Goal: Task Accomplishment & Management: Use online tool/utility

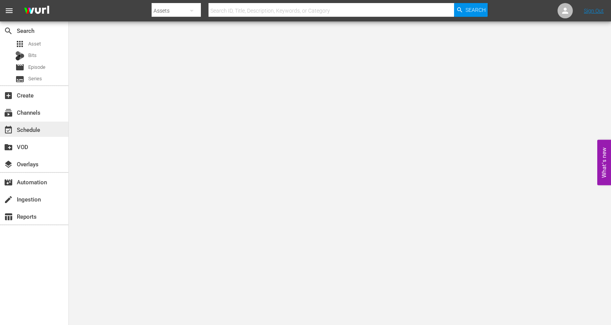
click at [26, 128] on div "event_available Schedule" at bounding box center [21, 128] width 43 height 7
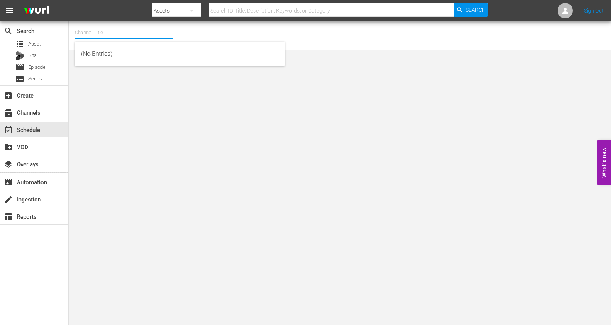
click at [104, 30] on input "text" at bounding box center [124, 32] width 98 height 18
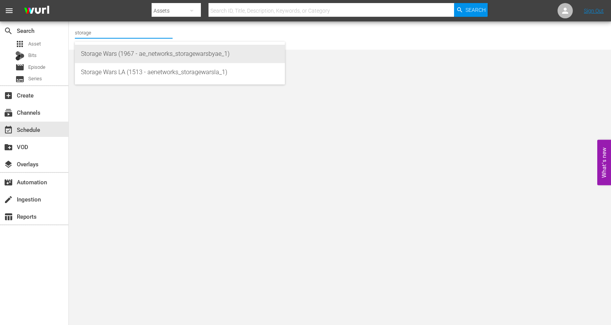
click at [102, 53] on div "Storage Wars (1967 - ae_networks_storagewarsbyae_1)" at bounding box center [180, 54] width 198 height 18
type input "Storage Wars (1967 - ae_networks_storagewarsbyae_1)"
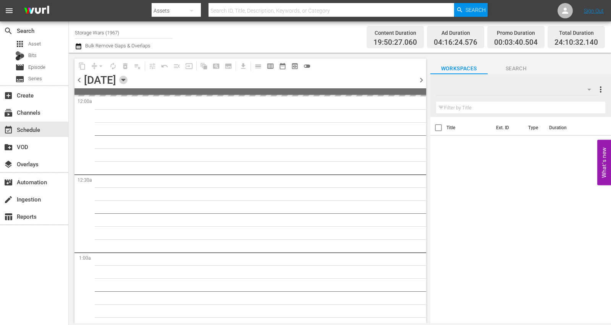
click at [125, 79] on icon "button" at bounding box center [122, 80] width 3 height 2
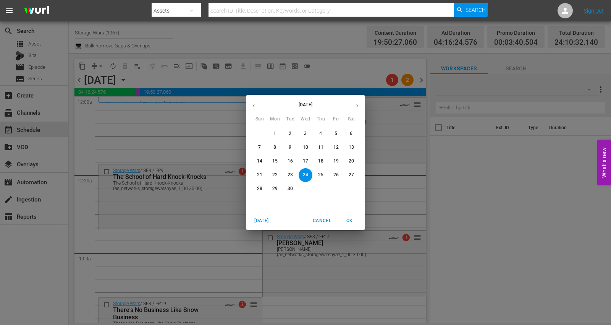
click at [358, 104] on icon "button" at bounding box center [357, 106] width 6 height 6
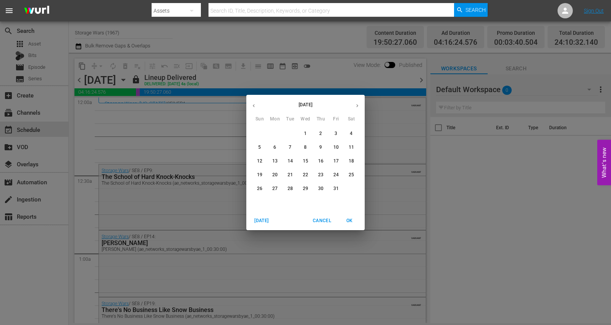
click at [273, 158] on p "13" at bounding box center [274, 161] width 5 height 6
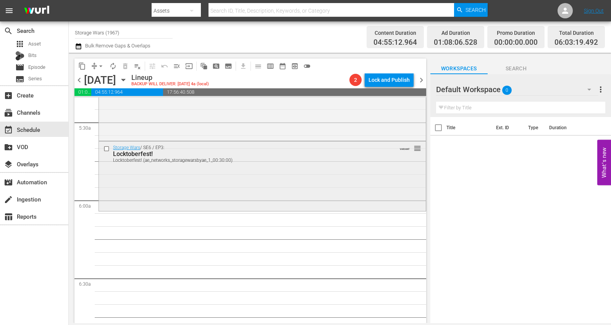
scroll to position [764, 0]
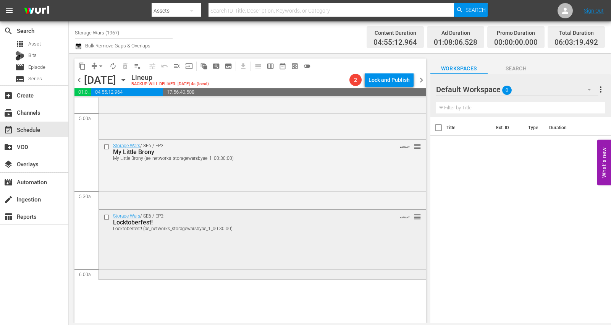
click at [132, 243] on div "Storage Wars / SE6 / EP3: Locktoberfest! Locktoberfest! (ae_networks_storagewar…" at bounding box center [262, 244] width 327 height 68
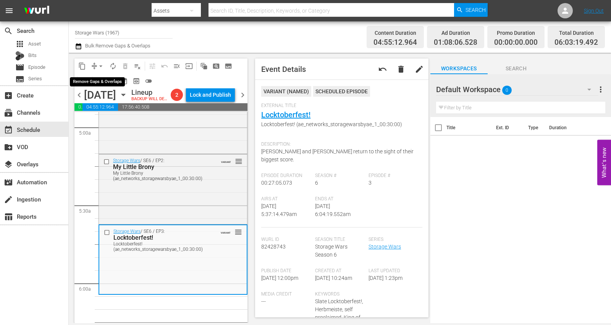
click at [102, 66] on span "arrow_drop_down" at bounding box center [101, 66] width 8 height 8
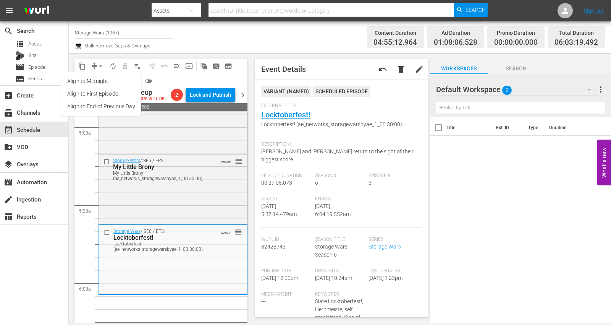
click at [96, 82] on li "Align to Midnight" at bounding box center [101, 81] width 80 height 13
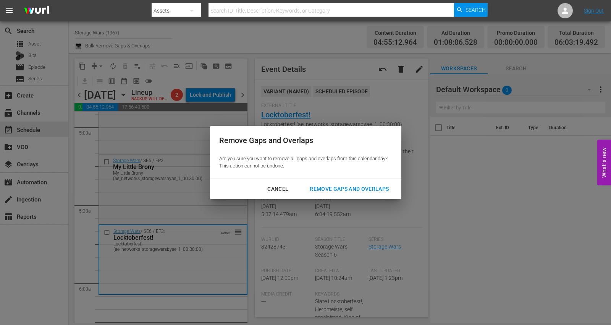
click at [326, 189] on div "Remove Gaps and Overlaps" at bounding box center [349, 189] width 91 height 10
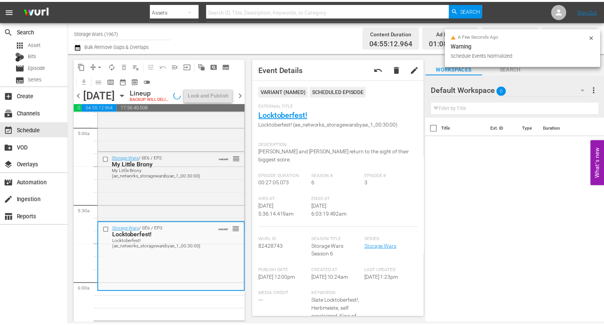
scroll to position [751, 0]
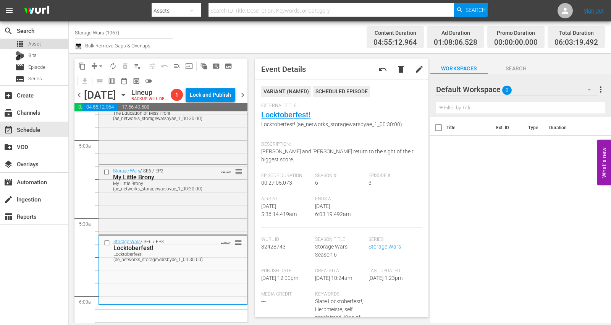
click at [31, 42] on span "Asset" at bounding box center [34, 44] width 13 height 8
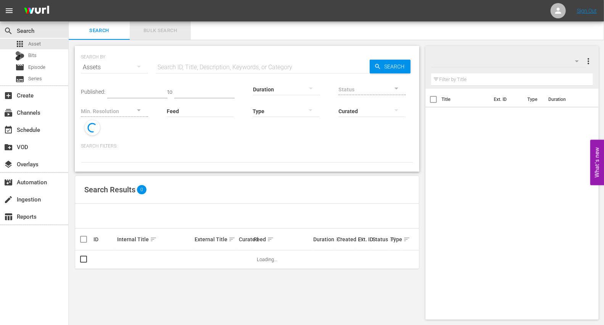
click at [164, 27] on span "Bulk Search" at bounding box center [160, 30] width 52 height 9
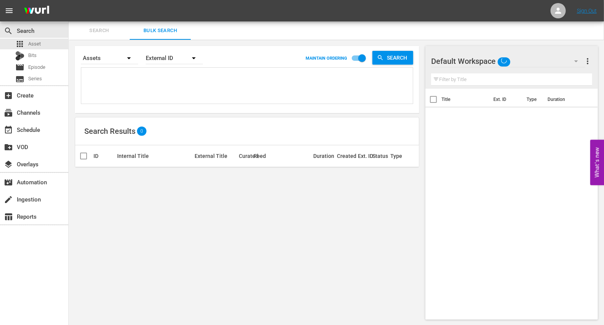
click at [150, 73] on textarea at bounding box center [248, 86] width 330 height 35
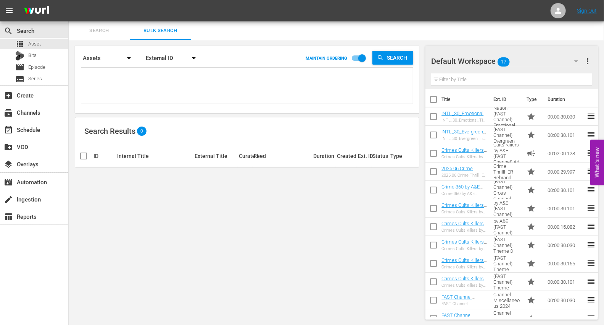
paste textarea "Title ID Product duration Type Trailer campaign title Storage Wars GM Make That…"
type textarea "Title ID Product duration Type Trailer campaign title Storage Wars GM Make That…"
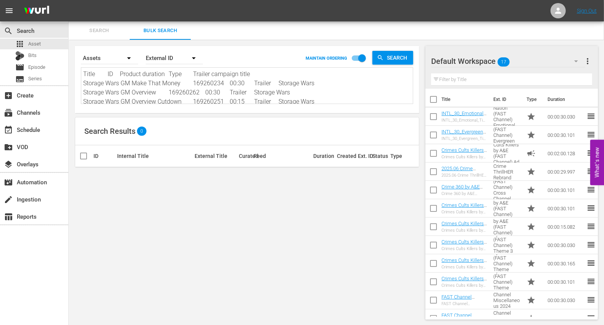
scroll to position [0, 0]
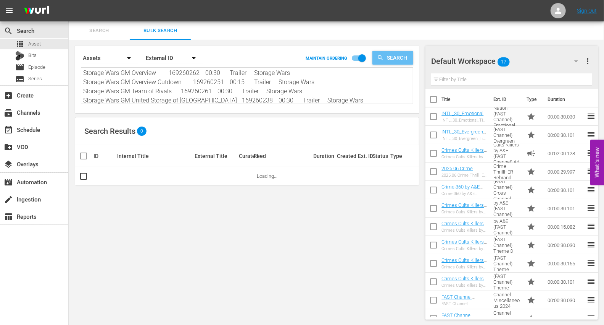
type textarea "Title ID Product duration Type Trailer campaign title Storage Wars GM Make That…"
click at [386, 55] on span "Search" at bounding box center [398, 58] width 29 height 14
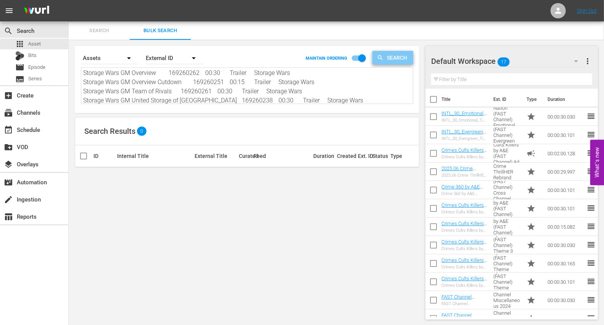
click at [385, 58] on span "Search" at bounding box center [398, 58] width 29 height 14
click at [192, 57] on icon "button" at bounding box center [193, 57] width 9 height 9
click at [163, 90] on div "Wurl ID" at bounding box center [170, 92] width 31 height 12
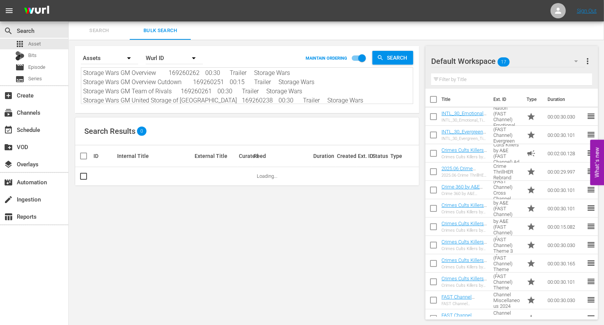
click at [398, 55] on span "Search" at bounding box center [398, 58] width 29 height 14
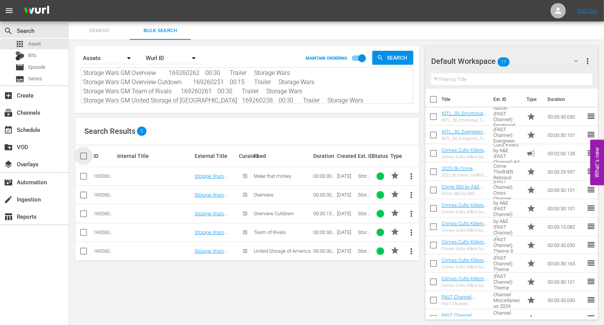
click at [84, 157] on input "checkbox" at bounding box center [86, 155] width 15 height 9
checkbox input "true"
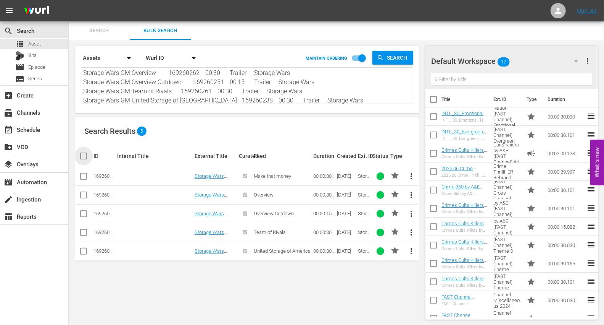
checkbox input "true"
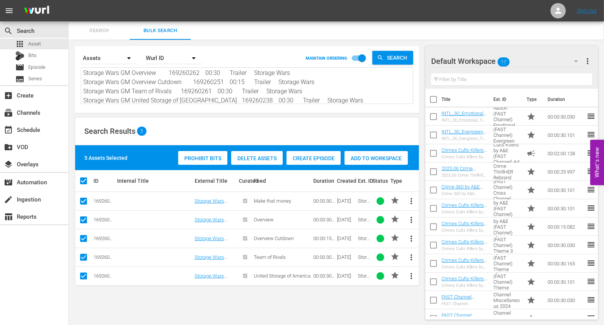
click at [368, 155] on span "Add to Workspace" at bounding box center [376, 158] width 63 height 6
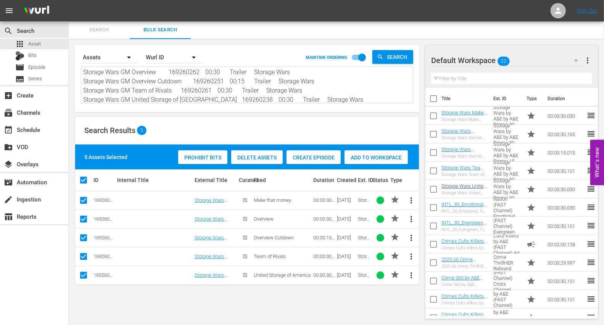
scroll to position [0, 0]
click at [549, 60] on icon "button" at bounding box center [576, 60] width 9 height 9
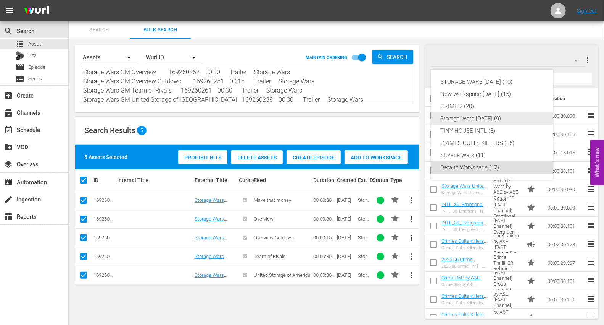
click at [451, 119] on div "Storage Wars Wed Aug 20 (9)" at bounding box center [493, 118] width 104 height 12
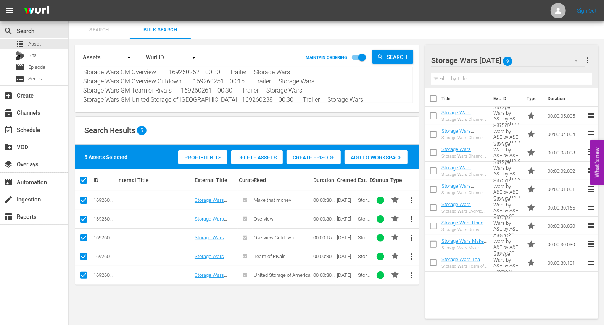
click at [477, 6] on nav "menu Sign Out" at bounding box center [302, 10] width 604 height 21
click at [24, 127] on div "event_available Schedule" at bounding box center [21, 128] width 43 height 7
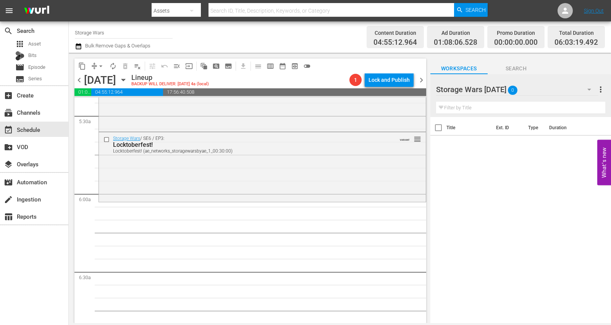
scroll to position [848, 0]
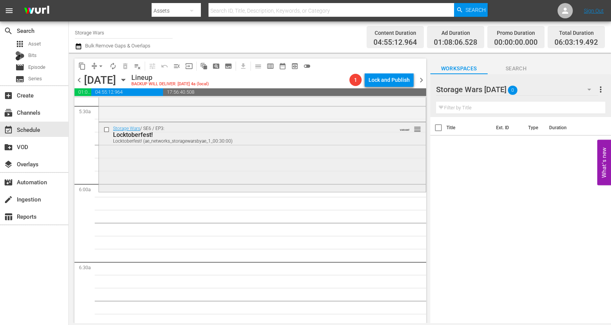
click at [158, 168] on div "Storage Wars / SE6 / EP3: Locktoberfest! Locktoberfest! (ae_networks_storagewar…" at bounding box center [262, 156] width 327 height 68
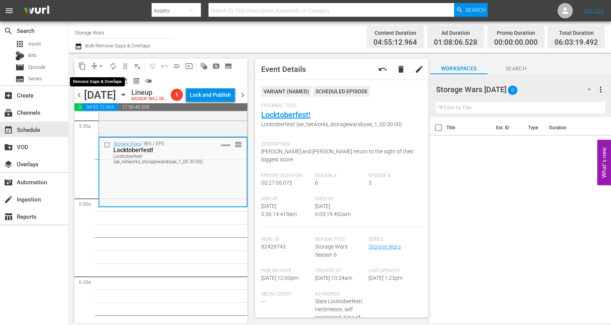
click at [102, 64] on span "arrow_drop_down" at bounding box center [101, 66] width 8 height 8
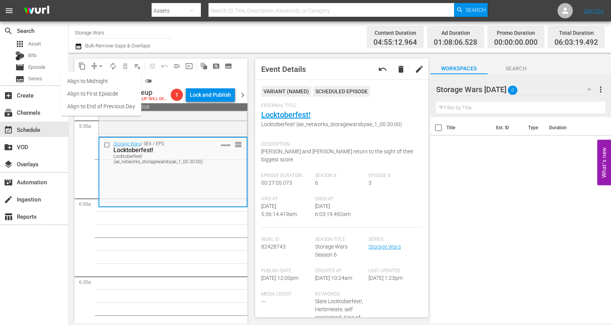
click at [100, 78] on li "Align to Midnight" at bounding box center [101, 81] width 80 height 13
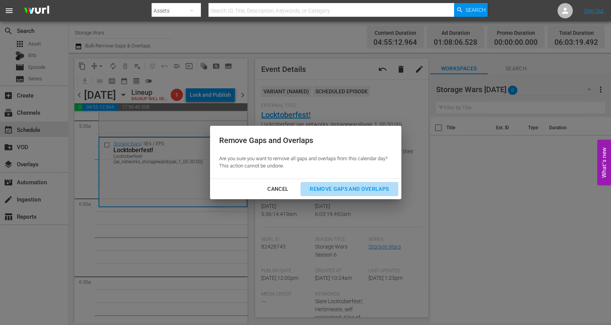
click at [347, 186] on div "Remove Gaps and Overlaps" at bounding box center [349, 189] width 91 height 10
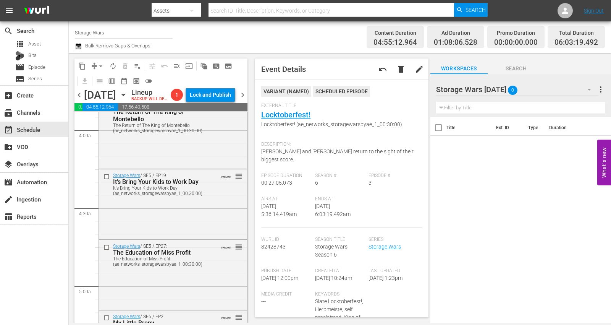
scroll to position [0, 0]
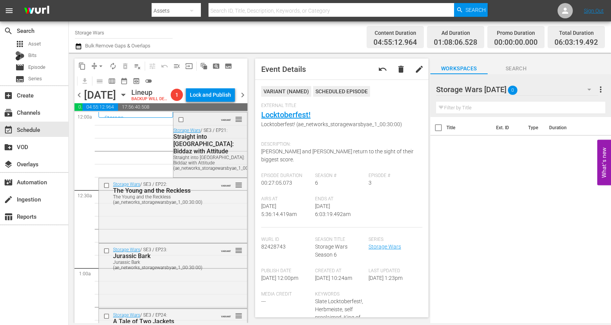
click at [189, 124] on div at bounding box center [196, 119] width 41 height 9
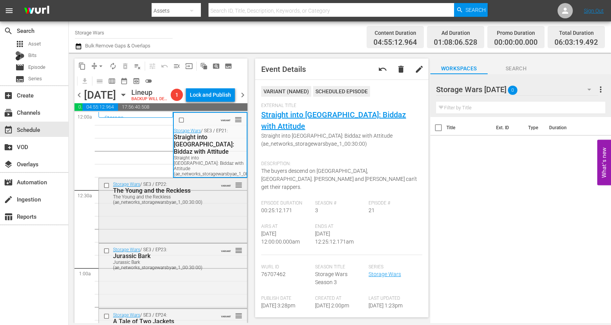
click at [214, 233] on div "Storage Wars / SE3 / EP22: The Young and the Reckless The Young and the Reckles…" at bounding box center [173, 209] width 148 height 63
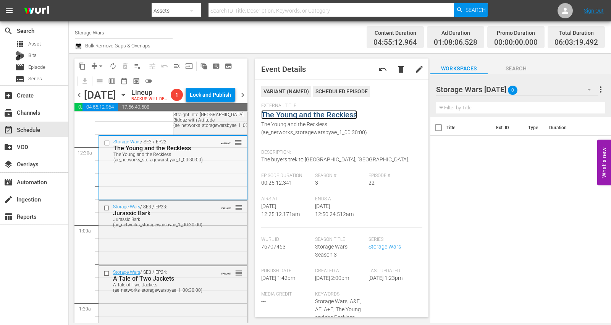
scroll to position [85, 0]
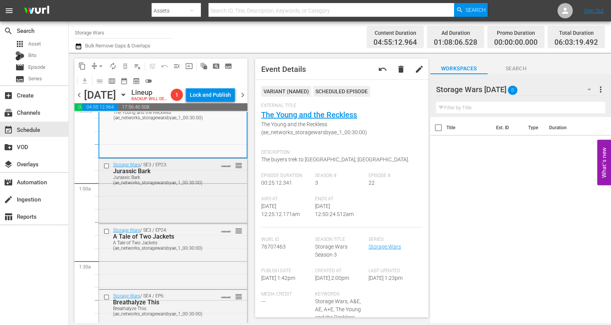
click at [204, 215] on div "Storage Wars / SE3 / EP23: Jurassic Bark Jurassic Bark (ae_networks_storagewars…" at bounding box center [173, 189] width 148 height 63
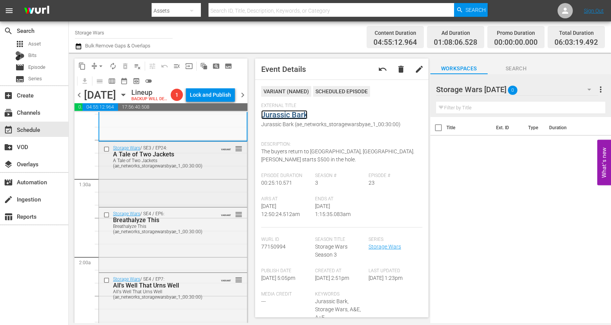
scroll to position [170, 0]
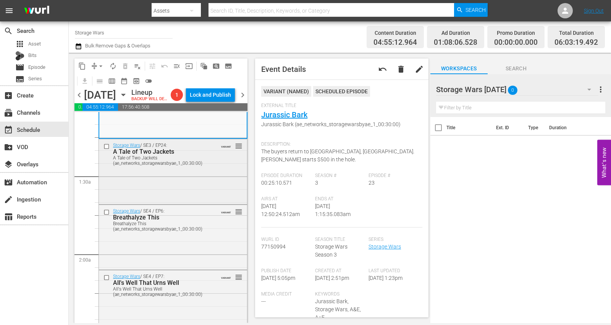
click at [165, 185] on div "Storage Wars / SE3 / EP24: A Tale of Two Jackets A Tale of Two Jackets (ae_netw…" at bounding box center [173, 170] width 148 height 63
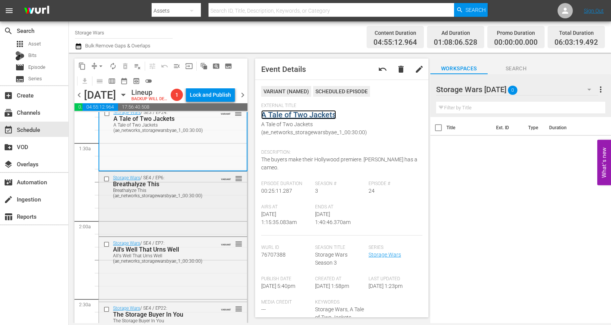
scroll to position [212, 0]
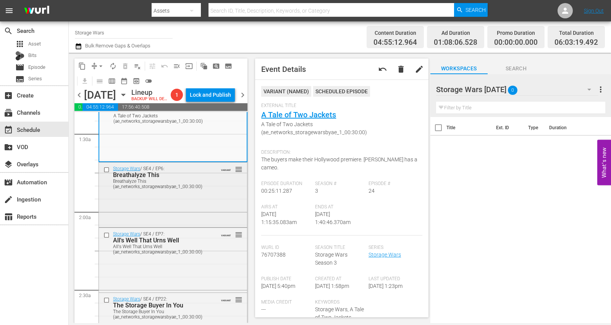
click at [208, 214] on div "Storage Wars / SE4 / EP6: Breathalyze This Breathalyze This (ae_networks_storag…" at bounding box center [173, 193] width 148 height 63
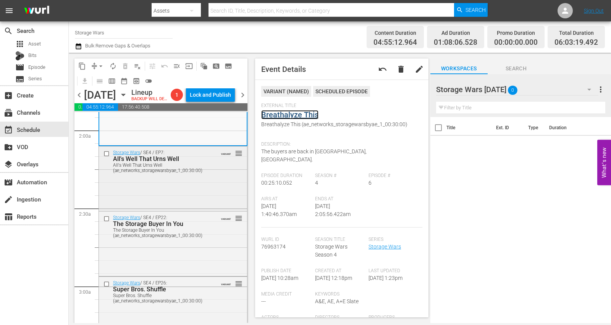
scroll to position [297, 0]
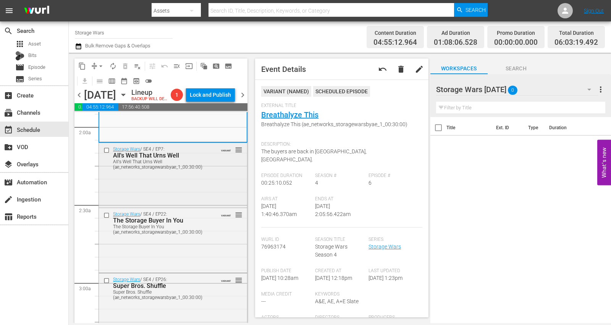
click at [198, 201] on div "Storage Wars / SE4 / EP7: All's Well That Urns Well All's Well That Urns Well (…" at bounding box center [173, 174] width 148 height 63
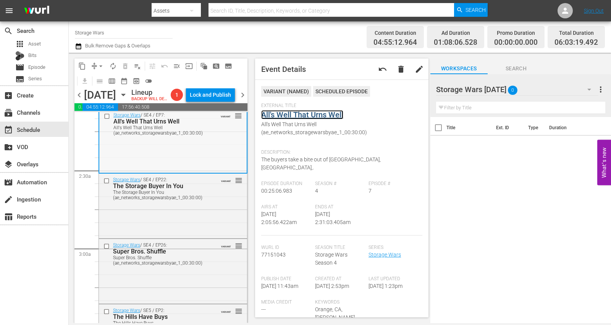
scroll to position [339, 0]
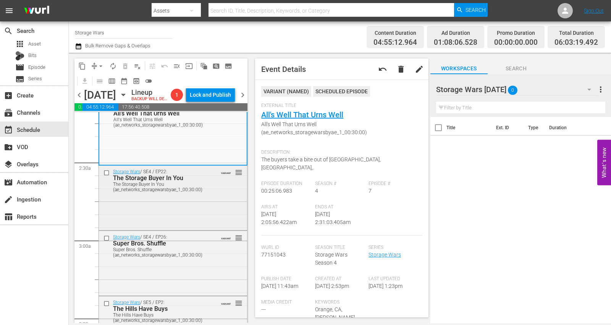
click at [210, 210] on div "Storage Wars / SE4 / EP22: The Storage Buyer In You The Storage Buyer In You (a…" at bounding box center [173, 196] width 148 height 63
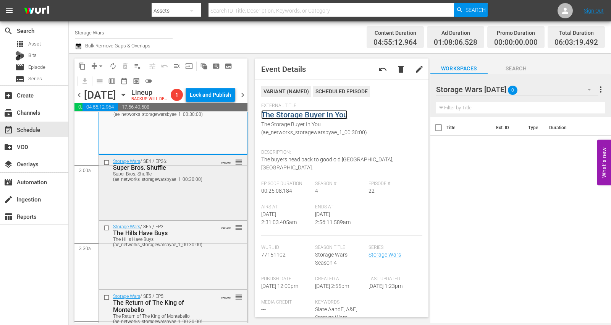
scroll to position [424, 0]
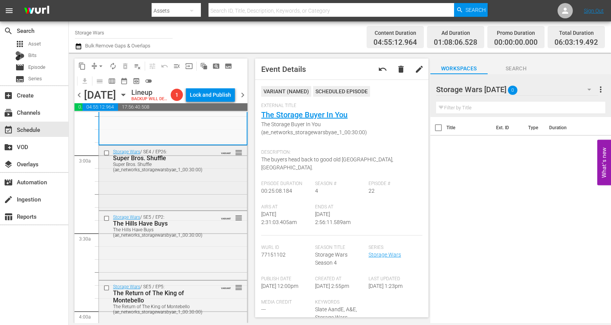
click at [213, 204] on div "Storage Wars / SE4 / EP26: Super Bros. Shuffle Super Bros. Shuffle (ae_networks…" at bounding box center [173, 176] width 148 height 63
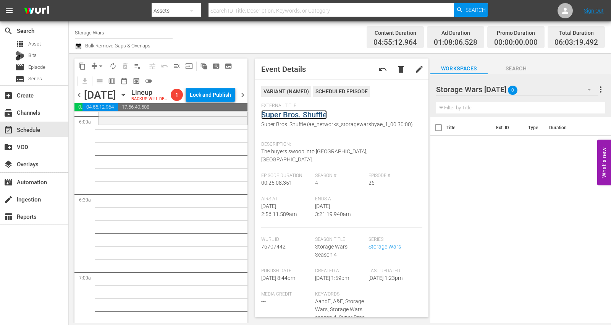
scroll to position [891, 0]
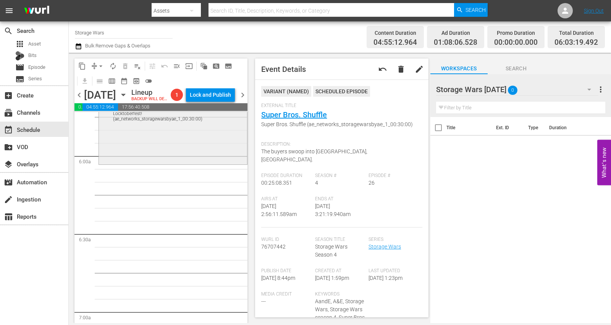
click at [155, 158] on div "Storage Wars / SE6 / EP3: Locktoberfest! Locktoberfest! (ae_networks_storagewar…" at bounding box center [173, 129] width 148 height 68
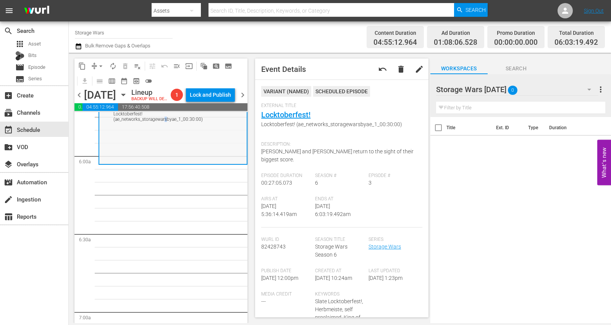
click at [164, 158] on div "Storage Wars / SE6 / EP3: Locktoberfest! Locktoberfest! (ae_networks_storagewar…" at bounding box center [172, 129] width 147 height 68
click at [100, 65] on span "arrow_drop_down" at bounding box center [101, 66] width 8 height 8
click at [103, 79] on li "Align to Midnight" at bounding box center [101, 81] width 80 height 13
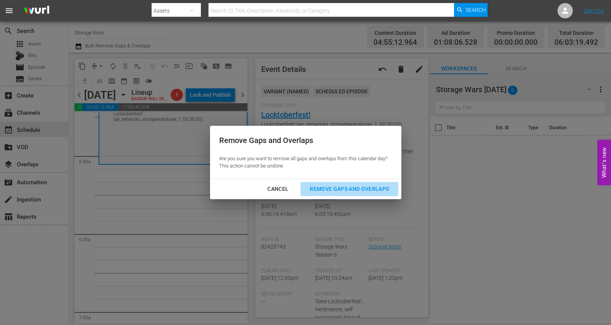
click at [344, 188] on div "Remove Gaps and Overlaps" at bounding box center [349, 189] width 91 height 10
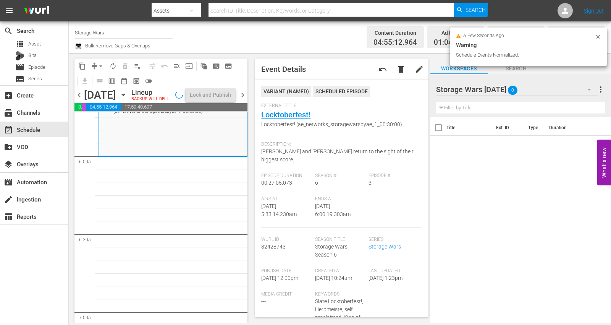
scroll to position [839, 0]
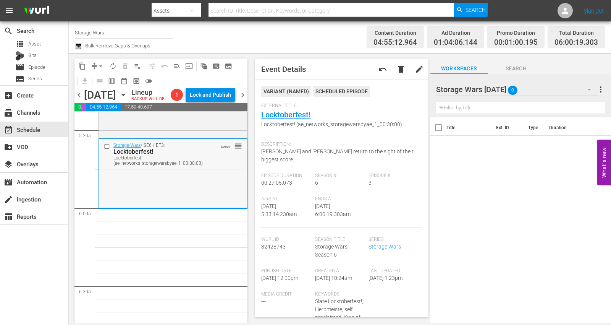
click at [152, 198] on div "Storage Wars / SE6 / EP3: Locktoberfest! Locktoberfest! (ae_networks_storagewar…" at bounding box center [172, 173] width 147 height 68
click at [99, 64] on span "arrow_drop_down" at bounding box center [101, 66] width 8 height 8
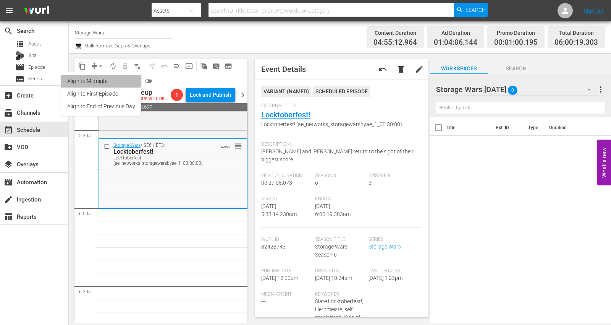
click at [92, 79] on li "Align to Midnight" at bounding box center [101, 81] width 80 height 13
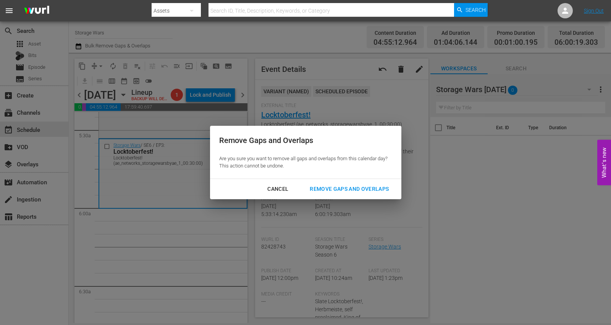
click at [333, 187] on div "Remove Gaps and Overlaps" at bounding box center [349, 189] width 91 height 10
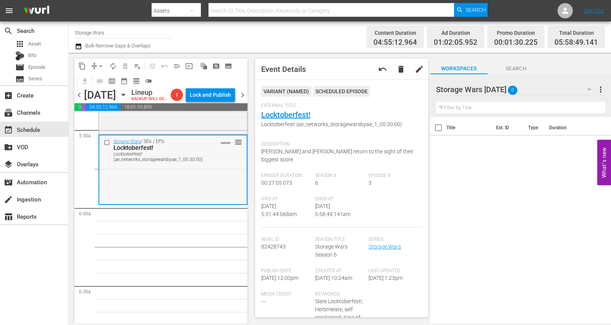
click at [154, 203] on div "Storage Wars / SE6 / EP3: Locktoberfest! Locktoberfest! (ae_networks_storagewar…" at bounding box center [172, 169] width 147 height 68
click at [98, 64] on span "arrow_drop_down" at bounding box center [101, 66] width 8 height 8
click at [94, 80] on li "Align to Midnight" at bounding box center [101, 81] width 80 height 13
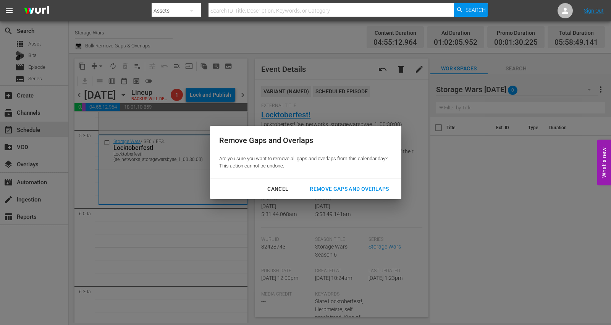
click at [343, 186] on div "Remove Gaps and Overlaps" at bounding box center [349, 189] width 91 height 10
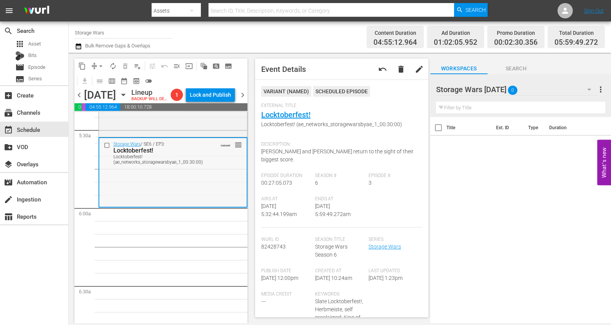
click at [181, 187] on div "Storage Wars / SE6 / EP3: Locktoberfest! Locktoberfest! (ae_networks_storagewar…" at bounding box center [172, 172] width 147 height 68
click at [102, 63] on span "arrow_drop_down" at bounding box center [101, 66] width 8 height 8
click at [100, 77] on li "Align to Midnight" at bounding box center [101, 81] width 80 height 13
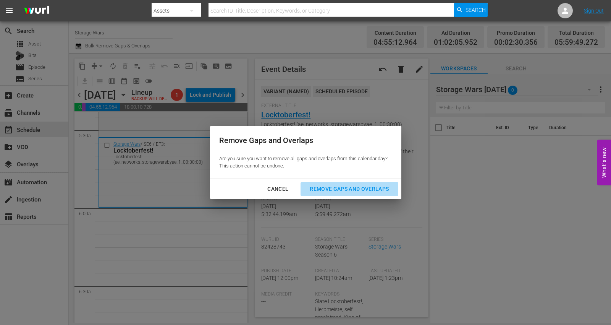
click at [340, 186] on div "Remove Gaps and Overlaps" at bounding box center [349, 189] width 91 height 10
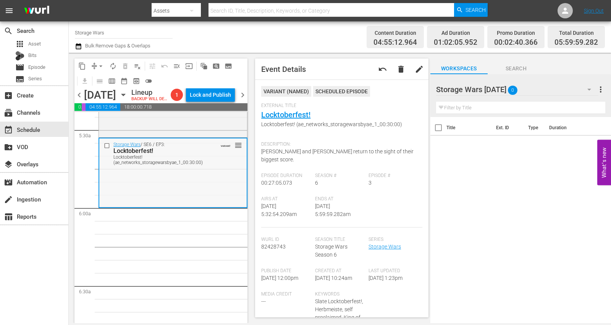
click at [184, 206] on div "Storage Wars / SE6 / EP3: Locktoberfest! Locktoberfest! (ae_networks_storagewar…" at bounding box center [172, 172] width 147 height 68
click at [101, 63] on span "arrow_drop_down" at bounding box center [101, 66] width 8 height 8
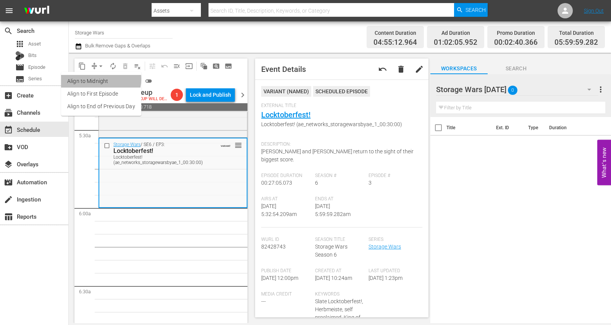
click at [99, 79] on li "Align to Midnight" at bounding box center [101, 81] width 80 height 13
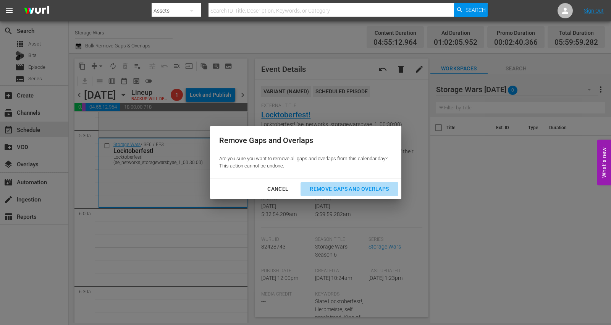
click at [353, 187] on div "Remove Gaps and Overlaps" at bounding box center [349, 189] width 91 height 10
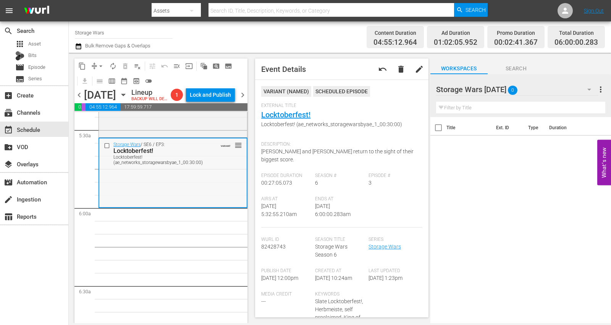
click at [159, 200] on div "Storage Wars / SE6 / EP3: Locktoberfest! Locktoberfest! (ae_networks_storagewar…" at bounding box center [172, 172] width 147 height 68
click at [118, 188] on div "Storage Wars / SE6 / EP3: Locktoberfest! Locktoberfest! (ae_networks_storagewar…" at bounding box center [172, 172] width 147 height 68
click at [115, 65] on span "autorenew_outlined" at bounding box center [113, 66] width 8 height 8
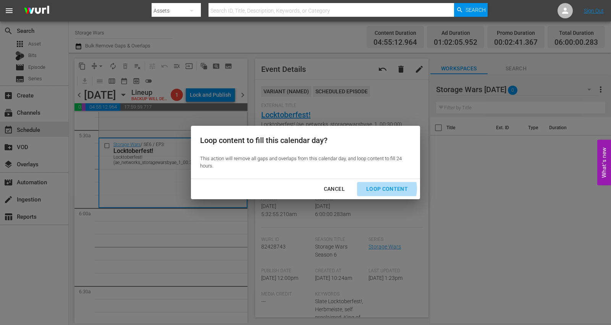
click at [386, 188] on div "Loop Content" at bounding box center [387, 189] width 54 height 10
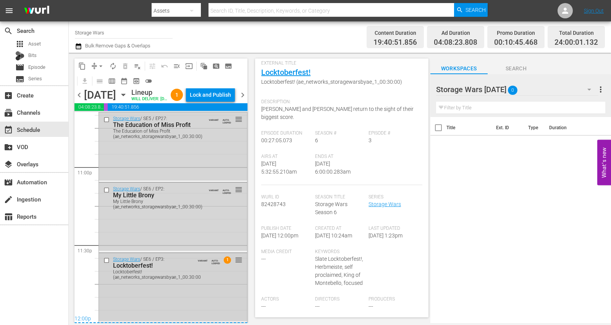
scroll to position [3541, 0]
click at [176, 279] on div "Storage Wars / SE6 / EP3: Locktoberfest! Locktoberfest! (ae_networks_storagewar…" at bounding box center [173, 287] width 148 height 68
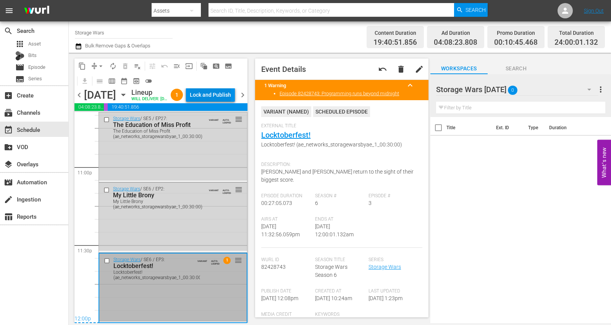
click at [208, 95] on div "Lock and Publish" at bounding box center [210, 95] width 41 height 14
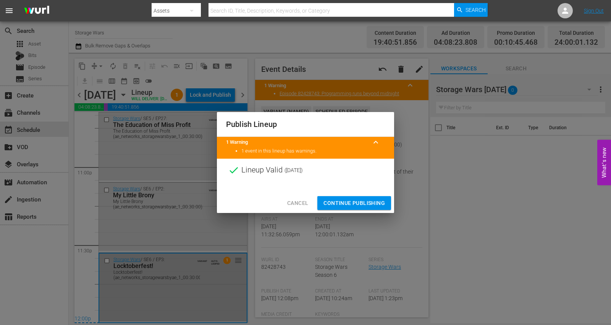
click at [339, 201] on span "Continue Publishing" at bounding box center [353, 203] width 61 height 10
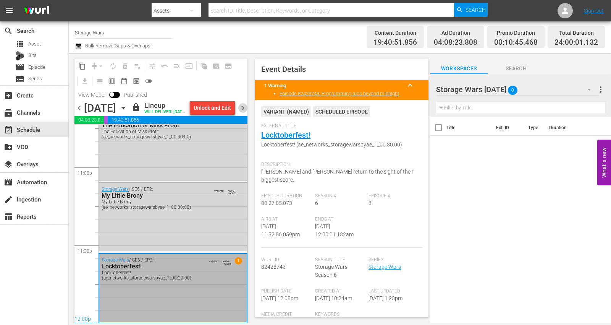
click at [241, 113] on span "chevron_right" at bounding box center [243, 108] width 10 height 10
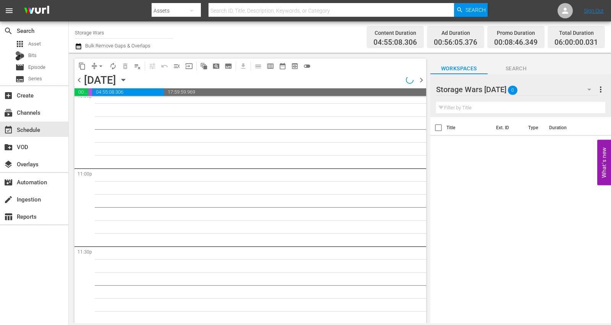
scroll to position [3513, 0]
click at [549, 88] on icon "button" at bounding box center [589, 89] width 9 height 9
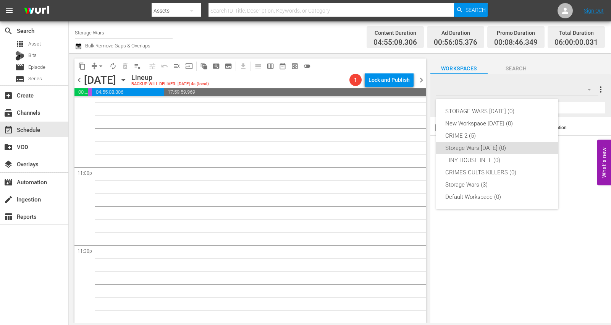
drag, startPoint x: 423, startPoint y: 307, endPoint x: 423, endPoint y: 199, distance: 108.4
click at [423, 199] on div "STORAGE WARS SEPT 23 (0) New Workspace Sat Sep 20 2025 (0) CRIME 2 (5) Storage …" at bounding box center [305, 162] width 611 height 325
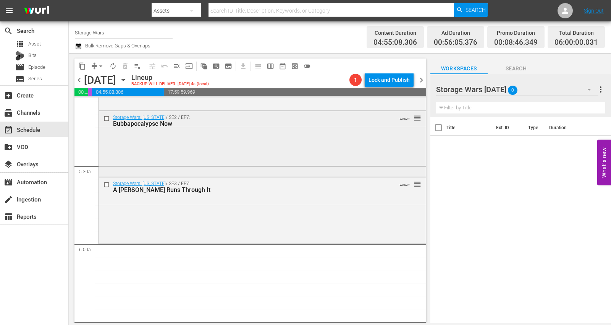
scroll to position [777, 0]
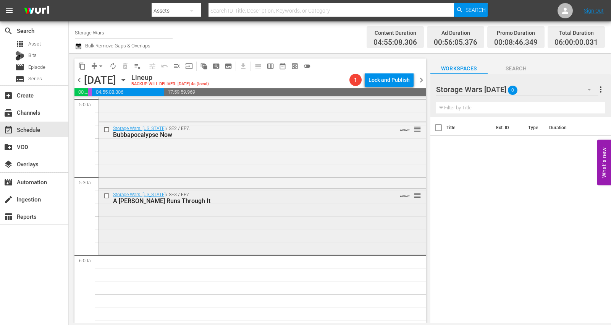
click at [186, 229] on div "Storage Wars: Texas / SE3 / EP7: A Ricky Runs Through It VARIANT reorder" at bounding box center [262, 220] width 327 height 65
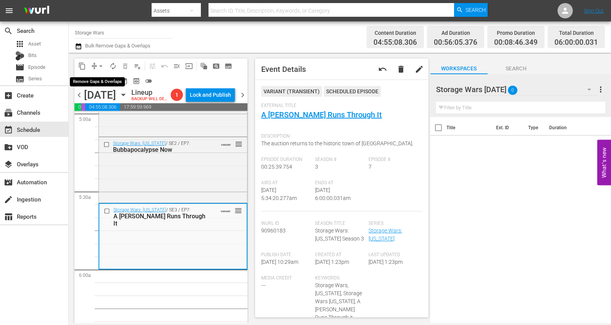
click at [98, 65] on span "arrow_drop_down" at bounding box center [101, 66] width 8 height 8
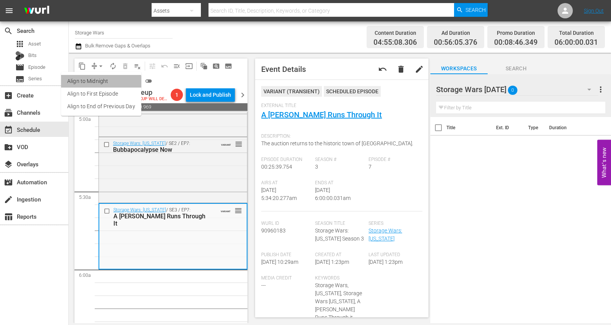
click at [101, 82] on li "Align to Midnight" at bounding box center [101, 81] width 80 height 13
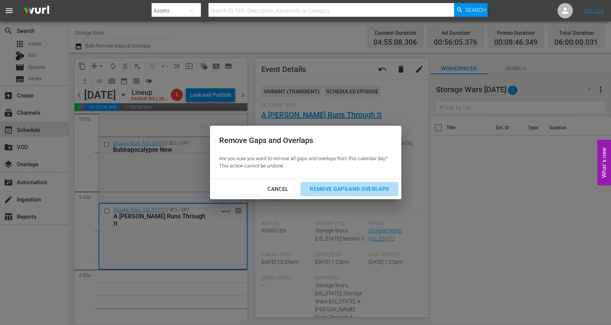
click at [353, 190] on div "Remove Gaps and Overlaps" at bounding box center [349, 189] width 91 height 10
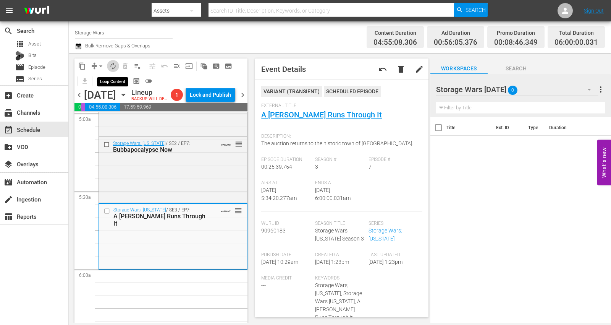
click at [111, 65] on span "autorenew_outlined" at bounding box center [113, 66] width 8 height 8
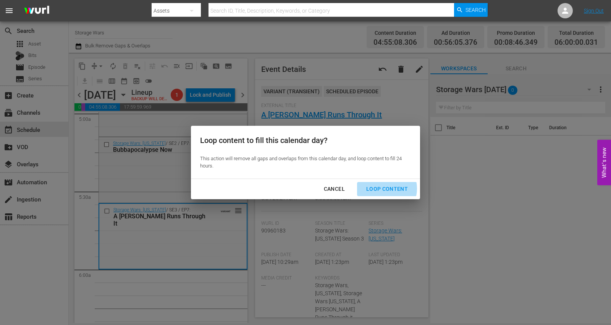
click at [383, 188] on div "Loop Content" at bounding box center [387, 189] width 54 height 10
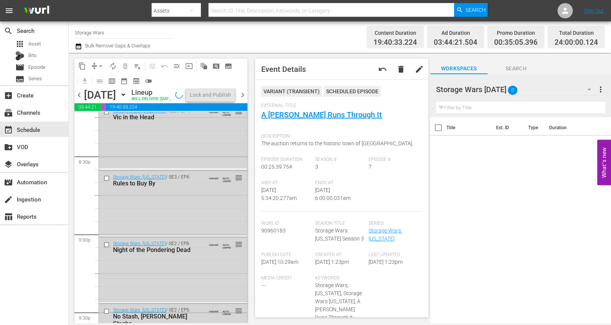
scroll to position [3541, 0]
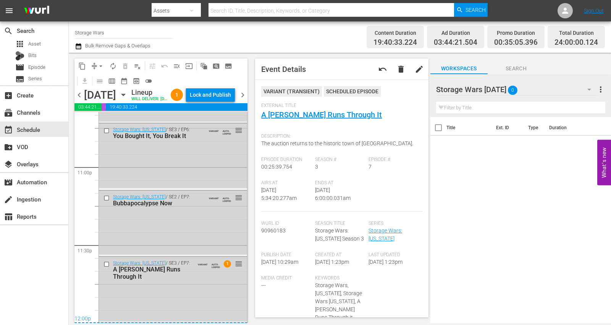
click at [149, 279] on div "Storage Wars: Texas / SE3 / EP7: A Ricky Runs Through It VARIANT AUTO-LOOPED 1 …" at bounding box center [173, 289] width 148 height 65
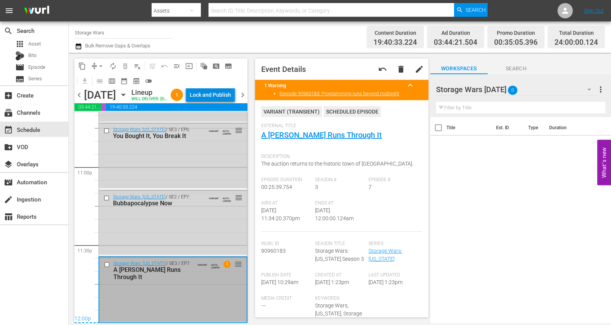
click at [212, 95] on div "Lock and Publish" at bounding box center [210, 95] width 41 height 14
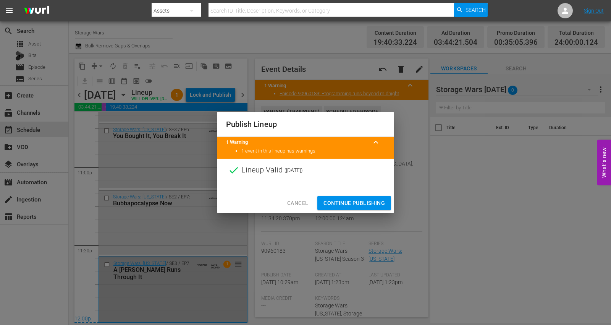
click at [345, 202] on span "Continue Publishing" at bounding box center [353, 203] width 61 height 10
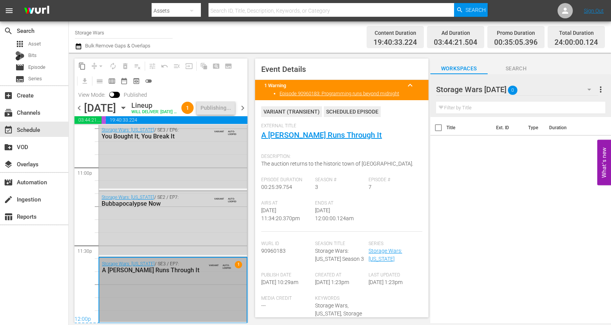
click at [244, 113] on span "chevron_right" at bounding box center [243, 108] width 10 height 10
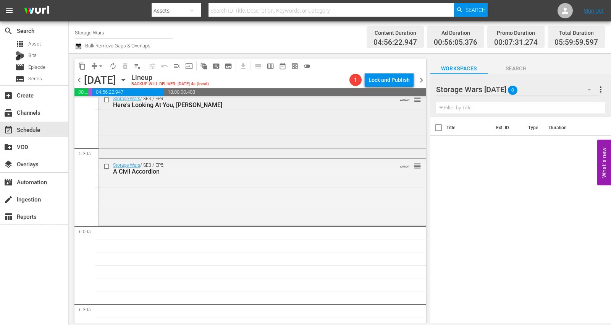
scroll to position [769, 0]
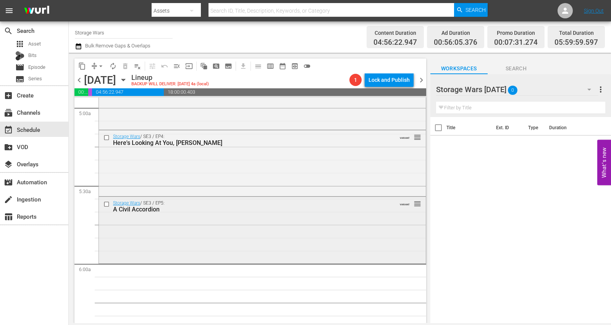
click at [129, 240] on div "Storage Wars / SE3 / EP5: A Civil Accordion VARIANT reorder" at bounding box center [262, 229] width 327 height 65
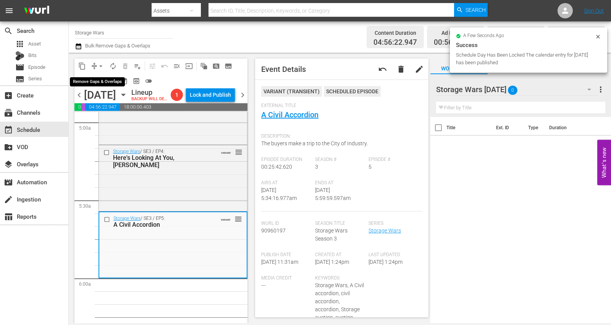
click at [100, 65] on span "arrow_drop_down" at bounding box center [101, 66] width 8 height 8
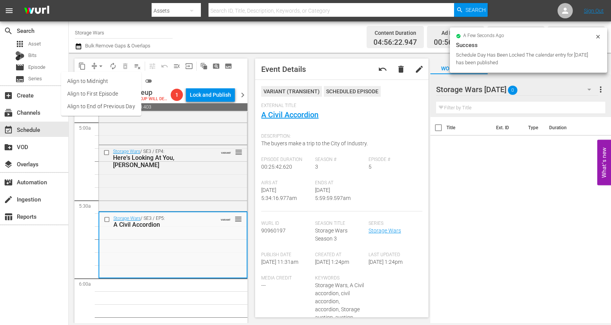
click at [98, 79] on li "Align to Midnight" at bounding box center [101, 81] width 80 height 13
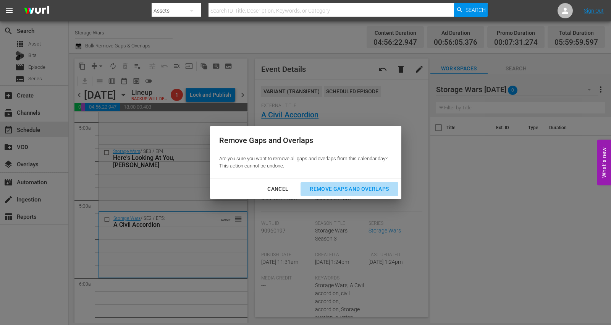
click at [354, 187] on div "Remove Gaps and Overlaps" at bounding box center [349, 189] width 91 height 10
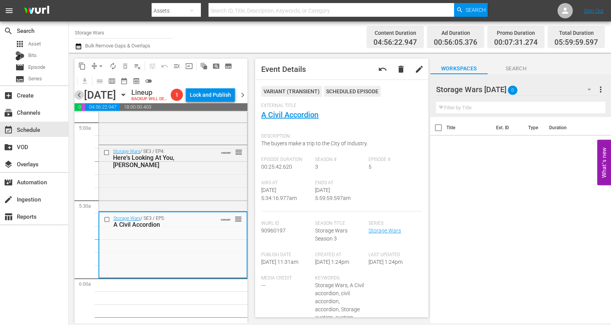
click at [77, 99] on span "chevron_left" at bounding box center [79, 95] width 10 height 10
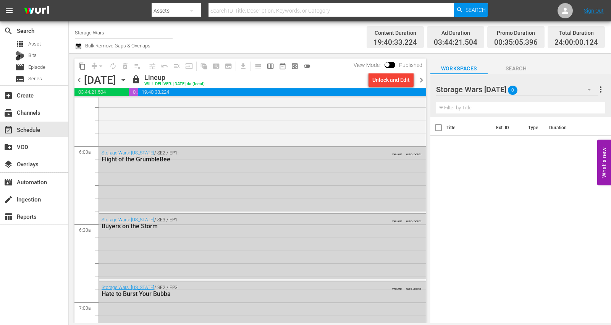
scroll to position [769, 0]
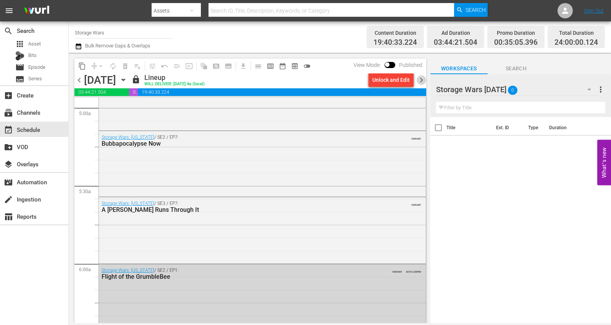
click at [421, 79] on span "chevron_right" at bounding box center [422, 80] width 10 height 10
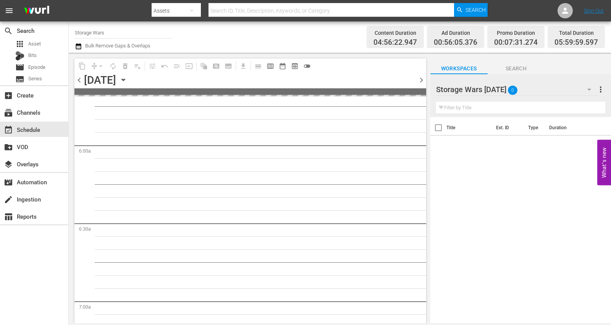
scroll to position [769, 0]
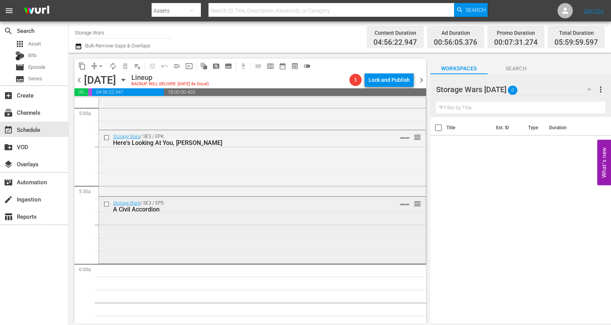
click at [170, 249] on div "Storage Wars / SE3 / EP5: A Civil Accordion VARIANT reorder" at bounding box center [262, 229] width 327 height 65
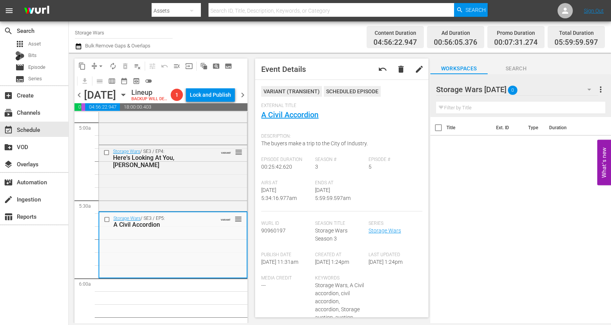
scroll to position [0, 0]
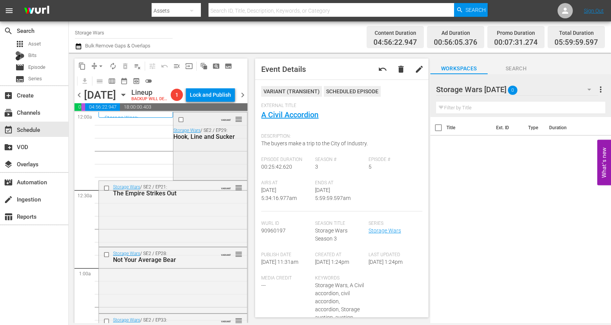
click at [179, 175] on div "VARIANT reorder Storage Wars / SE2 / EP29: Hook, Line and Sucker" at bounding box center [210, 145] width 74 height 66
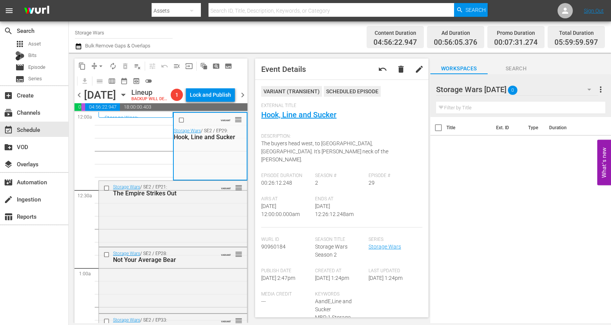
click at [549, 87] on icon "button" at bounding box center [589, 89] width 9 height 9
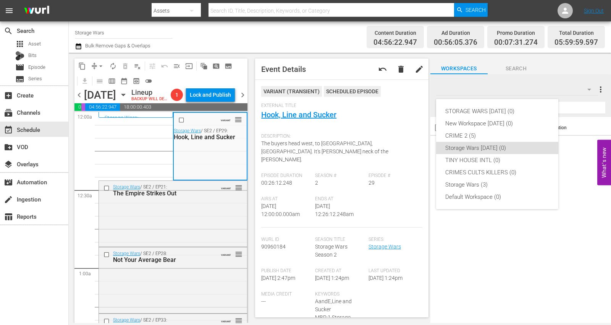
click at [549, 218] on div "STORAGE WARS SEPT 23 (0) New Workspace Sat Sep 20 2025 (0) CRIME 2 (5) Storage …" at bounding box center [305, 162] width 611 height 325
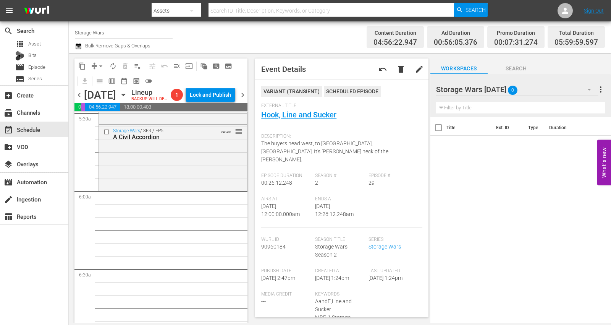
scroll to position [806, 0]
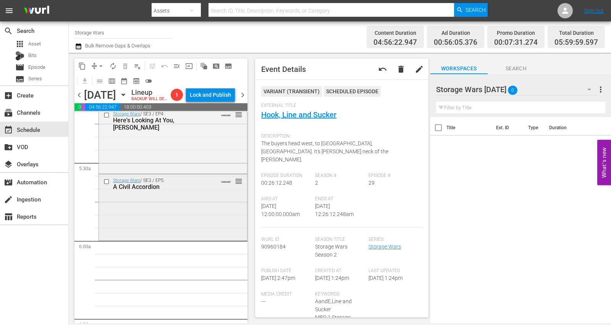
click at [161, 229] on div "Storage Wars / SE3 / EP5: A Civil Accordion VARIANT reorder" at bounding box center [173, 206] width 148 height 65
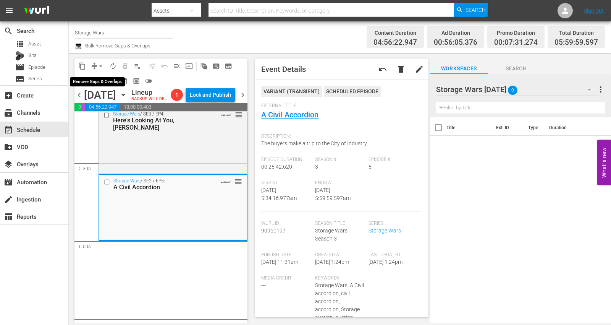
click at [97, 65] on span "arrow_drop_down" at bounding box center [101, 66] width 8 height 8
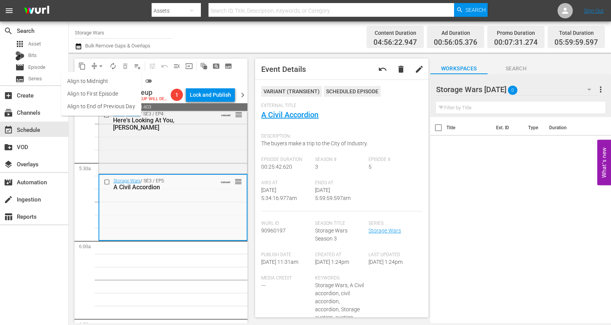
click at [102, 79] on li "Align to Midnight" at bounding box center [101, 81] width 80 height 13
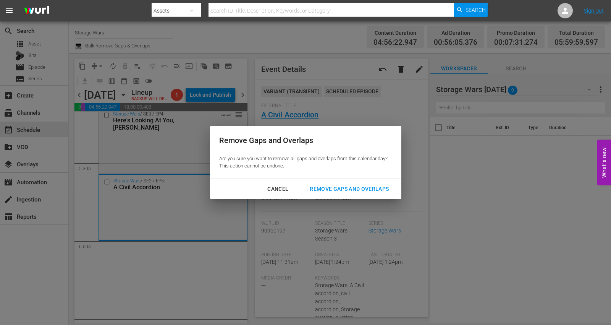
click at [363, 187] on div "Remove Gaps and Overlaps" at bounding box center [349, 189] width 91 height 10
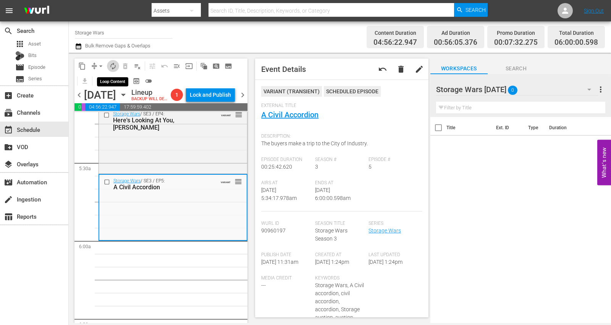
click at [112, 65] on span "autorenew_outlined" at bounding box center [113, 66] width 8 height 8
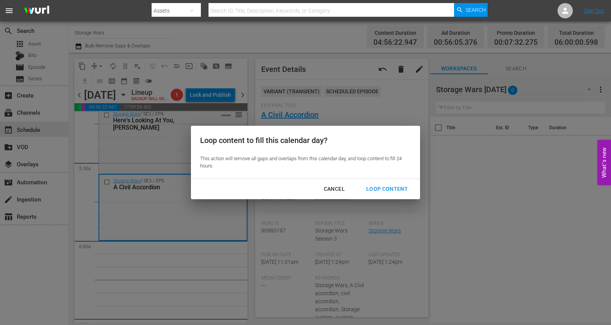
click at [377, 189] on div "Loop Content" at bounding box center [387, 189] width 54 height 10
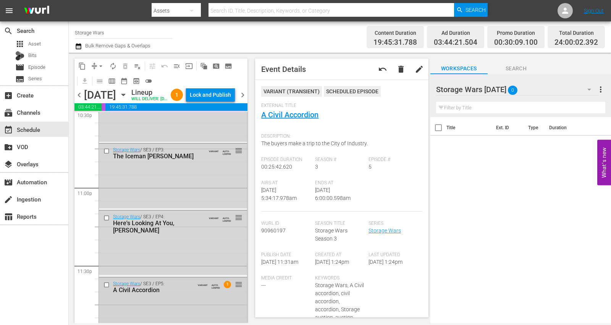
scroll to position [3541, 0]
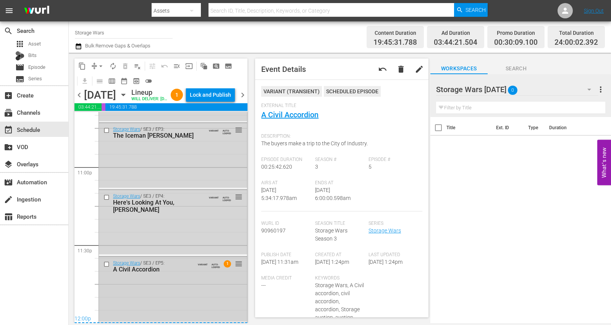
click at [137, 279] on div "Storage Wars / SE3 / EP5: A Civil Accordion VARIANT AUTO-LOOPED 1 reorder" at bounding box center [173, 289] width 148 height 65
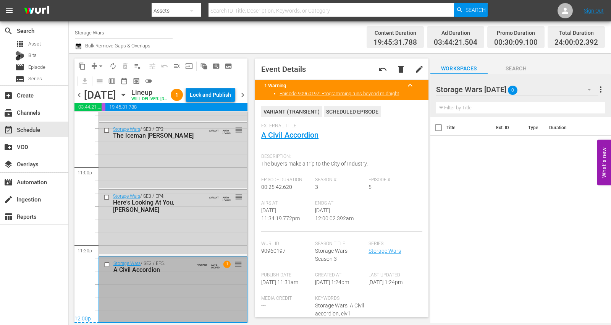
click at [220, 97] on div "Lock and Publish" at bounding box center [210, 95] width 41 height 14
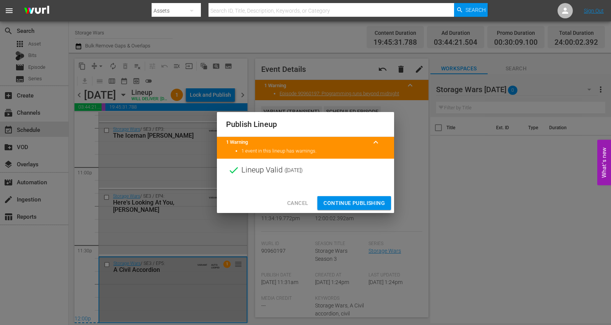
click at [345, 201] on span "Continue Publishing" at bounding box center [353, 203] width 61 height 10
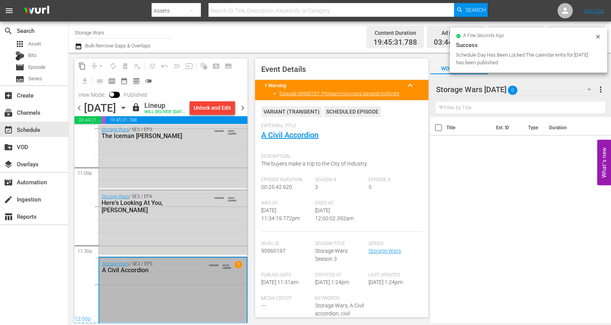
click at [242, 113] on span "chevron_right" at bounding box center [243, 108] width 10 height 10
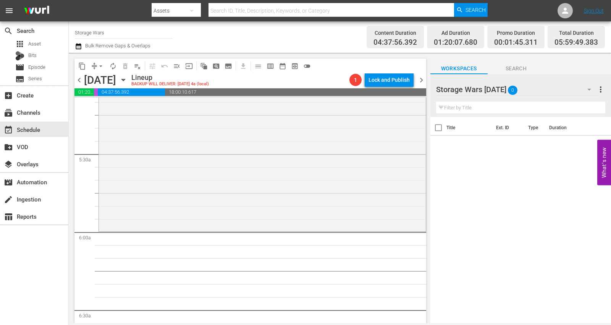
scroll to position [744, 0]
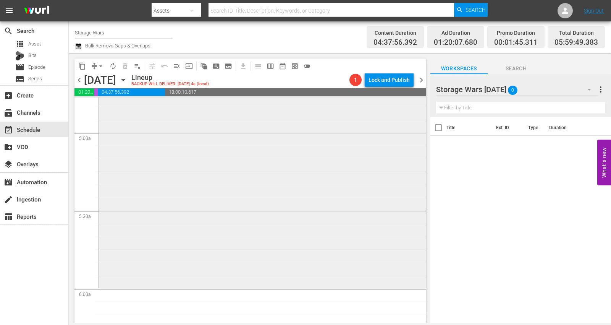
click at [148, 250] on div "Storage Wars: Hollywood Hauls / SE1 / EP1: Hollywood Hauls VARIANT reorder" at bounding box center [262, 152] width 327 height 265
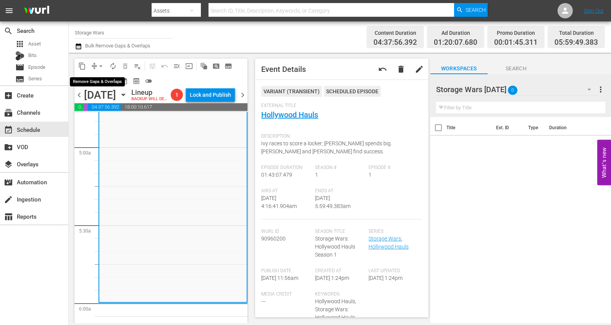
click at [101, 65] on span "arrow_drop_down" at bounding box center [101, 66] width 8 height 8
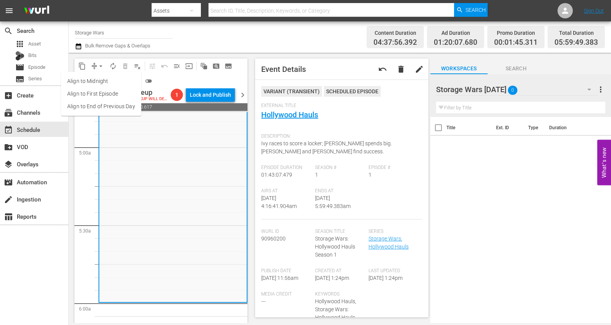
click at [95, 78] on li "Align to Midnight" at bounding box center [101, 81] width 80 height 13
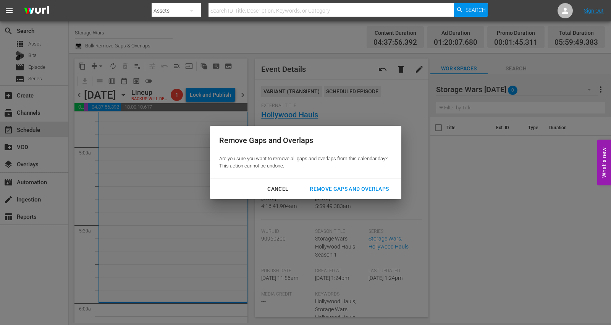
click at [342, 188] on div "Remove Gaps and Overlaps" at bounding box center [349, 189] width 91 height 10
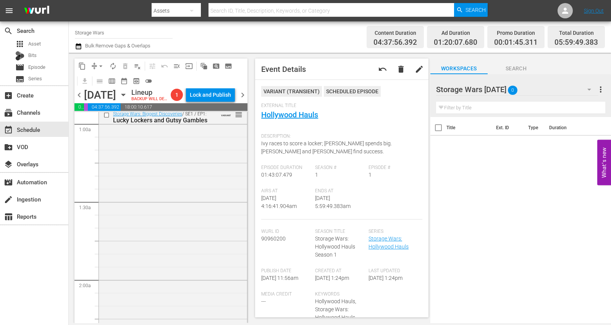
scroll to position [0, 0]
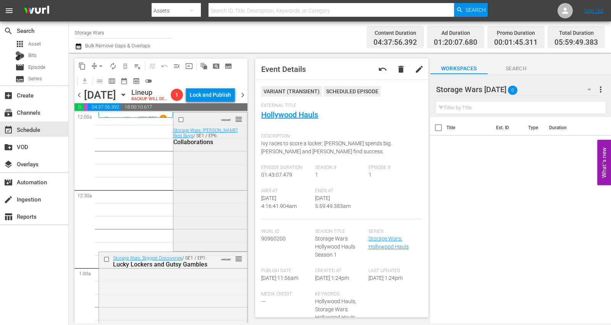
click at [197, 193] on div "VARIANT reorder Storage Wars: Barry's Best Buys / SE1 / EP6: Collaborations" at bounding box center [210, 180] width 74 height 137
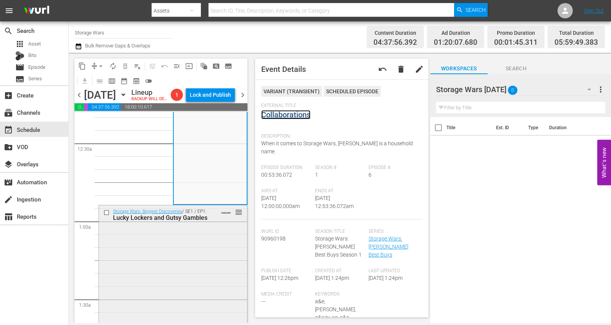
scroll to position [85, 0]
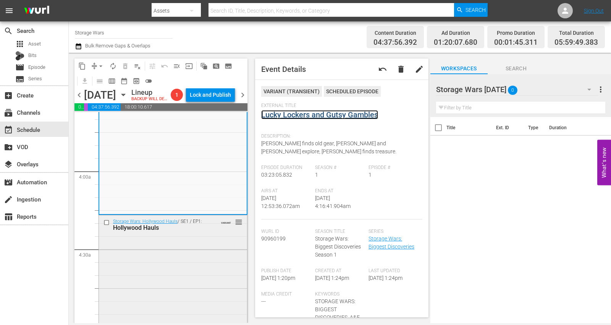
scroll to position [594, 0]
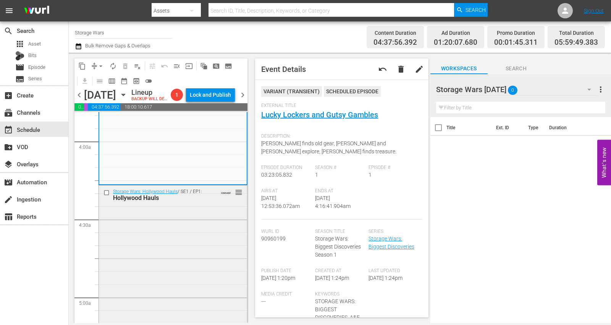
click at [160, 229] on div "Storage Wars: Hollywood Hauls / SE1 / EP1: Hollywood Hauls VARIANT reorder" at bounding box center [173, 317] width 148 height 265
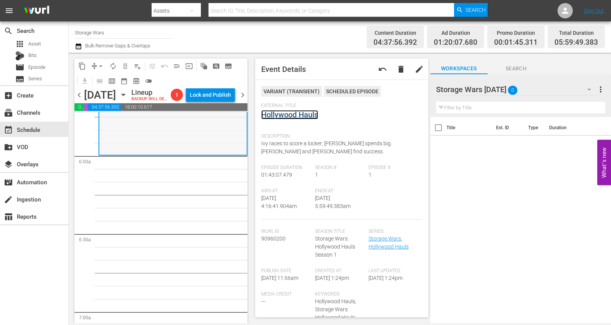
scroll to position [764, 0]
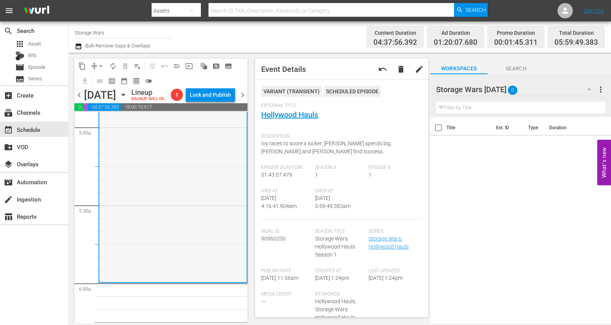
click at [154, 207] on div "Storage Wars: Hollywood Hauls / SE1 / EP1: Hollywood Hauls VARIANT reorder" at bounding box center [172, 148] width 147 height 265
click at [101, 64] on span "arrow_drop_down" at bounding box center [101, 66] width 8 height 8
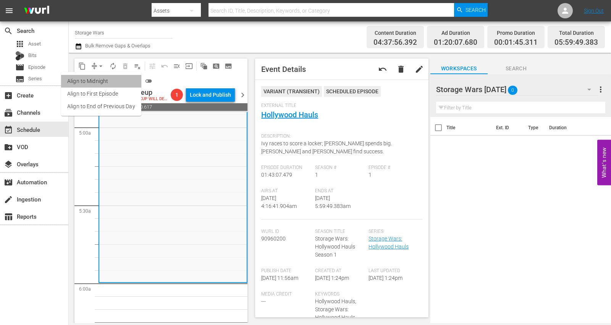
click at [103, 77] on li "Align to Midnight" at bounding box center [101, 81] width 80 height 13
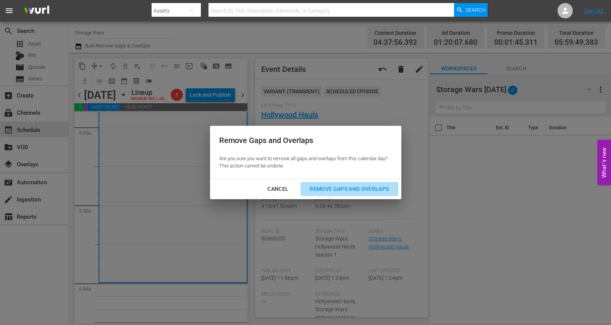
click at [362, 188] on div "Remove Gaps and Overlaps" at bounding box center [349, 189] width 91 height 10
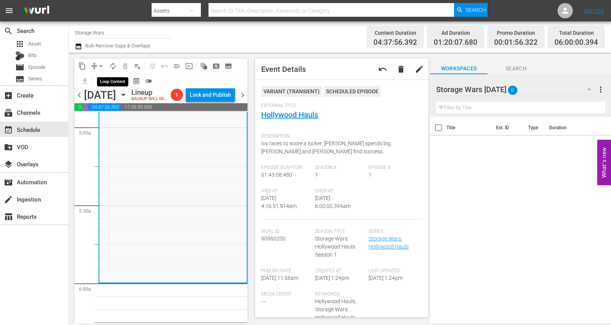
click at [111, 66] on span "autorenew_outlined" at bounding box center [113, 66] width 8 height 8
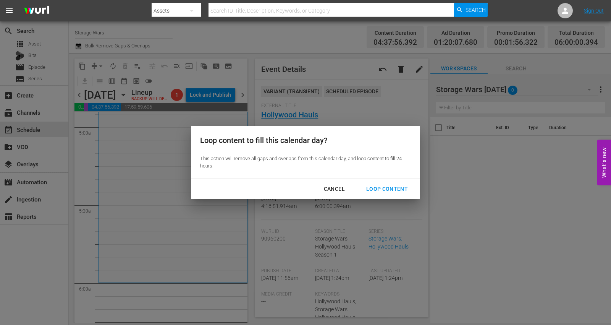
click at [381, 187] on div "Loop Content" at bounding box center [387, 189] width 54 height 10
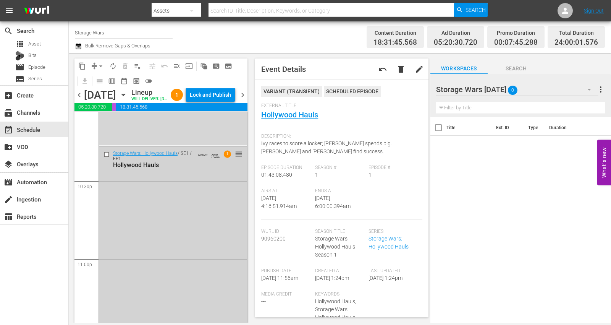
scroll to position [3541, 0]
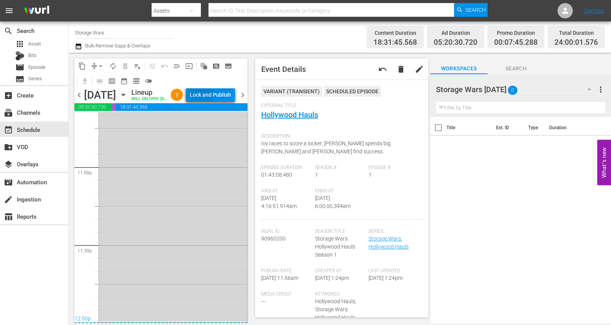
click at [212, 96] on div "Lock and Publish" at bounding box center [210, 95] width 41 height 14
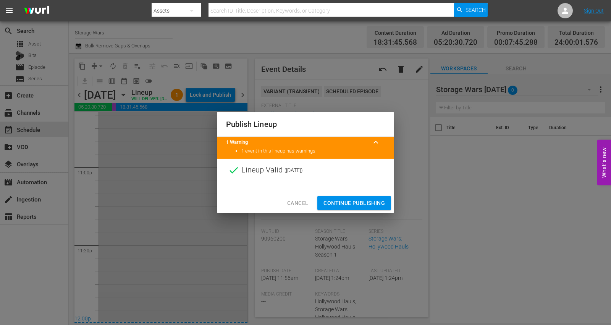
click at [341, 201] on span "Continue Publishing" at bounding box center [353, 203] width 61 height 10
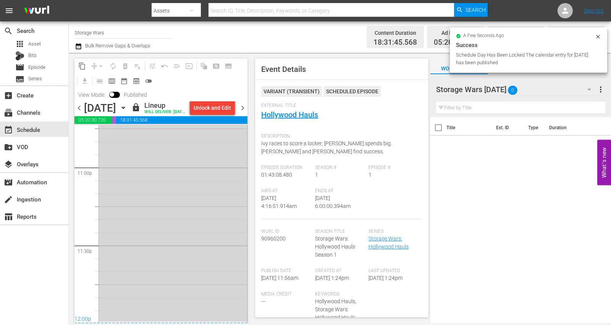
click at [243, 113] on span "chevron_right" at bounding box center [243, 108] width 10 height 10
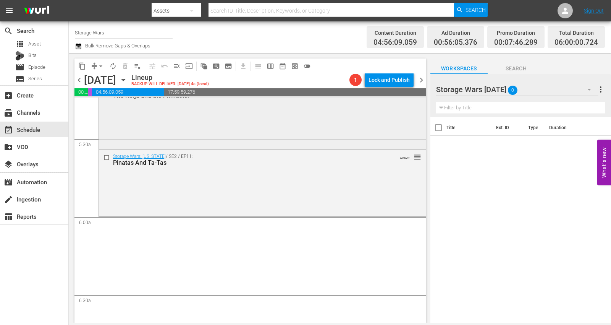
scroll to position [778, 0]
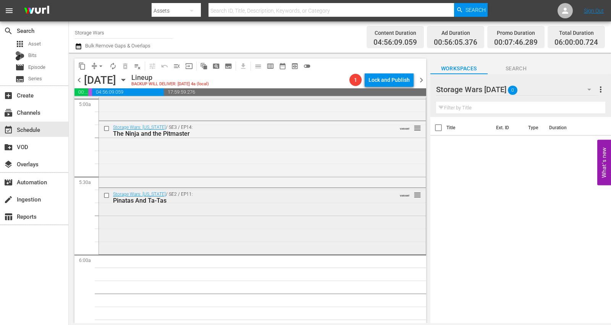
click at [136, 233] on div "Storage Wars: Texas / SE2 / EP11: Pinatas And Ta-Tas VARIANT reorder" at bounding box center [262, 220] width 327 height 64
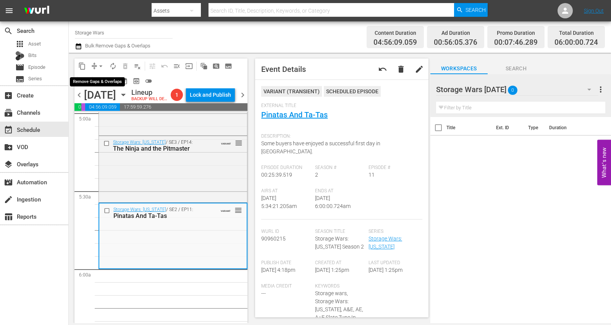
click at [100, 63] on span "arrow_drop_down" at bounding box center [101, 66] width 8 height 8
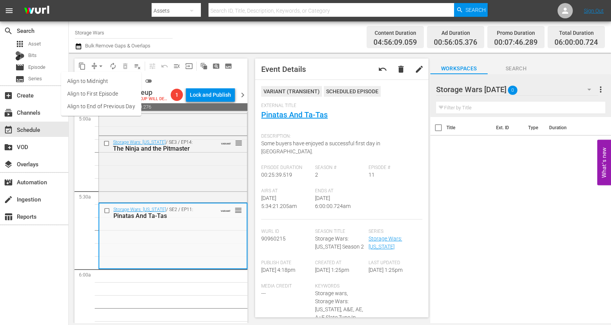
click at [99, 79] on li "Align to Midnight" at bounding box center [101, 81] width 80 height 13
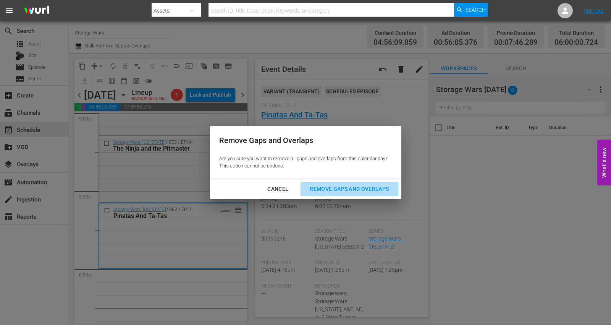
drag, startPoint x: 339, startPoint y: 189, endPoint x: 333, endPoint y: 183, distance: 9.5
click at [339, 189] on div "Remove Gaps and Overlaps" at bounding box center [349, 189] width 91 height 10
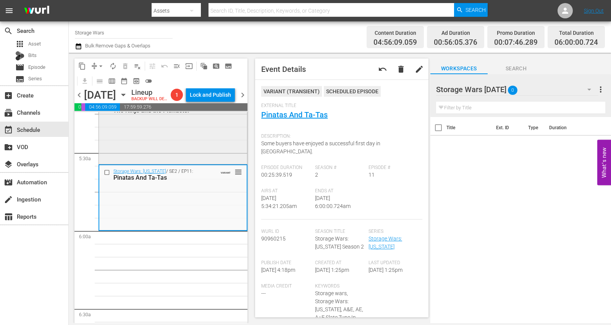
scroll to position [764, 0]
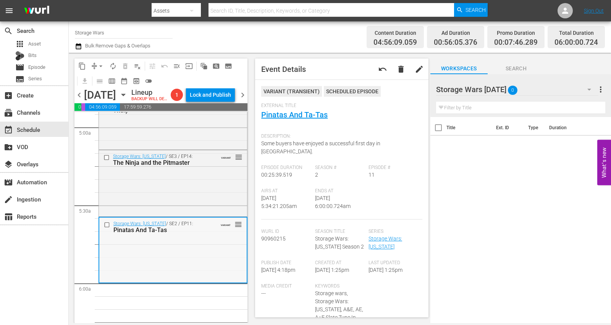
click at [138, 268] on div "Storage Wars: Texas / SE2 / EP11: Pinatas And Ta-Tas VARIANT reorder" at bounding box center [172, 249] width 147 height 64
click at [113, 65] on span "autorenew_outlined" at bounding box center [113, 66] width 8 height 8
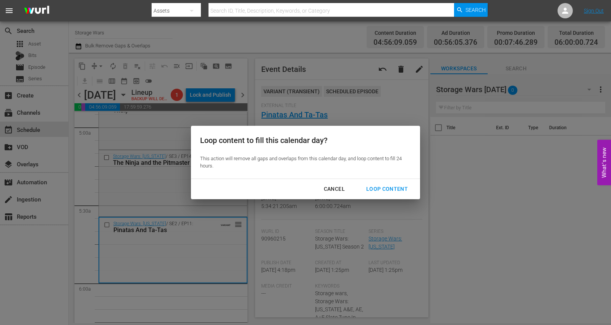
click at [387, 189] on div "Loop Content" at bounding box center [387, 189] width 54 height 10
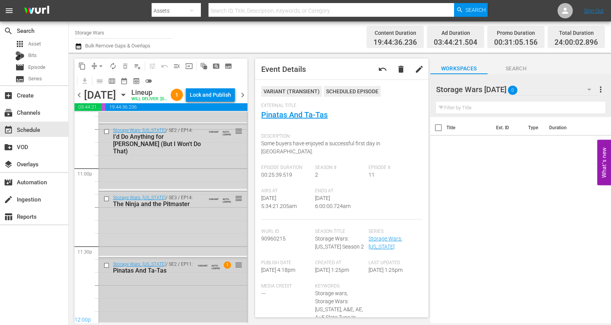
scroll to position [3541, 0]
click at [167, 279] on div "Storage Wars: Texas / SE2 / EP11: Pinatas And Ta-Tas VARIANT AUTO-LOOPED 1 reor…" at bounding box center [173, 289] width 148 height 64
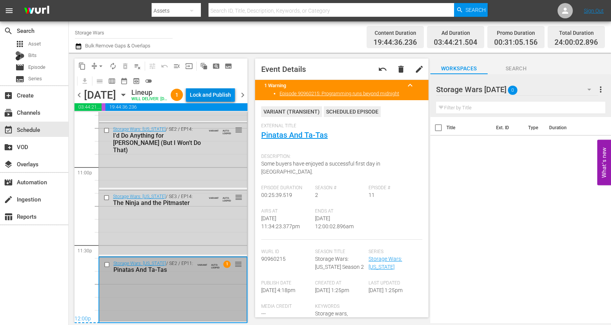
click at [218, 94] on div "Lock and Publish" at bounding box center [210, 95] width 41 height 14
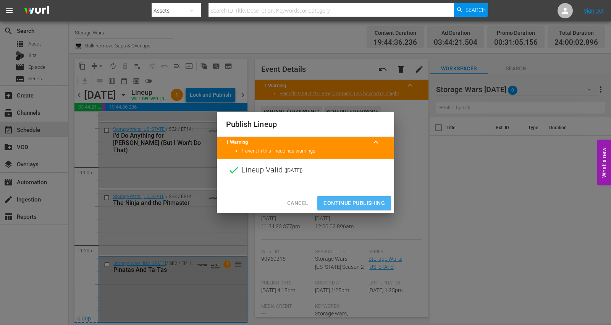
click at [342, 203] on span "Continue Publishing" at bounding box center [353, 203] width 61 height 10
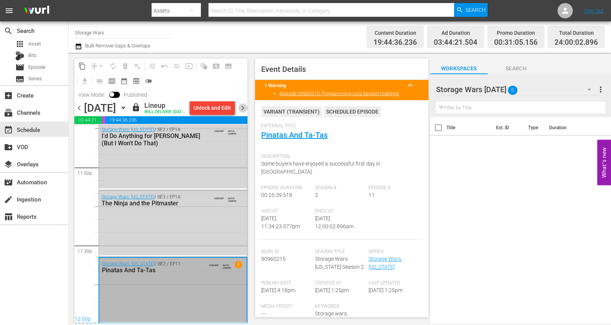
click at [245, 113] on span "chevron_right" at bounding box center [243, 108] width 10 height 10
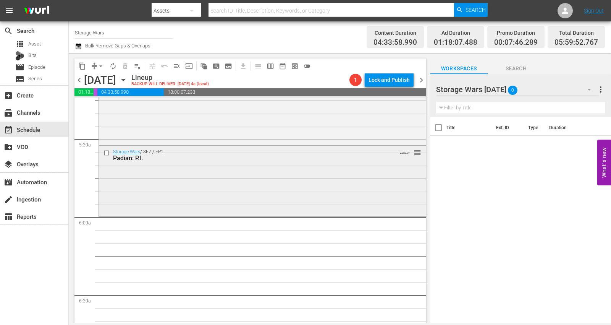
scroll to position [800, 0]
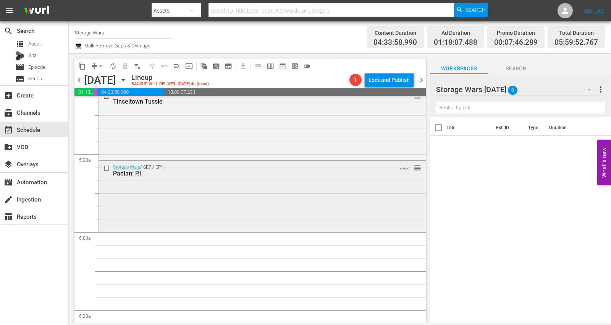
click at [163, 197] on div "Storage Wars / SE7 / EP1: Padian: P.I. VARIANT reorder" at bounding box center [262, 195] width 327 height 69
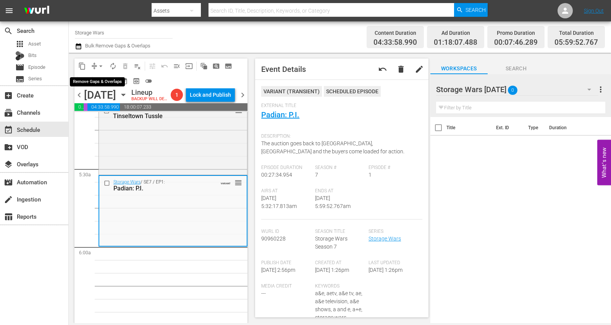
click at [98, 65] on span "arrow_drop_down" at bounding box center [101, 66] width 8 height 8
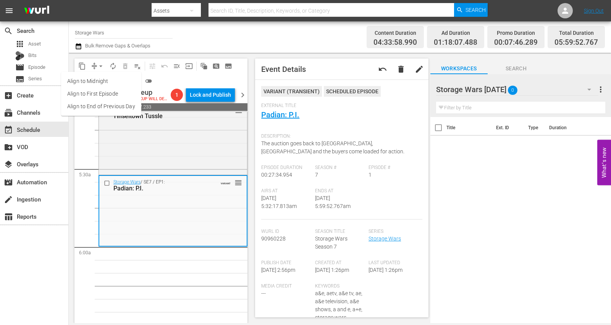
click at [92, 80] on li "Align to Midnight" at bounding box center [101, 81] width 80 height 13
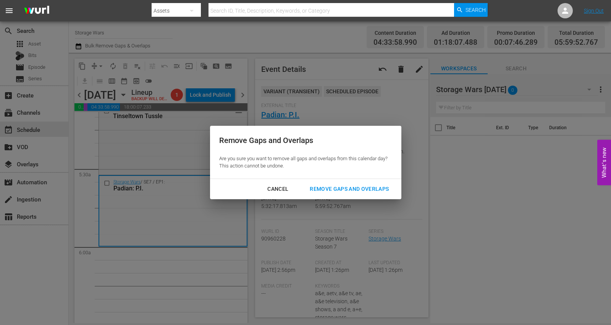
click at [324, 184] on div "Remove Gaps and Overlaps" at bounding box center [349, 189] width 91 height 10
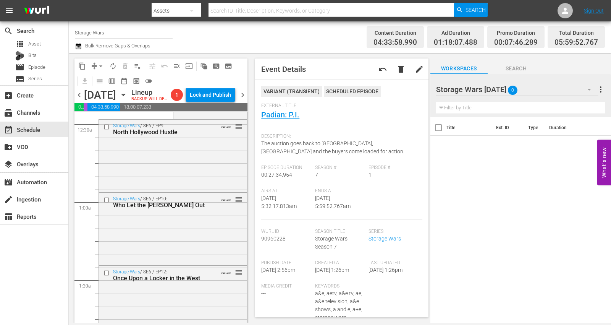
scroll to position [0, 0]
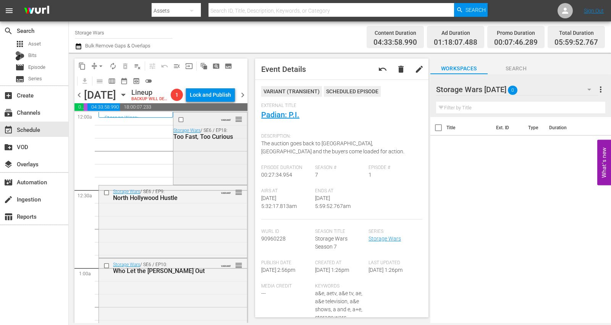
click at [190, 165] on div "VARIANT reorder Storage Wars / SE6 / EP18: Too Fast, Too Curious" at bounding box center [210, 147] width 74 height 71
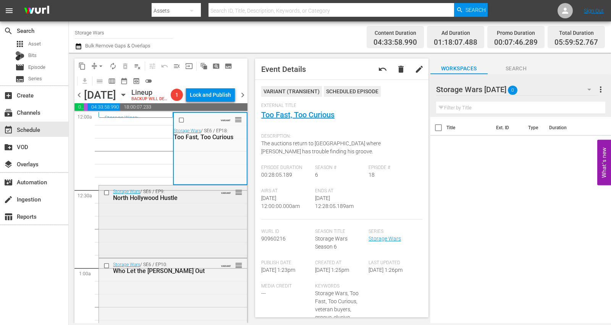
click at [184, 235] on div "Storage Wars / SE6 / EP9: North Hollywood Hustle VARIANT reorder" at bounding box center [173, 220] width 148 height 71
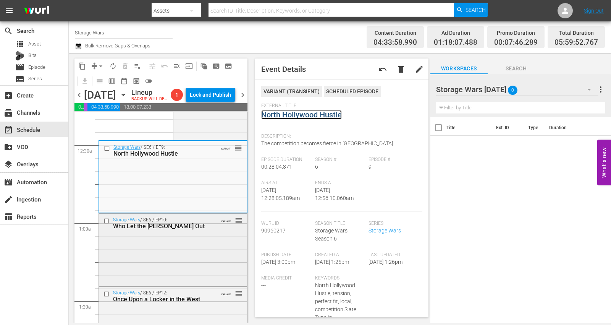
scroll to position [85, 0]
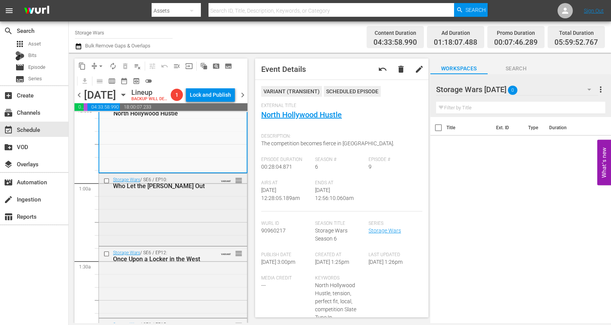
click at [182, 223] on div "Storage Wars / SE6 / EP10: Who Let the Daves Out VARIANT reorder" at bounding box center [173, 208] width 148 height 71
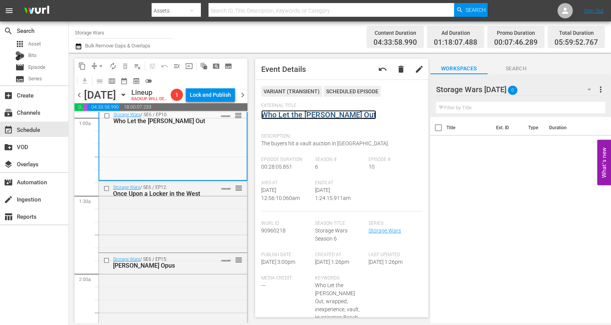
scroll to position [212, 0]
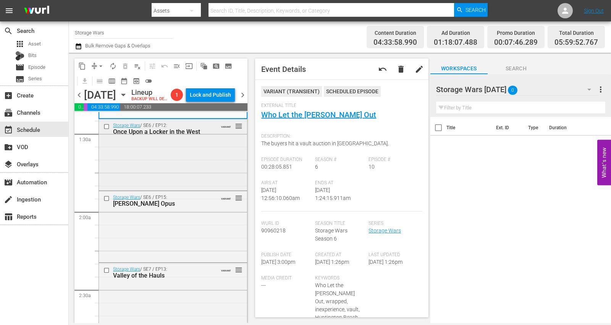
click at [176, 173] on div "Storage Wars / SE6 / EP12: Once Upon a Locker in the West VARIANT reorder" at bounding box center [173, 153] width 148 height 69
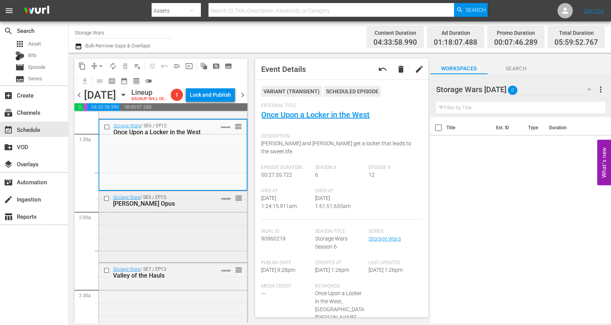
click at [160, 242] on div "Storage Wars / SE6 / EP15: Mr. Nezhoda's Opus VARIANT reorder" at bounding box center [173, 225] width 148 height 69
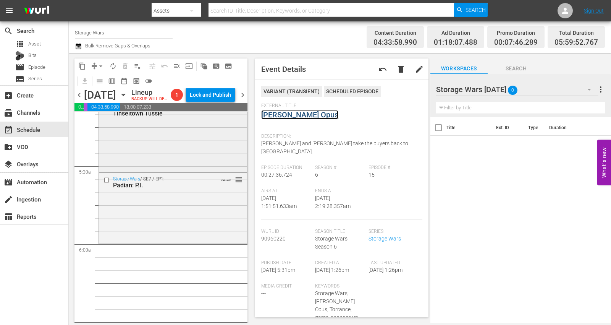
scroll to position [848, 0]
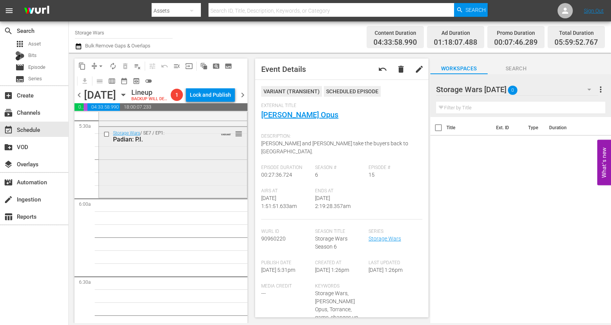
click at [149, 192] on div "Storage Wars / SE7 / EP1: Padian: P.I. VARIANT reorder" at bounding box center [173, 161] width 148 height 69
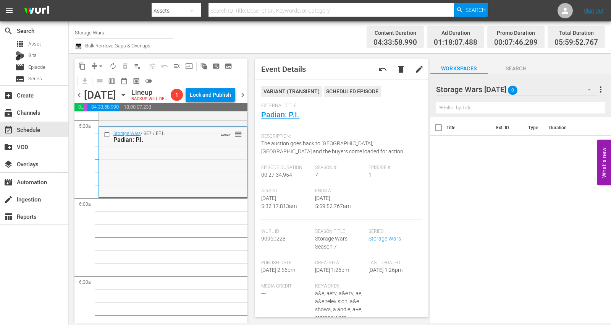
click at [158, 194] on div "Storage Wars / SE7 / EP1: Padian: P.I. VARIANT reorder" at bounding box center [172, 161] width 147 height 69
click at [97, 65] on span "arrow_drop_down" at bounding box center [101, 66] width 8 height 8
click at [98, 78] on li "Align to Midnight" at bounding box center [101, 81] width 80 height 13
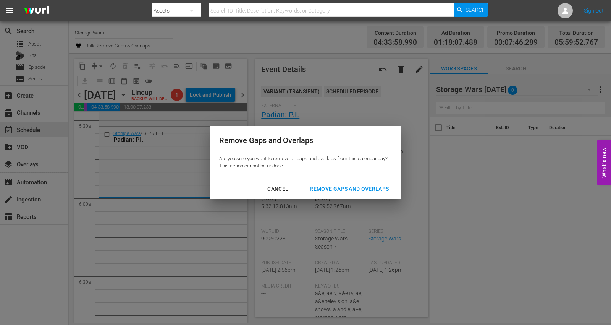
click at [328, 187] on div "Remove Gaps and Overlaps" at bounding box center [349, 189] width 91 height 10
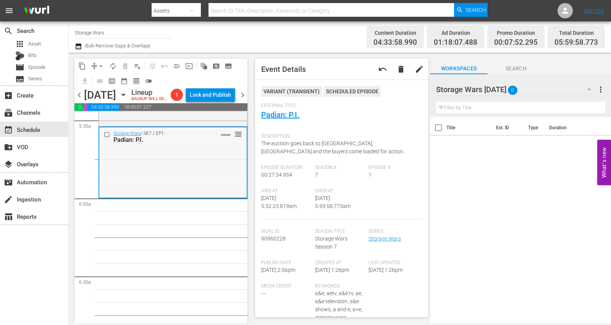
click at [134, 186] on div "Storage Wars / SE7 / EP1: Padian: P.I. VARIANT reorder" at bounding box center [172, 161] width 147 height 69
click at [99, 63] on span "arrow_drop_down" at bounding box center [101, 66] width 8 height 8
click at [100, 78] on li "Align to Midnight" at bounding box center [101, 81] width 80 height 13
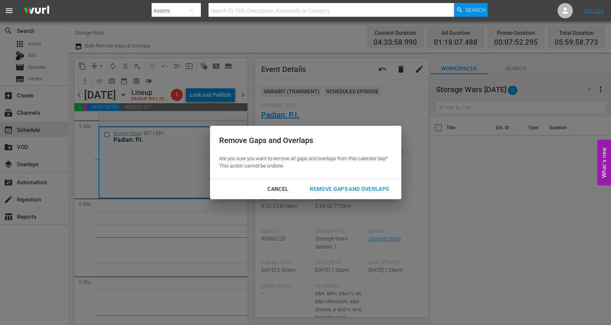
click at [331, 187] on div "Remove Gaps and Overlaps" at bounding box center [349, 189] width 91 height 10
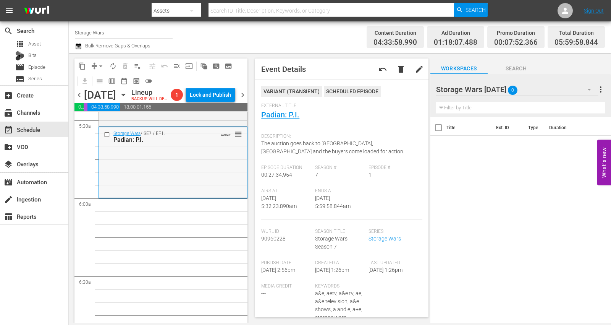
click at [143, 179] on div "Storage Wars / SE7 / EP1: Padian: P.I. VARIANT reorder" at bounding box center [172, 161] width 147 height 69
click at [98, 65] on span "arrow_drop_down" at bounding box center [101, 66] width 8 height 8
click at [96, 78] on li "Align to Midnight" at bounding box center [101, 81] width 80 height 13
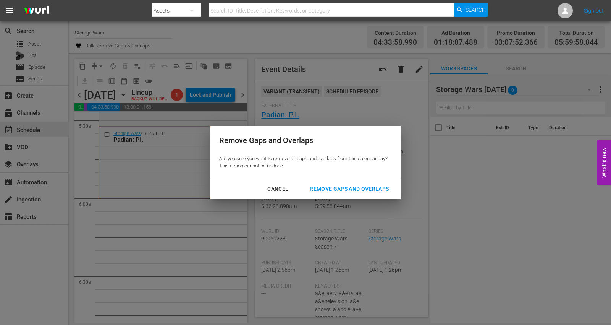
click at [359, 187] on div "Remove Gaps and Overlaps" at bounding box center [349, 189] width 91 height 10
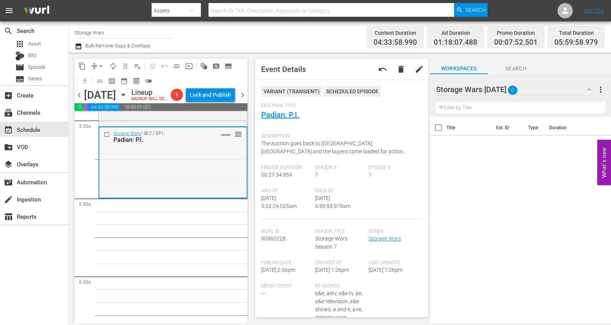
click at [159, 185] on div "Storage Wars / SE7 / EP1: Padian: P.I. VARIANT reorder" at bounding box center [172, 161] width 147 height 69
click at [96, 64] on button "arrow_drop_down" at bounding box center [101, 66] width 12 height 12
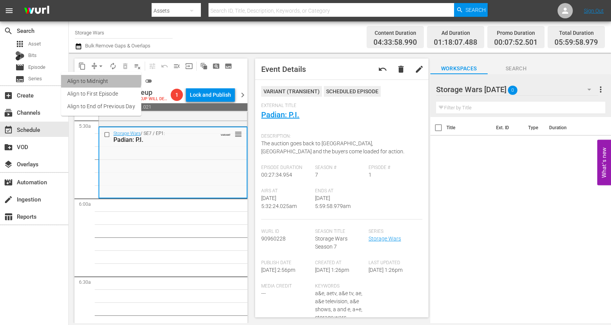
click at [98, 78] on li "Align to Midnight" at bounding box center [101, 81] width 80 height 13
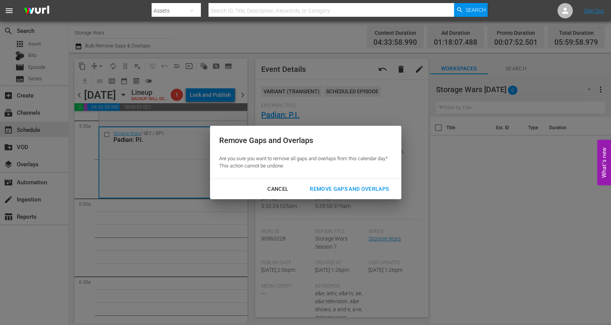
click at [340, 188] on div "Remove Gaps and Overlaps" at bounding box center [349, 189] width 91 height 10
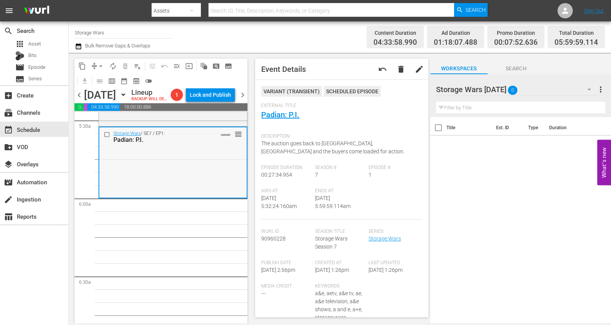
click at [128, 182] on div "Storage Wars / SE7 / EP1: Padian: P.I. VARIANT reorder" at bounding box center [172, 161] width 147 height 69
click at [99, 62] on span "arrow_drop_down" at bounding box center [101, 66] width 8 height 8
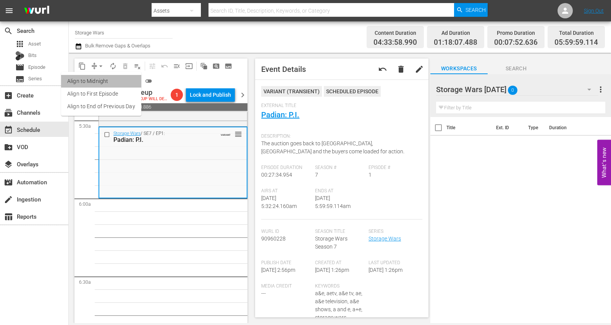
click at [102, 80] on li "Align to Midnight" at bounding box center [101, 81] width 80 height 13
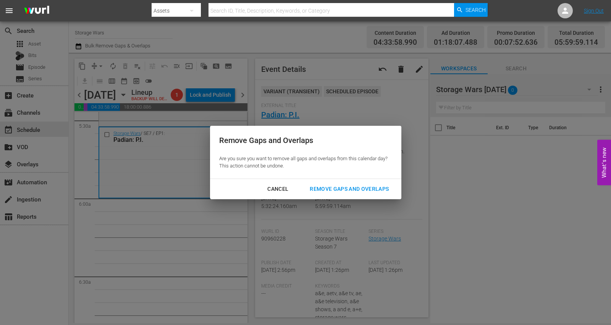
click at [351, 188] on div "Remove Gaps and Overlaps" at bounding box center [349, 189] width 91 height 10
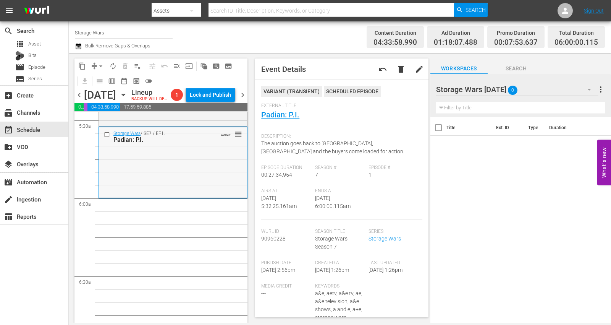
click at [164, 190] on div "Storage Wars / SE7 / EP1: Padian: P.I. VARIANT reorder" at bounding box center [172, 161] width 147 height 69
click at [97, 66] on span "arrow_drop_down" at bounding box center [101, 66] width 8 height 8
click at [98, 76] on li "Align to Midnight" at bounding box center [101, 81] width 80 height 13
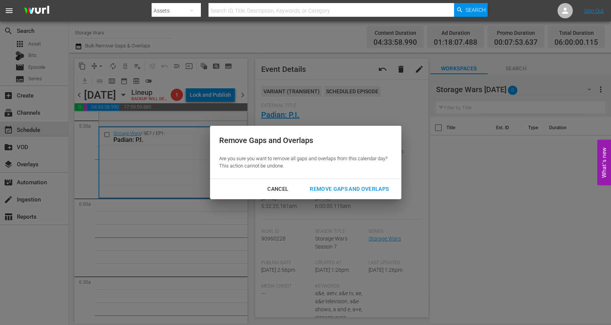
drag, startPoint x: 329, startPoint y: 187, endPoint x: 318, endPoint y: 187, distance: 10.7
click at [328, 187] on div "Remove Gaps and Overlaps" at bounding box center [349, 189] width 91 height 10
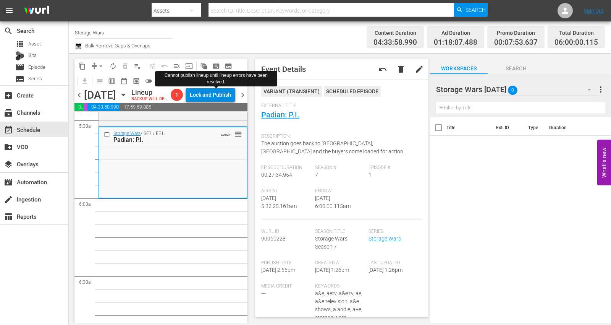
click at [213, 97] on div "Lock and Publish" at bounding box center [210, 95] width 41 height 14
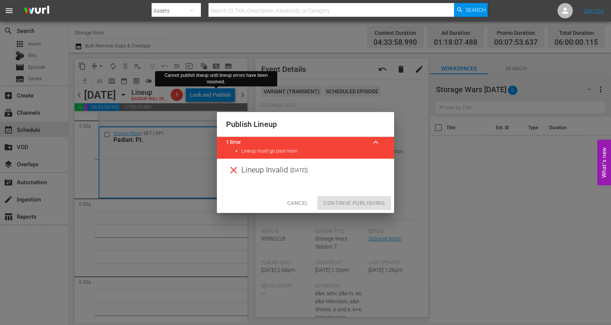
click at [296, 202] on span "Cancel" at bounding box center [297, 203] width 21 height 10
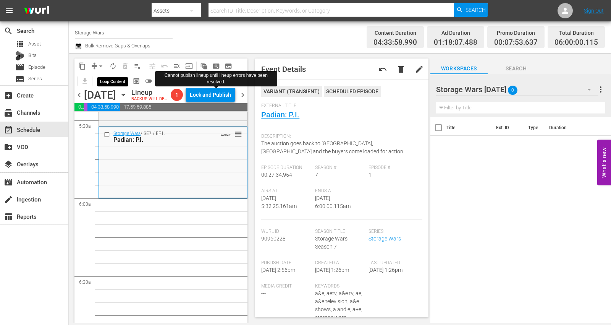
click at [114, 63] on span "autorenew_outlined" at bounding box center [113, 66] width 8 height 8
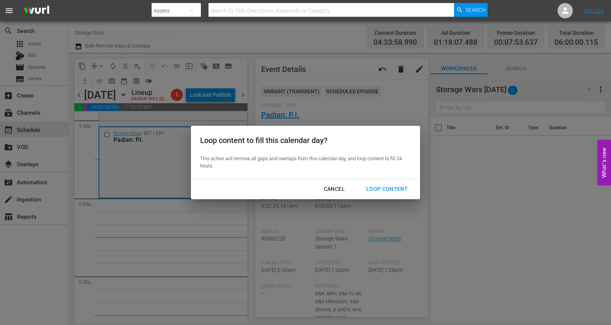
click at [383, 186] on div "Loop Content" at bounding box center [387, 189] width 54 height 10
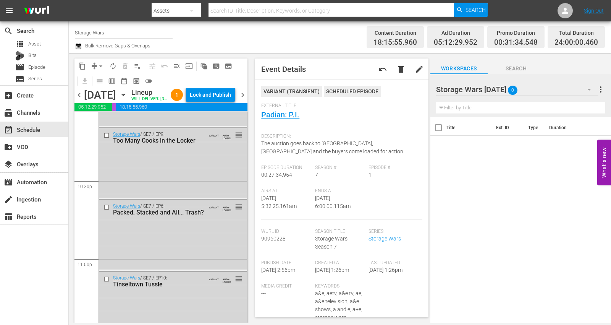
scroll to position [3541, 0]
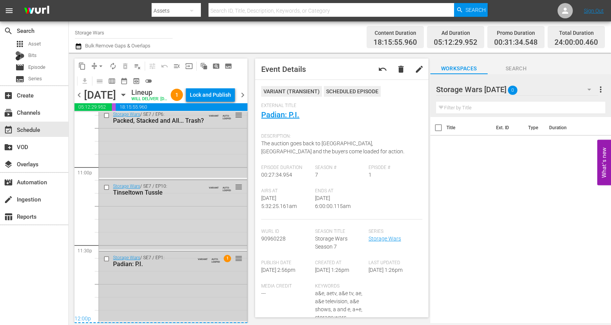
click at [182, 279] on div "Storage Wars / SE7 / EP1: Padian: P.I. VARIANT AUTO-LOOPED 1 reorder" at bounding box center [173, 285] width 148 height 69
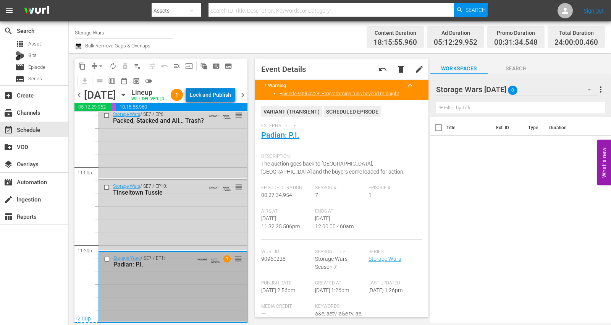
click at [213, 92] on div "Lock and Publish" at bounding box center [210, 95] width 41 height 14
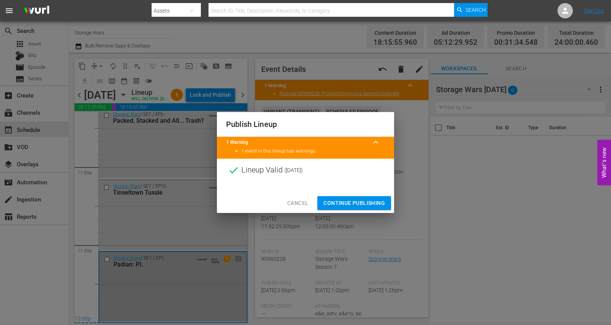
click at [346, 200] on span "Continue Publishing" at bounding box center [353, 203] width 61 height 10
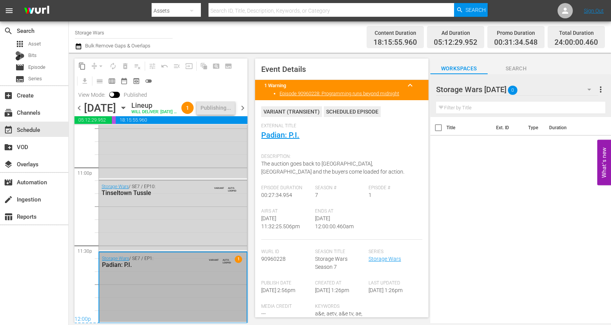
click at [241, 113] on span "chevron_right" at bounding box center [243, 108] width 10 height 10
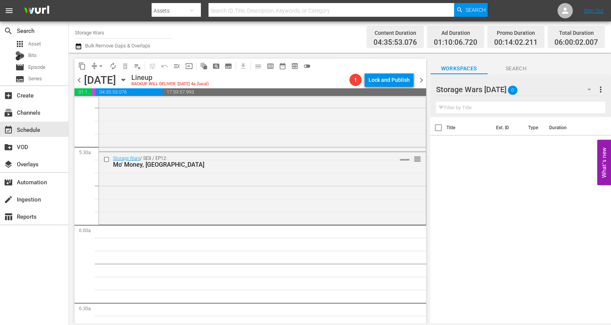
scroll to position [796, 0]
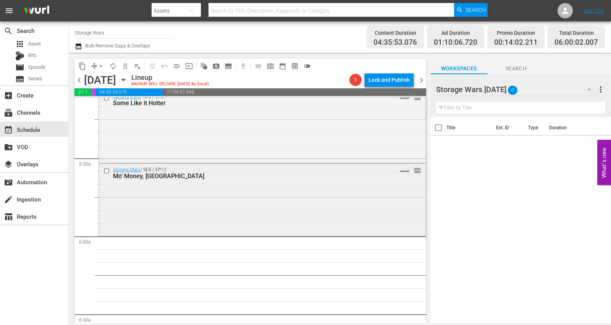
click at [146, 208] on div "Storage Wars / SE8 / EP12: Mo' Money, Mo' Valley VARIANT reorder" at bounding box center [262, 198] width 327 height 71
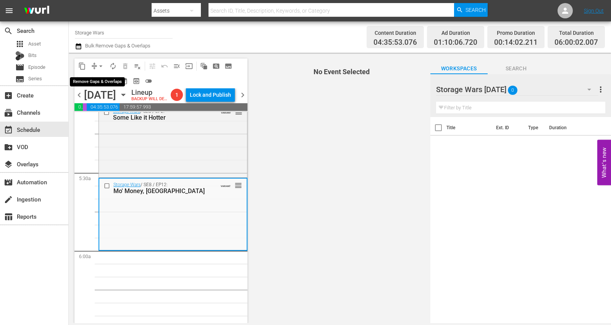
click at [101, 64] on span "arrow_drop_down" at bounding box center [101, 66] width 8 height 8
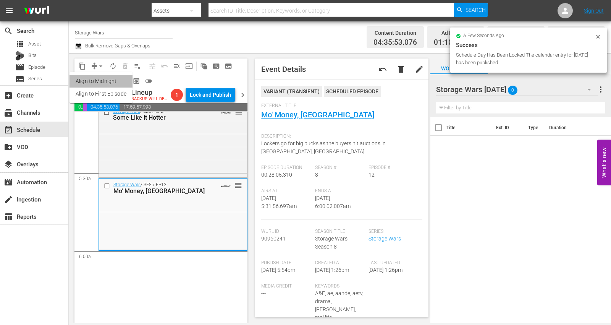
click at [95, 79] on li "Align to Midnight" at bounding box center [100, 81] width 63 height 13
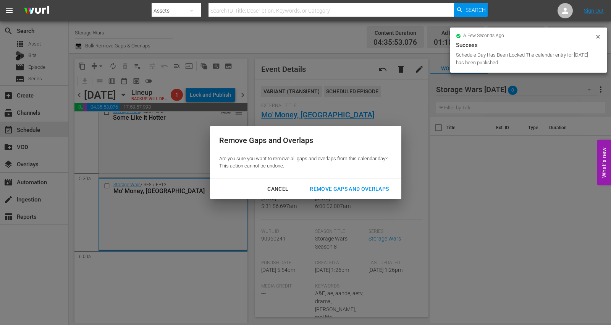
click at [331, 186] on div "Remove Gaps and Overlaps" at bounding box center [349, 189] width 91 height 10
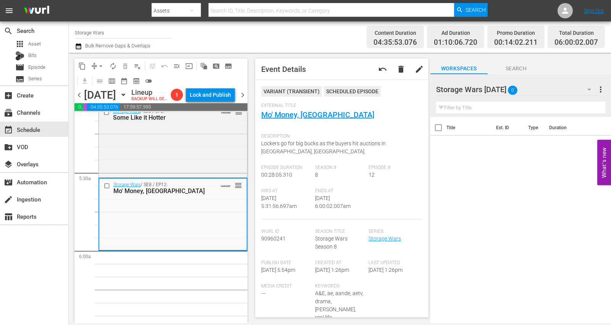
scroll to position [0, 0]
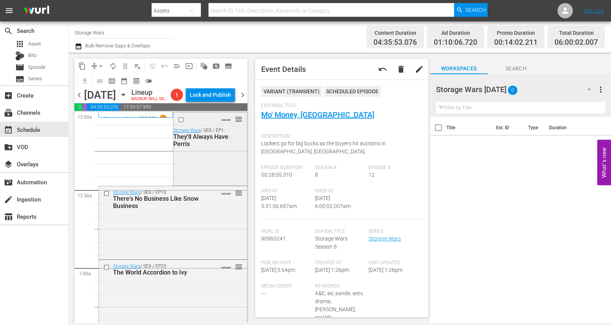
click at [197, 169] on div "VARIANT reorder Storage Wars / SE8 / EP1: They'll Always Have Perris" at bounding box center [210, 147] width 74 height 71
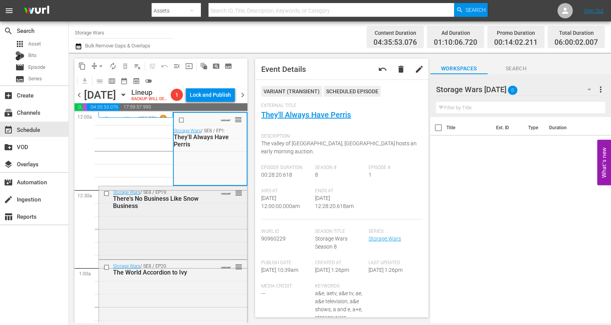
click at [199, 247] on div "Storage Wars / SE8 / EP19: There's No Business Like Snow Business VARIANT reord…" at bounding box center [173, 221] width 148 height 71
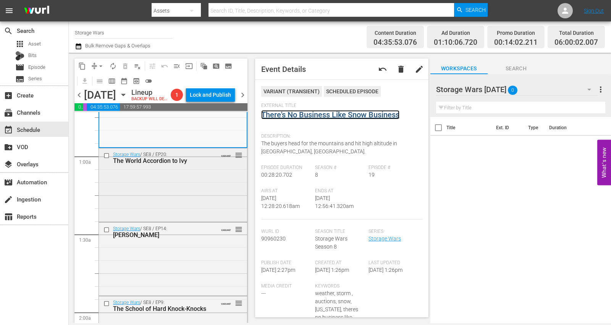
scroll to position [127, 0]
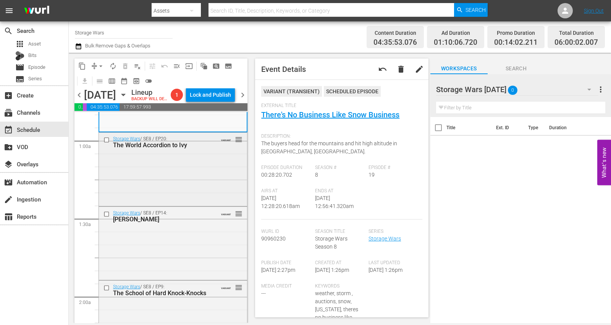
click at [148, 192] on div "Storage Wars / SE8 / EP20: The World Accordion to Ivy VARIANT reorder" at bounding box center [173, 168] width 148 height 72
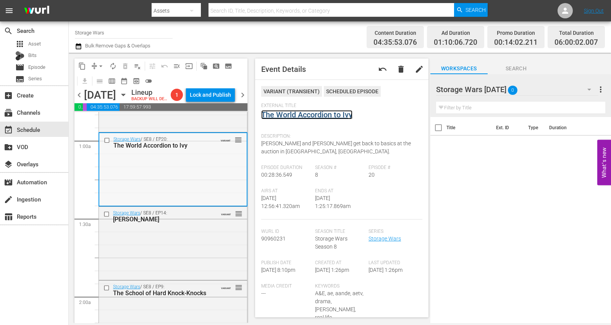
scroll to position [170, 0]
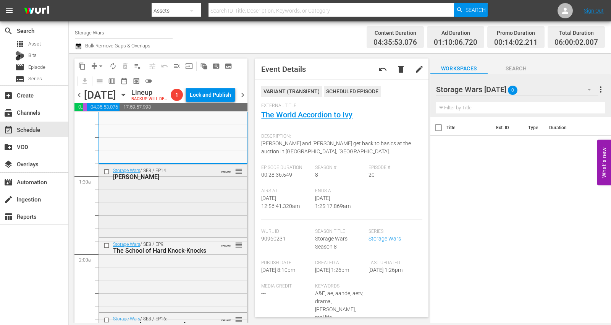
click at [163, 203] on div "Storage Wars / SE8 / EP14: Rene Abides VARIANT reorder" at bounding box center [173, 199] width 148 height 71
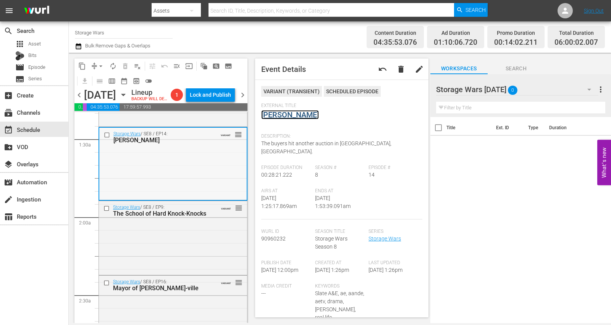
scroll to position [212, 0]
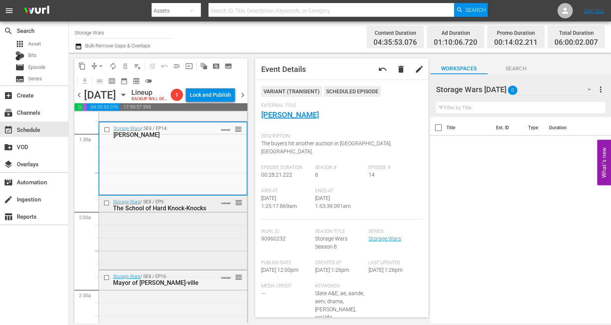
click at [168, 245] on div "Storage Wars / SE8 / EP9: The School of Hard Knock-Knocks VARIANT reorder" at bounding box center [173, 231] width 148 height 72
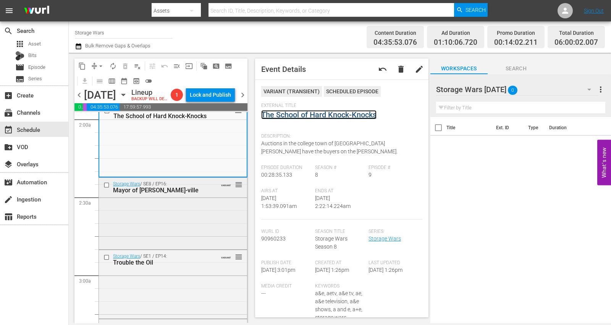
scroll to position [339, 0]
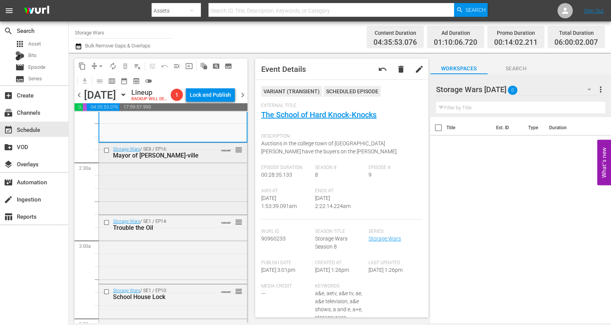
click at [170, 205] on div "Storage Wars / SE8 / EP16: Mayor of Margarita-ville VARIANT reorder" at bounding box center [173, 178] width 148 height 70
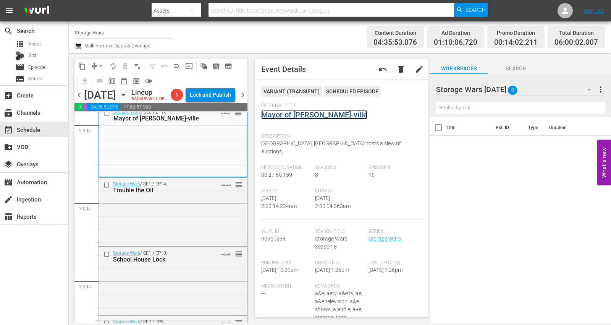
scroll to position [382, 0]
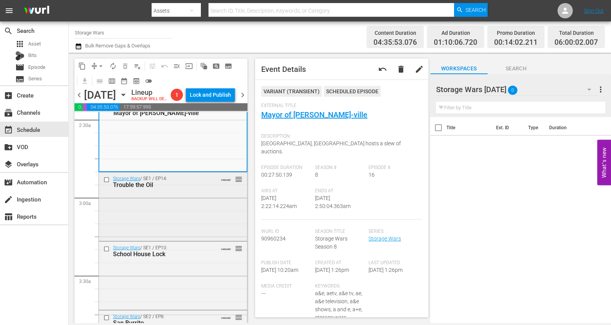
click at [160, 225] on div "Storage Wars / SE1 / EP14: Trouble the Oil VARIANT reorder" at bounding box center [173, 205] width 148 height 67
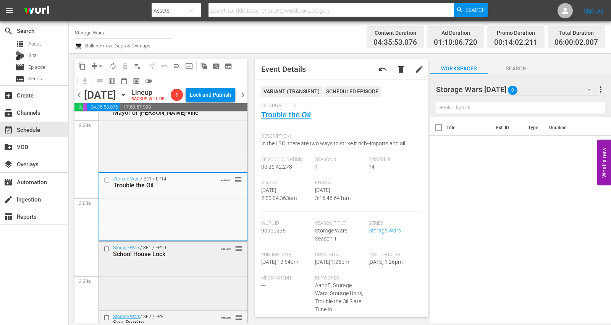
click at [153, 279] on div "Storage Wars / SE1 / EP10: School House Lock VARIANT reorder" at bounding box center [173, 274] width 148 height 66
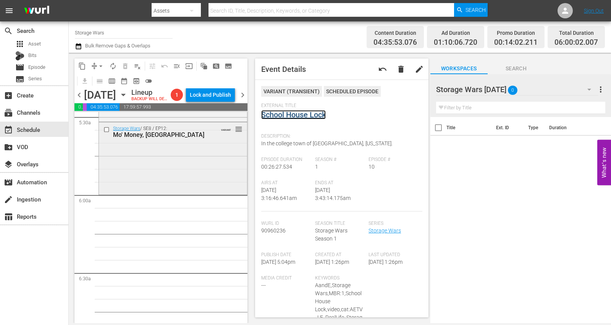
scroll to position [848, 0]
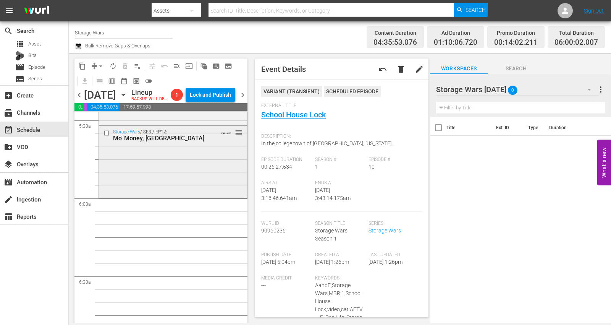
click at [149, 187] on div "Storage Wars / SE8 / EP12: Mo' Money, Mo' Valley VARIANT reorder" at bounding box center [173, 161] width 148 height 71
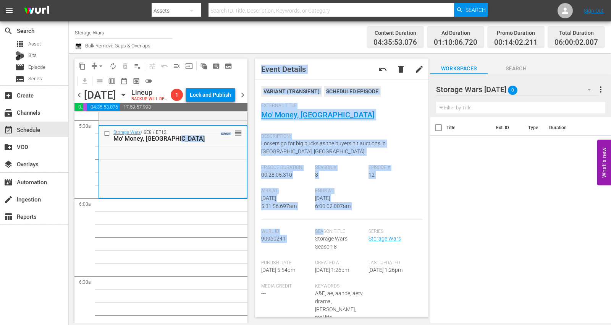
click at [325, 234] on div "content_copy compress arrow_drop_down autorenew_outlined delete_forever_outline…" at bounding box center [340, 188] width 542 height 270
click at [398, 194] on div "Airs At 10/19/25 @ 5:31:56.697am Ends At 10/19/25 @ 6:00:02.007am" at bounding box center [341, 203] width 161 height 31
click at [384, 203] on div "Airs At 10/19/25 @ 5:31:56.697am Ends At 10/19/25 @ 6:00:02.007am" at bounding box center [341, 203] width 161 height 31
click at [354, 183] on div "Season # 8" at bounding box center [341, 176] width 53 height 23
drag, startPoint x: 343, startPoint y: 152, endPoint x: 339, endPoint y: 142, distance: 10.4
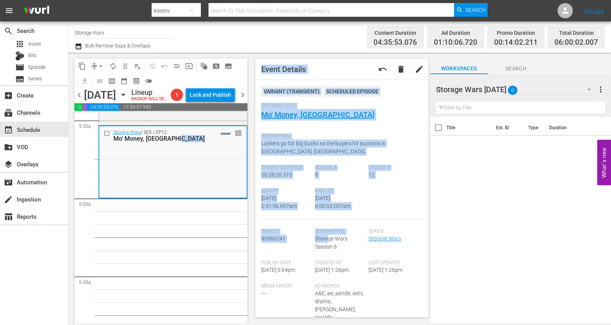
click at [343, 152] on div "Description: Lockers go for big bucks as the buyers hit auctions in Moreno Vall…" at bounding box center [341, 146] width 161 height 35
click at [339, 142] on span "Lockers go for big bucks as the buyers hit auctions in Moreno Valley, CA." at bounding box center [323, 147] width 124 height 14
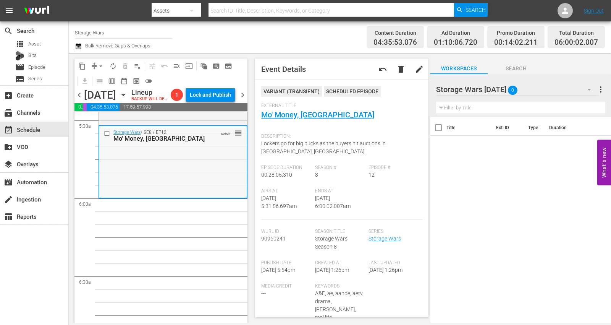
click at [126, 173] on div "Storage Wars / SE8 / EP12: Mo' Money, Mo' Valley VARIANT reorder" at bounding box center [172, 161] width 147 height 71
click at [100, 67] on span "arrow_drop_down" at bounding box center [101, 66] width 8 height 8
click at [99, 79] on li "Align to Midnight" at bounding box center [101, 81] width 80 height 13
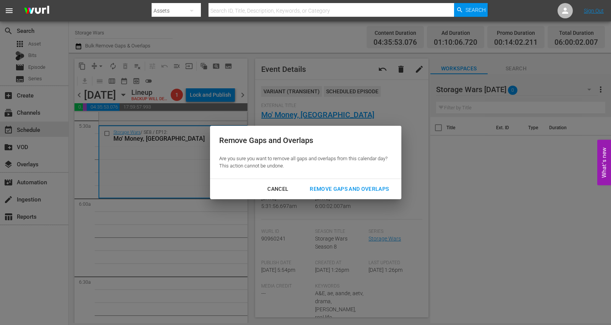
click at [340, 184] on div "Remove Gaps and Overlaps" at bounding box center [349, 189] width 91 height 10
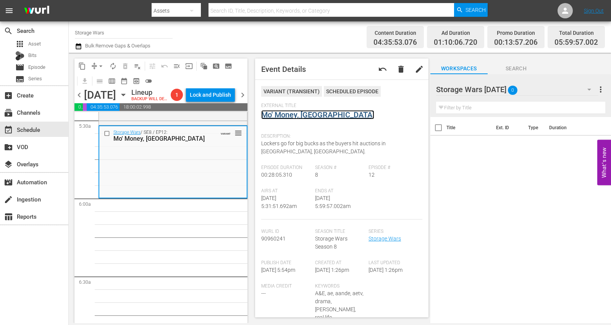
drag, startPoint x: 275, startPoint y: 116, endPoint x: 271, endPoint y: 112, distance: 5.1
click at [157, 168] on div "Storage Wars / SE8 / EP12: Mo' Money, Mo' Valley VARIANT reorder" at bounding box center [172, 161] width 147 height 71
click at [101, 64] on span "arrow_drop_down" at bounding box center [101, 66] width 8 height 8
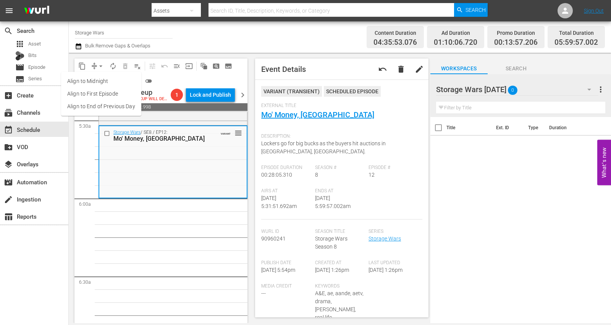
click at [102, 63] on span "arrow_drop_down" at bounding box center [101, 66] width 8 height 8
click at [100, 65] on span "arrow_drop_down" at bounding box center [101, 66] width 8 height 8
click at [95, 80] on li "Align to Midnight" at bounding box center [101, 81] width 80 height 13
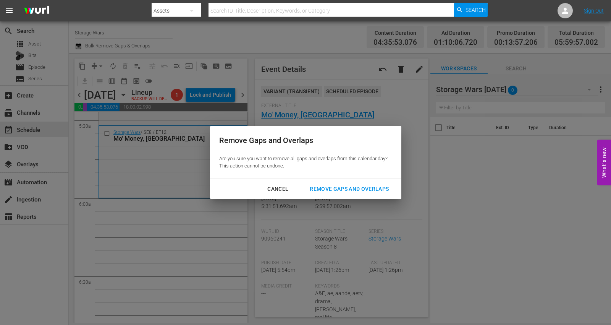
drag, startPoint x: 355, startPoint y: 186, endPoint x: 349, endPoint y: 166, distance: 20.6
click at [354, 186] on div "Remove Gaps and Overlaps" at bounding box center [349, 189] width 91 height 10
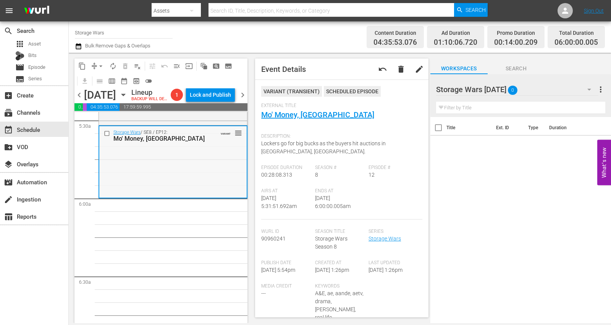
click at [178, 186] on div "Storage Wars / SE8 / EP12: Mo' Money, Mo' Valley VARIANT reorder" at bounding box center [172, 161] width 147 height 71
click at [110, 64] on span "autorenew_outlined" at bounding box center [113, 66] width 8 height 8
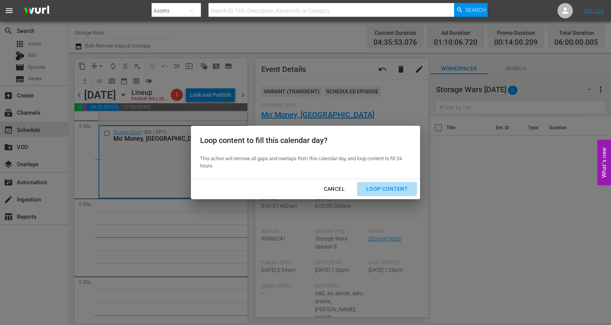
click at [383, 187] on div "Loop Content" at bounding box center [387, 189] width 54 height 10
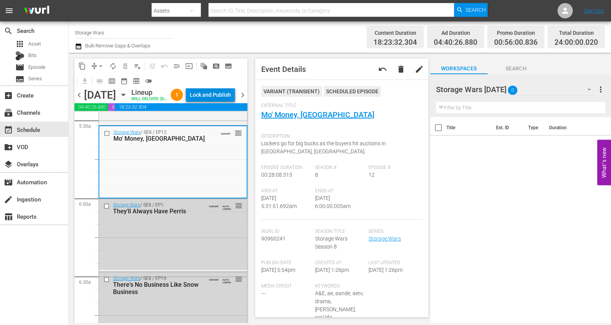
click at [215, 92] on div "Lock and Publish" at bounding box center [210, 95] width 41 height 14
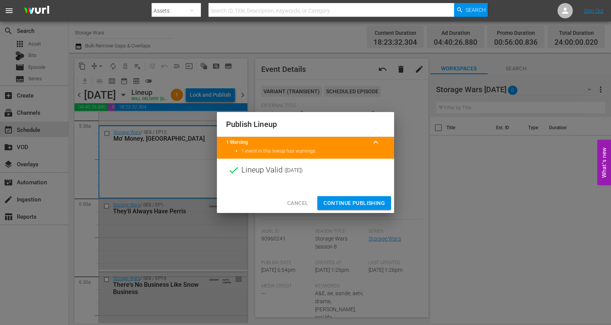
click at [343, 200] on span "Continue Publishing" at bounding box center [353, 203] width 61 height 10
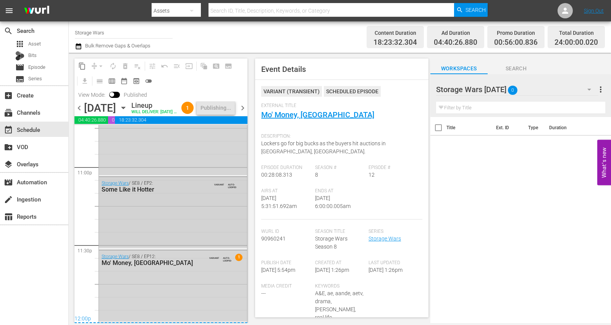
scroll to position [3554, 0]
click at [166, 279] on div "Storage Wars / SE8 / EP12: Mo' Money, Mo' Valley VARIANT AUTO-LOOPED 1" at bounding box center [173, 285] width 148 height 71
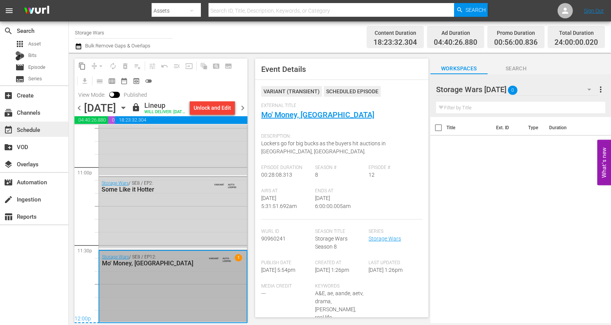
click at [20, 126] on div "event_available Schedule" at bounding box center [21, 128] width 43 height 7
drag, startPoint x: 107, startPoint y: 34, endPoint x: 68, endPoint y: 32, distance: 39.0
click at [69, 0] on div "search Search apps Asset Bits movie Episode subtitles Series add_box Create sub…" at bounding box center [340, 0] width 542 height 0
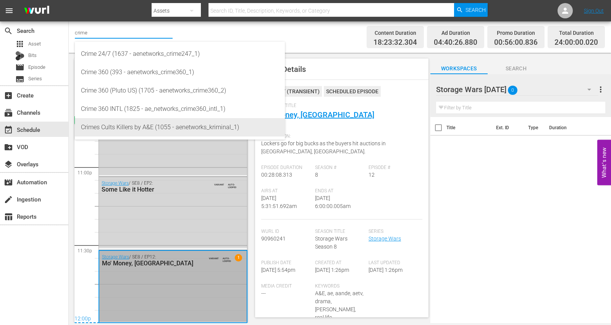
click at [114, 129] on div "Crimes Cults Killers by A&E (1055 - aenetworks_kriminal_1)" at bounding box center [180, 127] width 198 height 18
type input "Crimes Cults Killers by A&E (1055 - aenetworks_kriminal_1)"
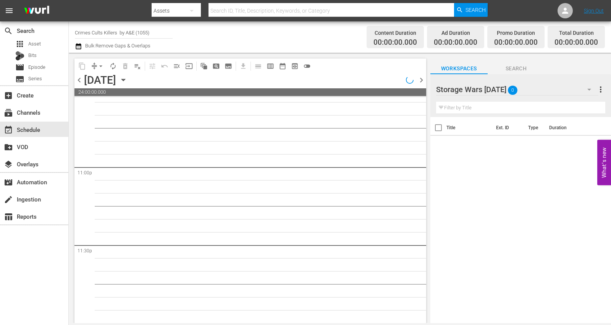
scroll to position [3513, 0]
click at [199, 74] on div "chevron_left Sunday, October 19th October 19th Lineup BACKUP WILL DELIVER: 10/1…" at bounding box center [250, 80] width 352 height 15
click at [128, 80] on icon "button" at bounding box center [123, 80] width 8 height 8
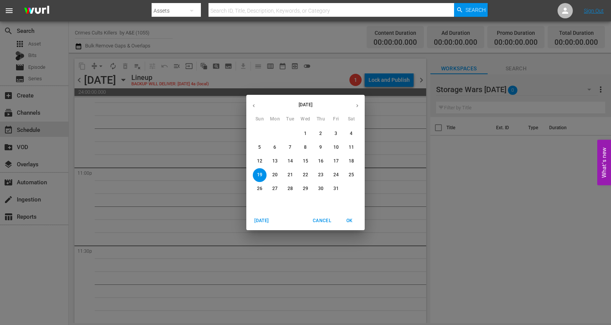
click at [277, 160] on p "13" at bounding box center [274, 161] width 5 height 6
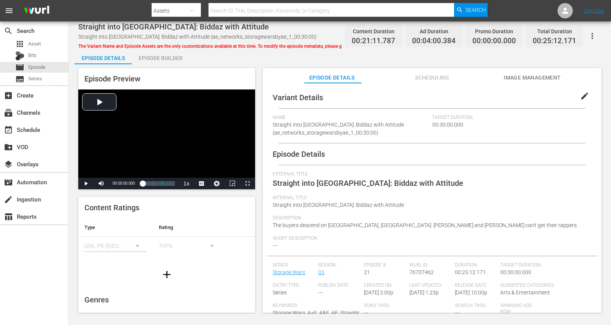
drag, startPoint x: 165, startPoint y: 56, endPoint x: 169, endPoint y: 53, distance: 4.8
click at [167, 57] on div "Episode Builder" at bounding box center [160, 58] width 57 height 18
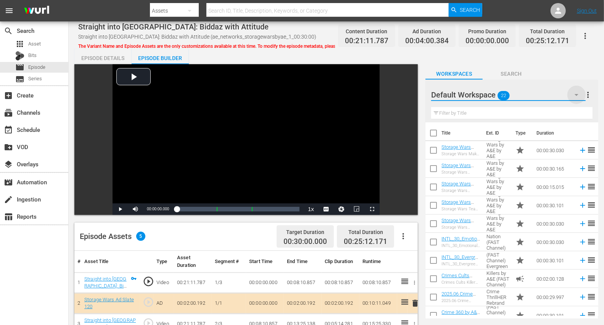
click at [549, 93] on icon "button" at bounding box center [576, 94] width 9 height 9
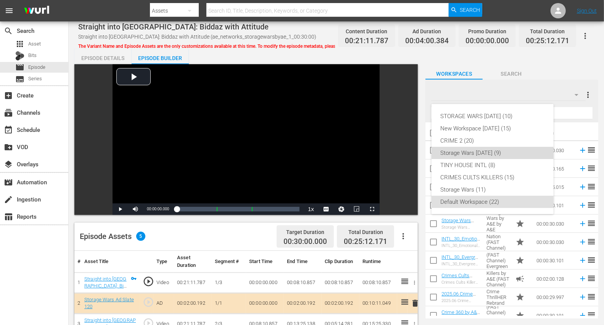
click at [496, 153] on div "Storage Wars [DATE] (9)" at bounding box center [493, 153] width 104 height 12
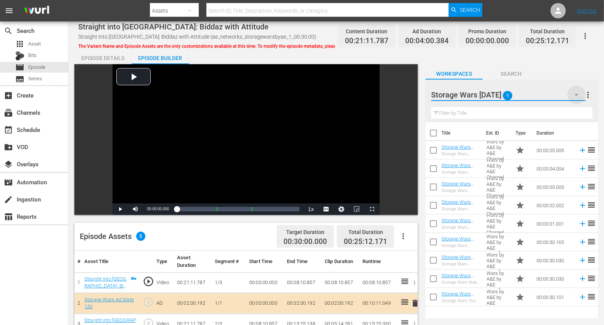
click at [549, 93] on icon "button" at bounding box center [576, 94] width 9 height 9
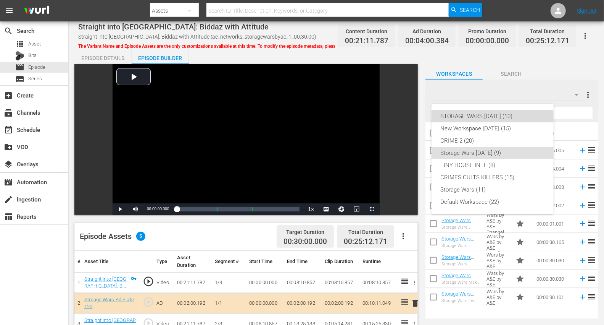
click at [470, 117] on div "STORAGE WARS [DATE] (10)" at bounding box center [493, 116] width 104 height 12
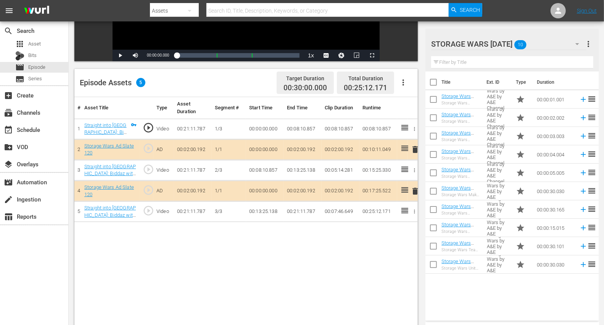
scroll to position [170, 0]
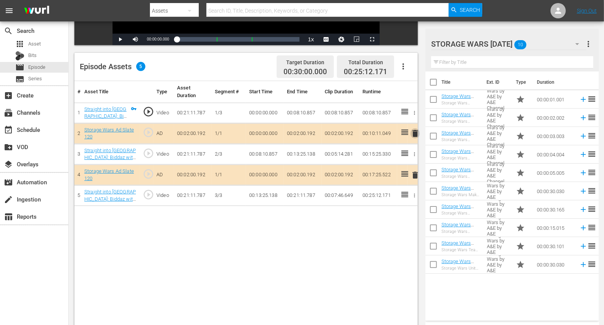
click at [415, 132] on span "delete" at bounding box center [415, 133] width 9 height 9
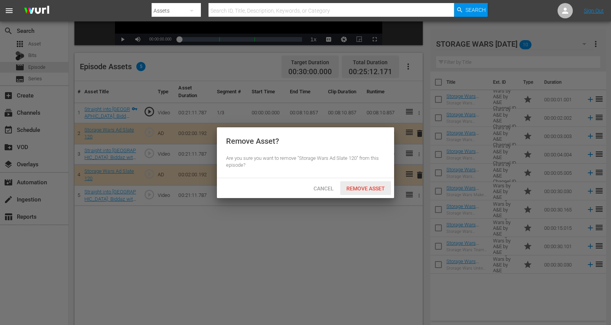
click at [378, 187] on span "Remove Asset" at bounding box center [365, 188] width 51 height 6
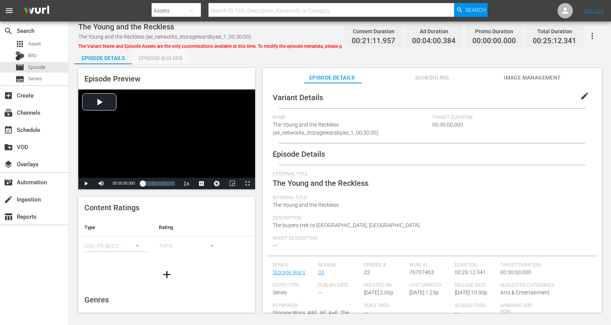
click at [163, 59] on div "Episode Builder" at bounding box center [160, 58] width 57 height 18
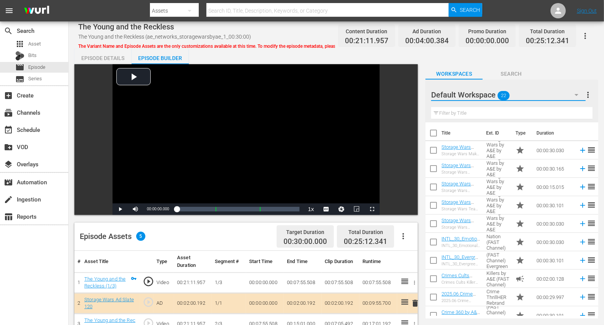
click at [549, 94] on icon "button" at bounding box center [576, 94] width 9 height 9
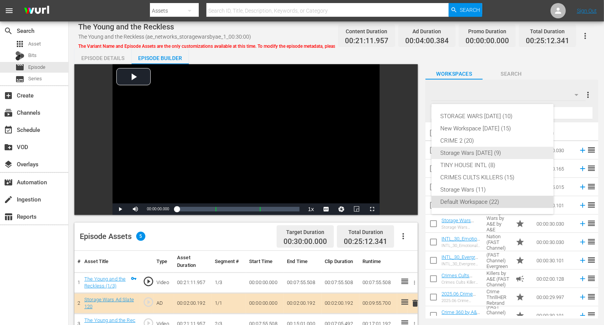
click at [467, 152] on div "Storage Wars [DATE] (9)" at bounding box center [493, 153] width 104 height 12
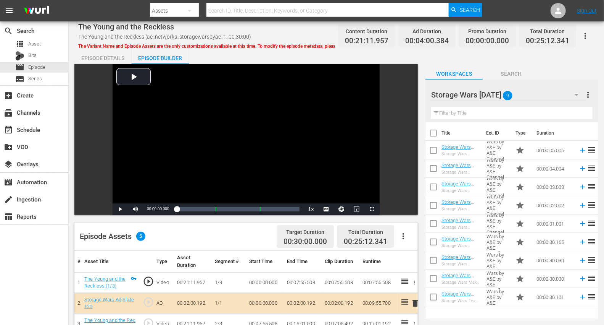
click at [549, 94] on icon "button" at bounding box center [577, 95] width 4 height 2
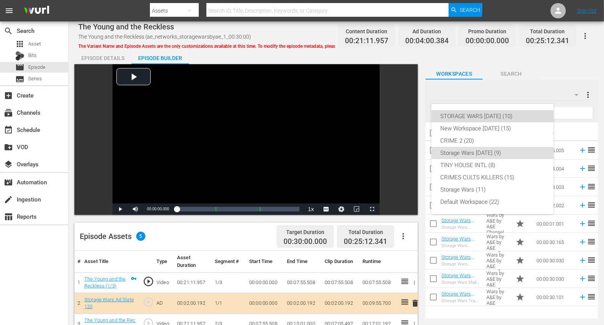
click at [461, 118] on div "STORAGE WARS [DATE] (10)" at bounding box center [493, 116] width 104 height 12
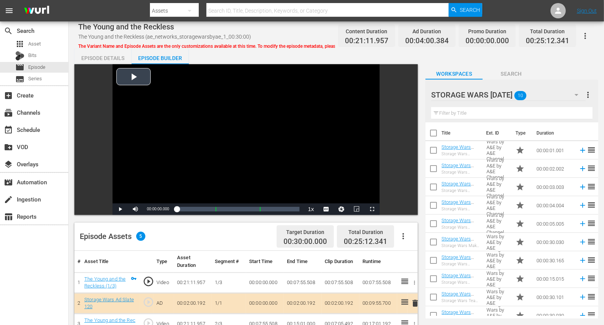
scroll to position [127, 0]
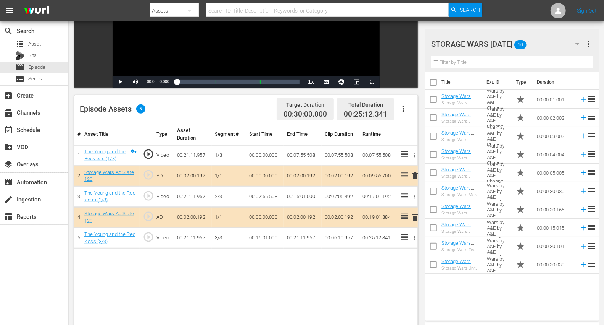
click at [415, 214] on span "delete" at bounding box center [415, 217] width 9 height 9
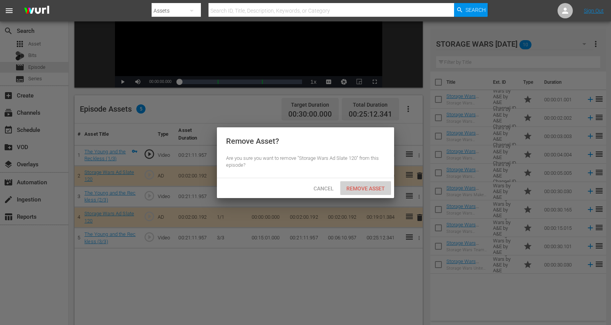
click at [356, 186] on span "Remove Asset" at bounding box center [365, 188] width 51 height 6
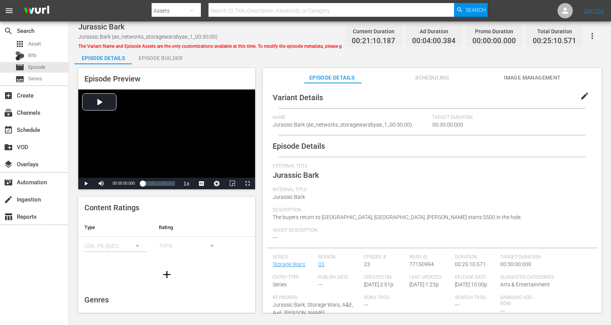
click at [157, 57] on div "Episode Builder" at bounding box center [160, 58] width 57 height 18
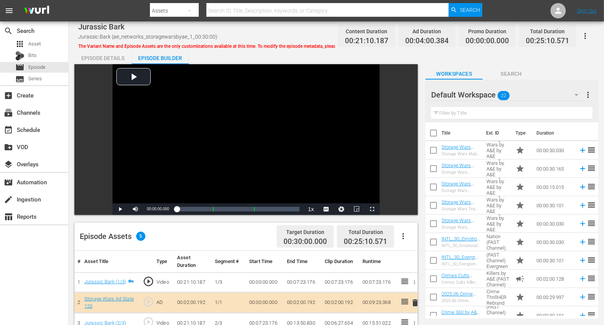
click at [549, 93] on icon "button" at bounding box center [576, 94] width 9 height 9
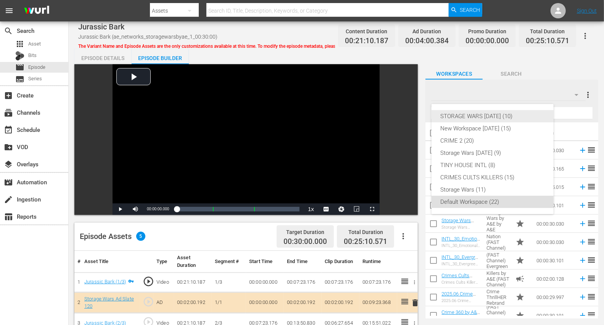
click at [460, 118] on div "STORAGE WARS [DATE] (10)" at bounding box center [493, 116] width 104 height 12
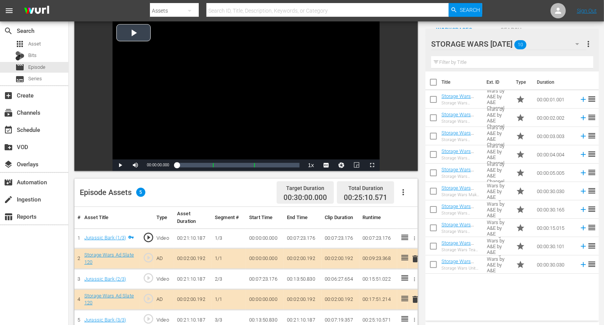
scroll to position [127, 0]
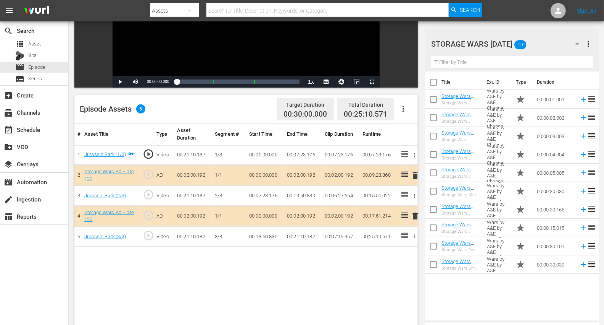
click at [415, 174] on span "delete" at bounding box center [415, 175] width 9 height 9
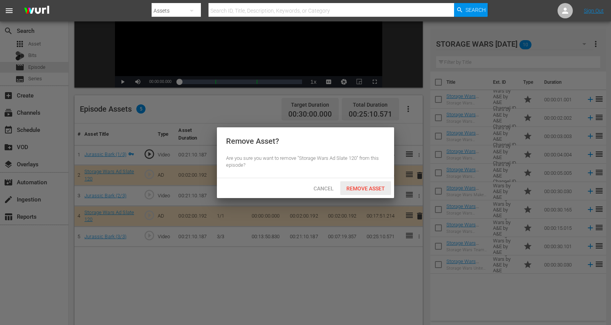
drag, startPoint x: 371, startPoint y: 187, endPoint x: 382, endPoint y: 182, distance: 12.6
click at [371, 186] on span "Remove Asset" at bounding box center [365, 188] width 51 height 6
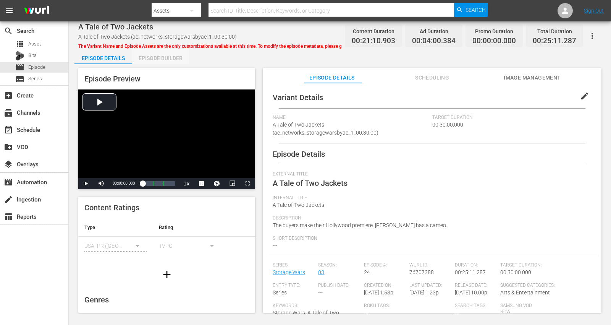
drag, startPoint x: 153, startPoint y: 57, endPoint x: 230, endPoint y: 23, distance: 83.6
click at [154, 57] on div "Episode Builder" at bounding box center [160, 58] width 57 height 18
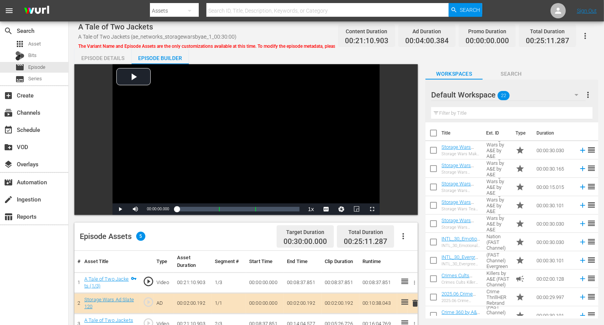
click at [549, 90] on icon "button" at bounding box center [576, 94] width 9 height 9
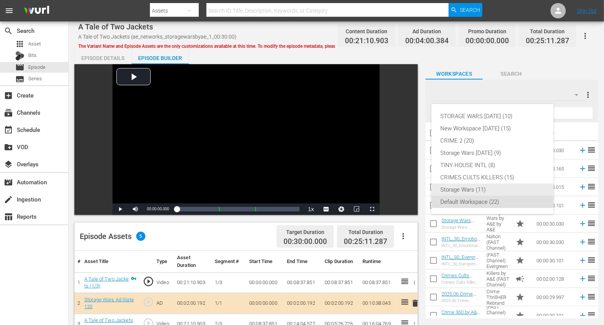
click at [459, 186] on div "Storage Wars (11)" at bounding box center [493, 189] width 104 height 12
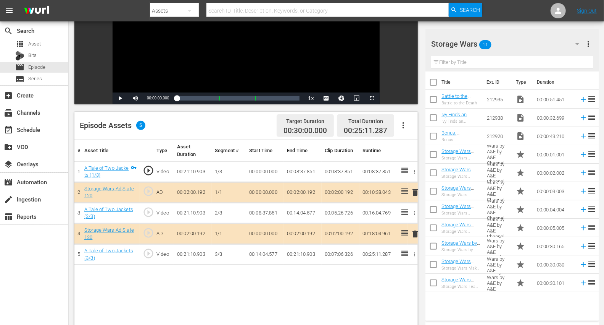
scroll to position [127, 0]
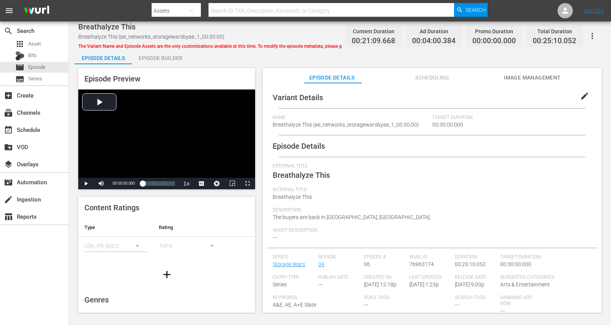
drag, startPoint x: 159, startPoint y: 56, endPoint x: 170, endPoint y: 53, distance: 11.1
click at [159, 56] on div "Episode Builder" at bounding box center [160, 58] width 57 height 18
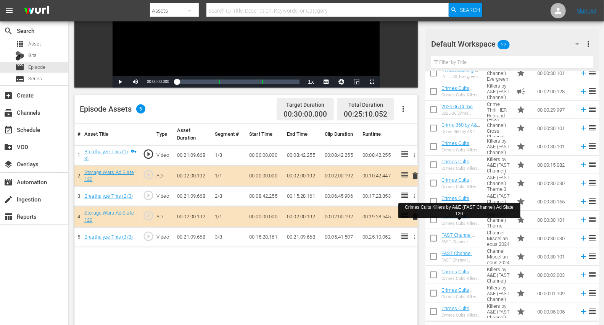
scroll to position [176, 0]
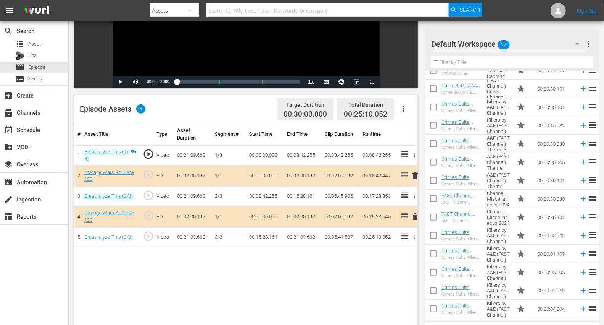
click at [549, 43] on icon "button" at bounding box center [578, 44] width 4 height 2
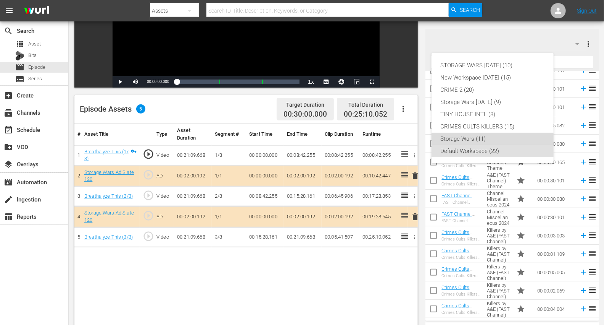
click at [464, 136] on div "Storage Wars (11)" at bounding box center [493, 138] width 104 height 12
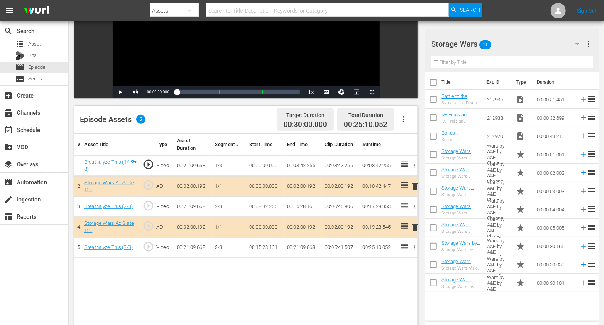
scroll to position [127, 0]
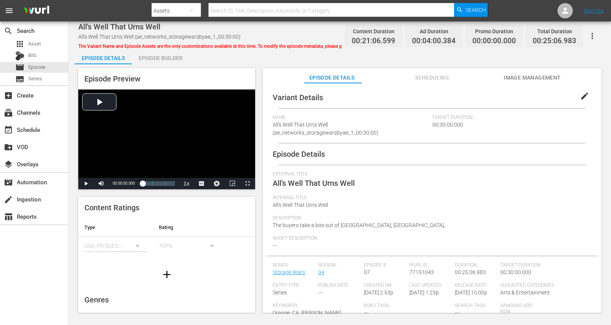
click at [151, 55] on div "Episode Builder" at bounding box center [160, 58] width 57 height 18
drag, startPoint x: 168, startPoint y: 55, endPoint x: 173, endPoint y: 53, distance: 5.6
click at [169, 56] on div "Episode Builder" at bounding box center [160, 58] width 57 height 18
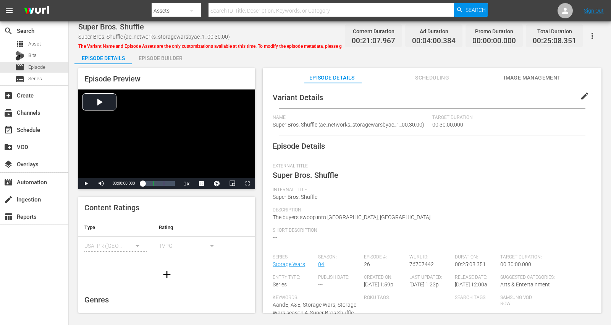
click at [148, 57] on div "Episode Builder" at bounding box center [160, 58] width 57 height 18
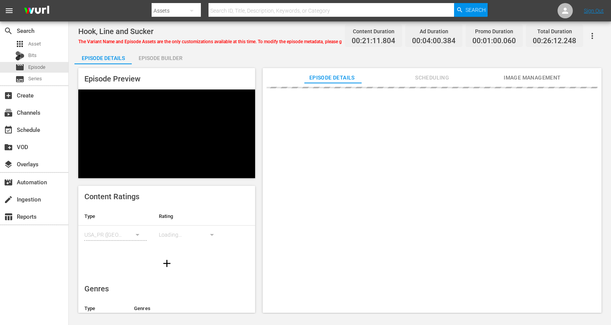
click at [151, 59] on div "Episode Builder" at bounding box center [160, 58] width 57 height 18
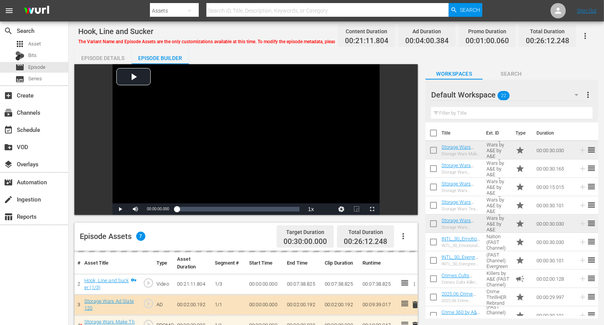
click at [549, 93] on icon "button" at bounding box center [576, 94] width 9 height 9
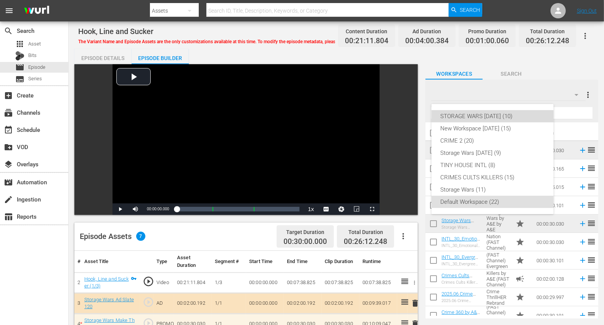
click at [509, 115] on div "STORAGE WARS [DATE] (10)" at bounding box center [493, 116] width 104 height 12
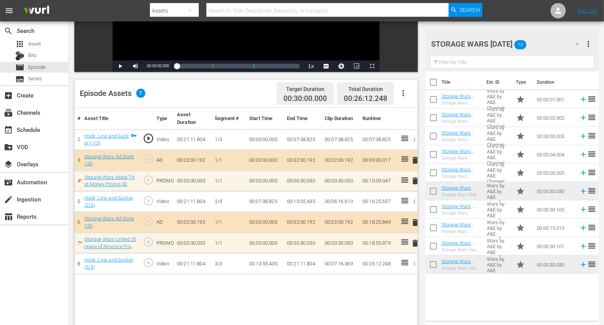
scroll to position [170, 0]
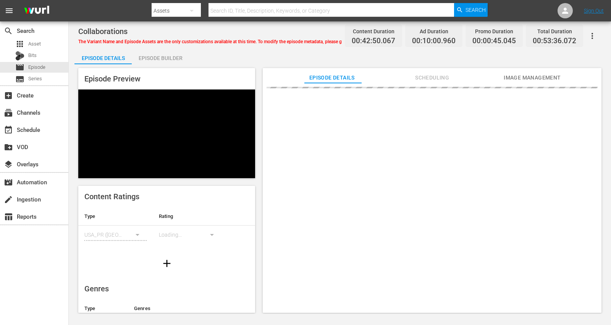
click at [170, 55] on div "Episode Builder" at bounding box center [160, 58] width 57 height 18
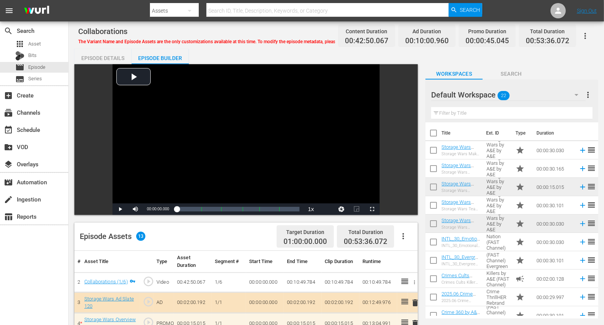
click at [549, 92] on icon "button" at bounding box center [576, 94] width 9 height 9
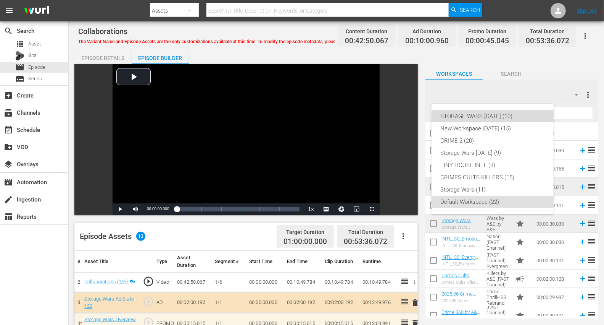
click at [515, 118] on div "STORAGE WARS [DATE] (10)" at bounding box center [493, 116] width 104 height 12
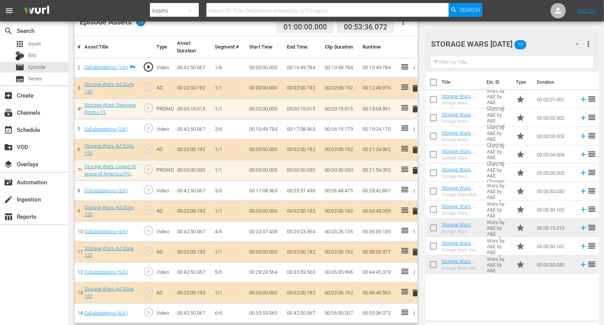
scroll to position [215, 0]
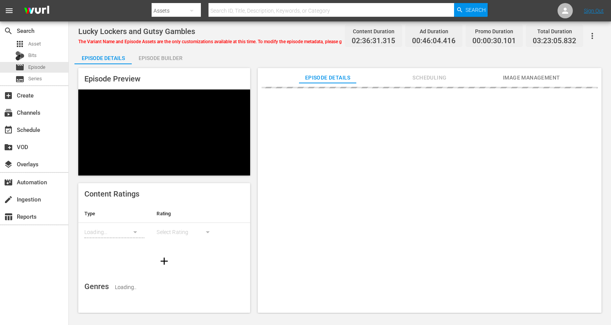
drag, startPoint x: 152, startPoint y: 55, endPoint x: 161, endPoint y: 54, distance: 9.7
click at [153, 55] on div "Episode Builder" at bounding box center [160, 58] width 57 height 18
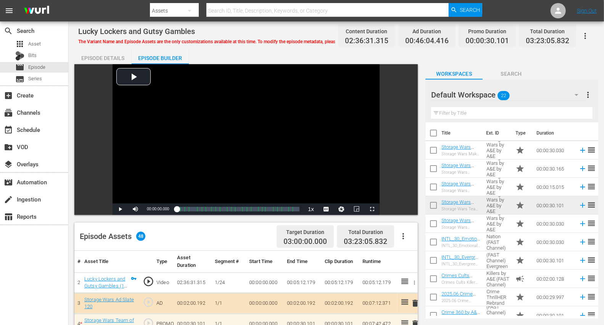
click at [549, 93] on icon "button" at bounding box center [576, 94] width 9 height 9
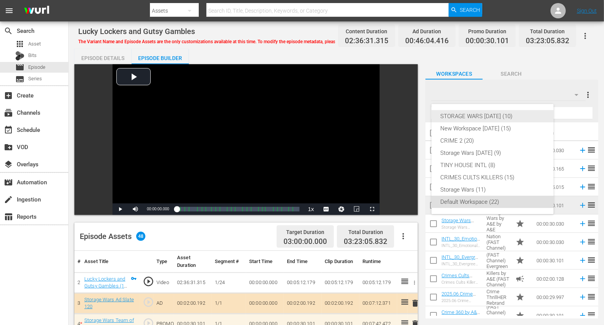
click at [510, 117] on div "STORAGE WARS [DATE] (10)" at bounding box center [493, 116] width 104 height 12
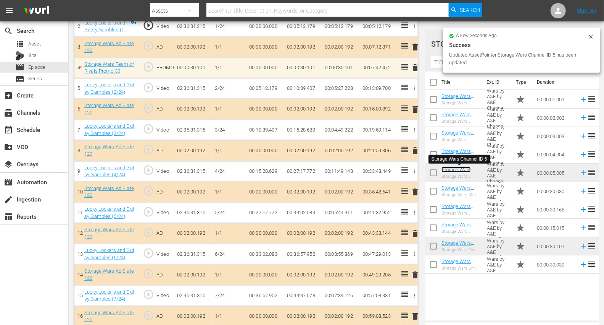
scroll to position [254, 0]
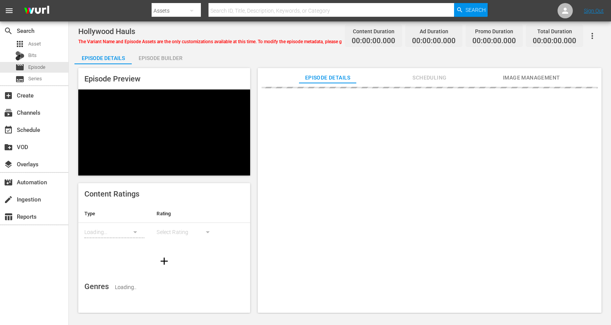
click at [163, 57] on div "Episode Builder" at bounding box center [160, 58] width 57 height 18
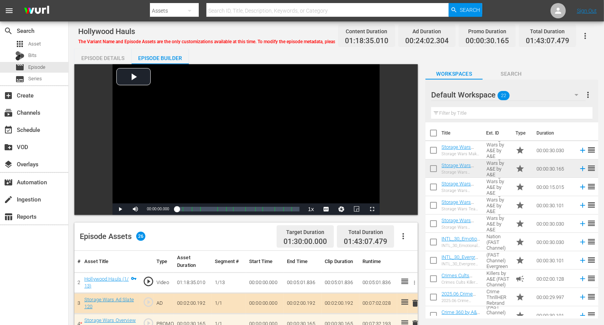
click at [549, 94] on icon "button" at bounding box center [576, 94] width 9 height 9
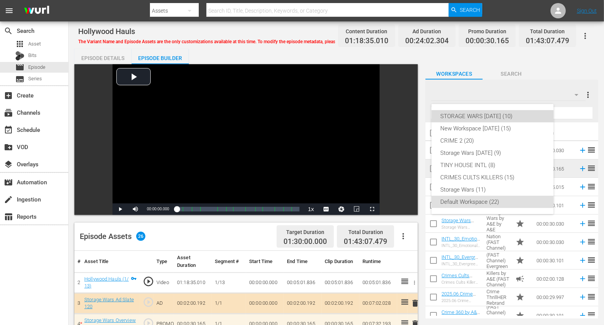
click at [505, 116] on div "STORAGE WARS [DATE] (10)" at bounding box center [493, 116] width 104 height 12
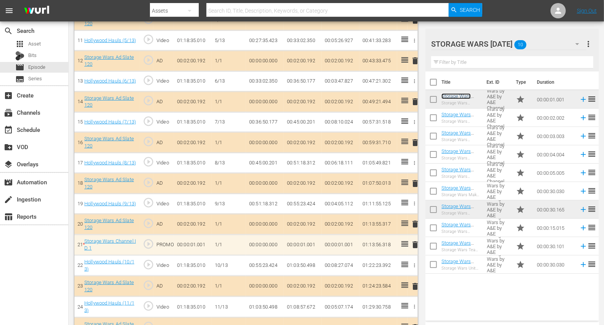
scroll to position [424, 0]
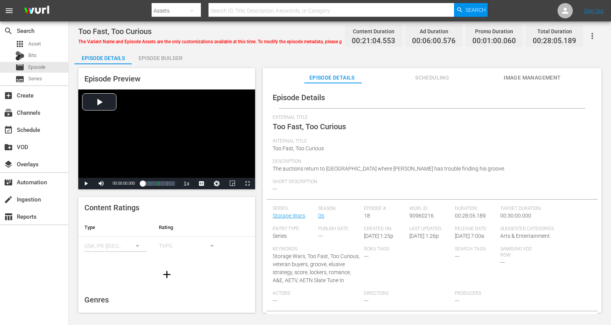
click at [167, 53] on div "Episode Builder" at bounding box center [160, 58] width 57 height 18
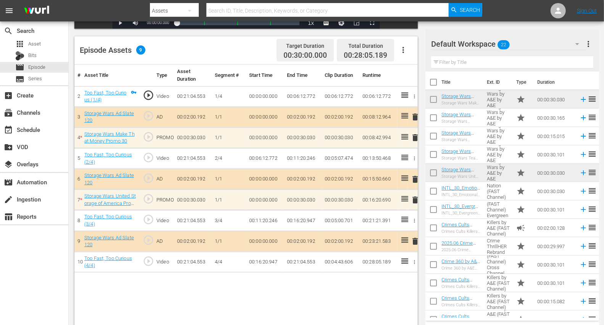
scroll to position [199, 0]
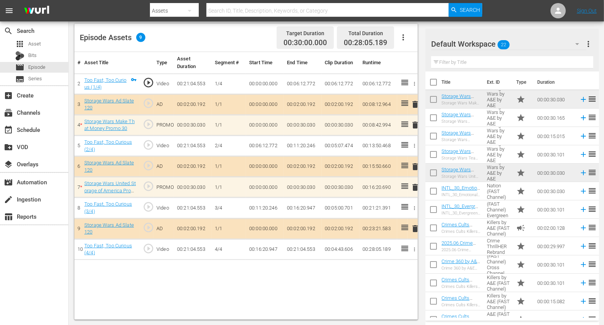
click at [549, 43] on icon "button" at bounding box center [577, 43] width 9 height 9
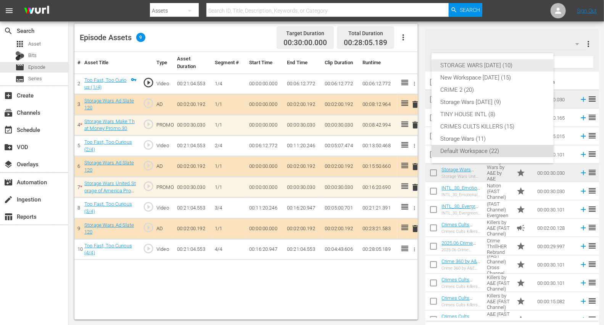
click at [501, 65] on div "STORAGE WARS [DATE] (10)" at bounding box center [493, 65] width 104 height 12
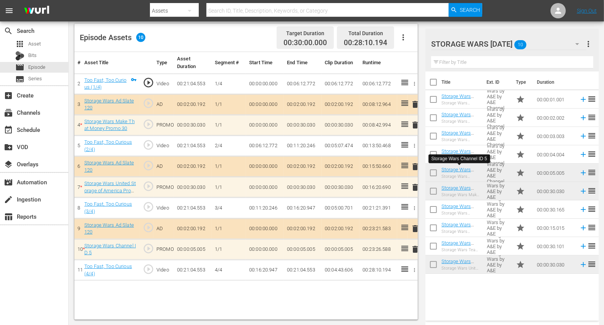
click at [413, 186] on span "delete" at bounding box center [415, 187] width 9 height 9
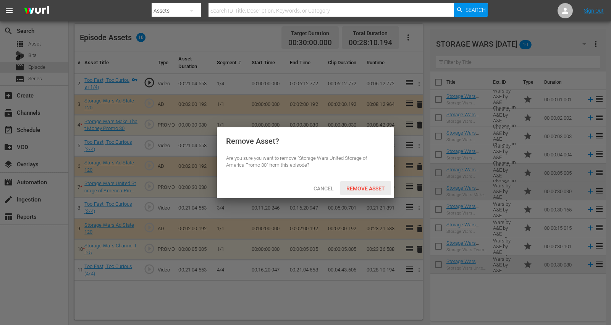
click at [354, 186] on span "Remove Asset" at bounding box center [365, 188] width 51 height 6
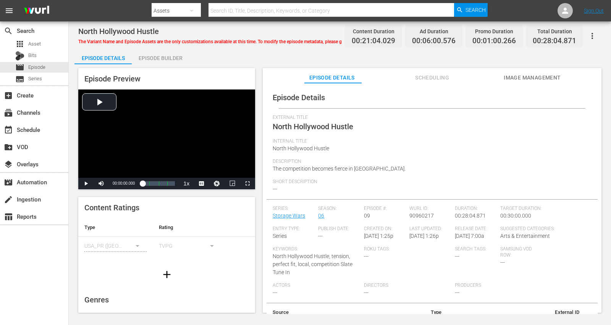
click at [168, 57] on div "Episode Builder" at bounding box center [160, 58] width 57 height 18
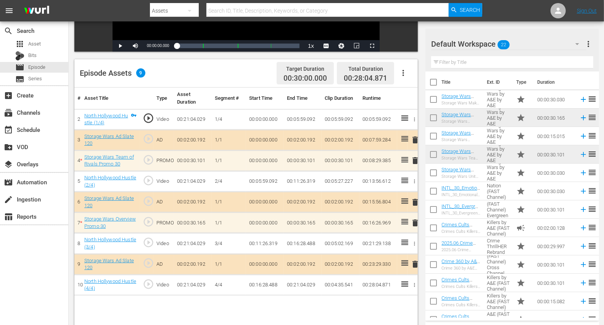
scroll to position [170, 0]
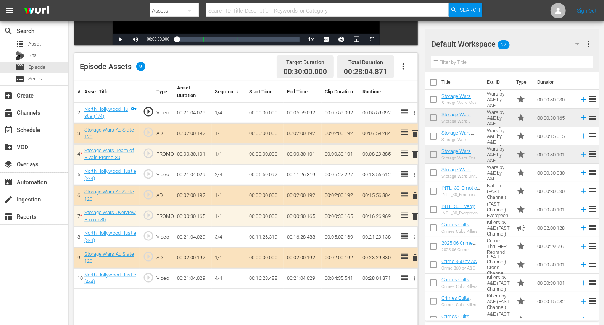
click at [549, 42] on icon "button" at bounding box center [577, 43] width 9 height 9
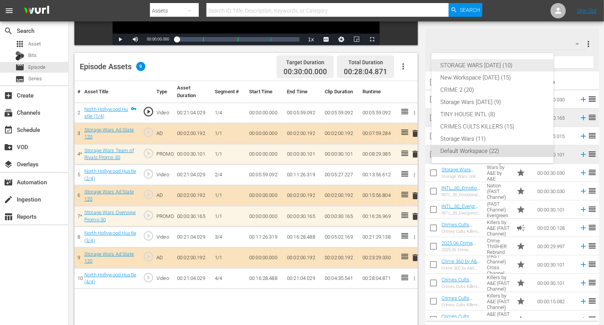
click at [499, 65] on div "STORAGE WARS [DATE] (10)" at bounding box center [493, 65] width 104 height 12
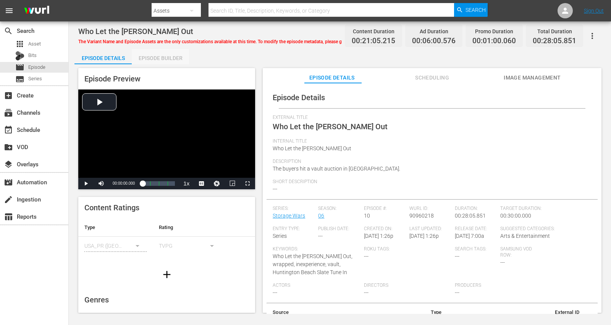
drag, startPoint x: 169, startPoint y: 57, endPoint x: 177, endPoint y: 52, distance: 9.4
click at [170, 56] on div "Episode Builder" at bounding box center [160, 58] width 57 height 18
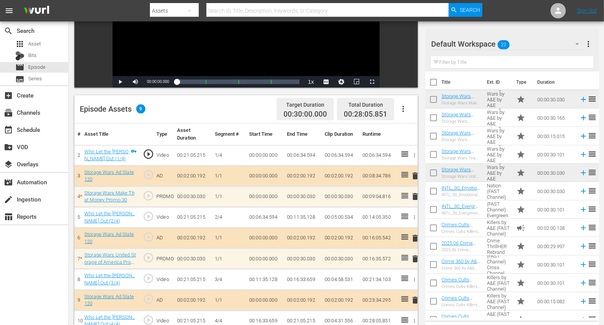
scroll to position [170, 0]
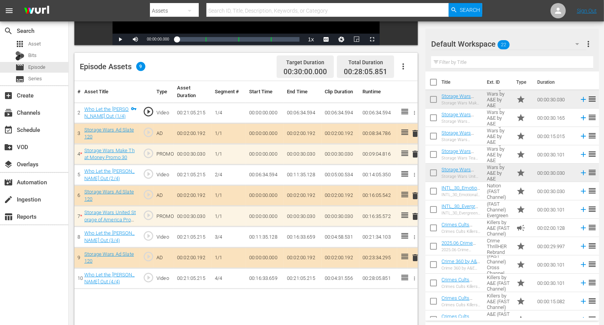
click at [549, 43] on icon "button" at bounding box center [577, 43] width 9 height 9
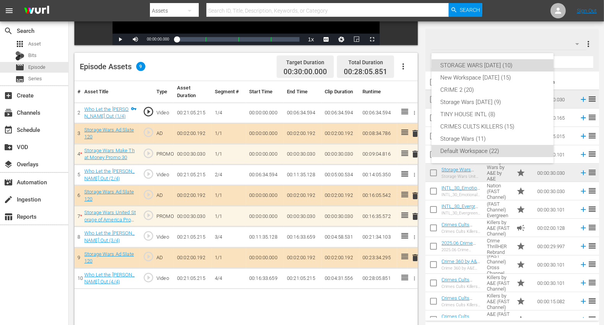
click at [497, 65] on div "STORAGE WARS [DATE] (10)" at bounding box center [493, 65] width 104 height 12
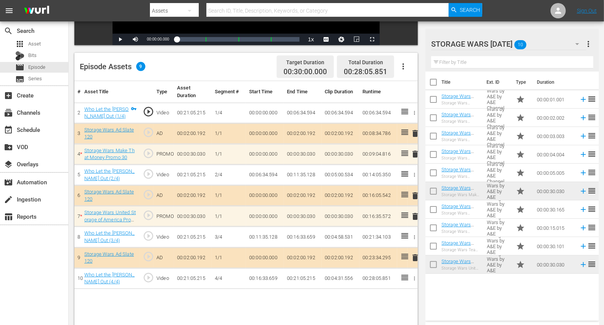
click at [416, 213] on span "delete" at bounding box center [415, 216] width 9 height 9
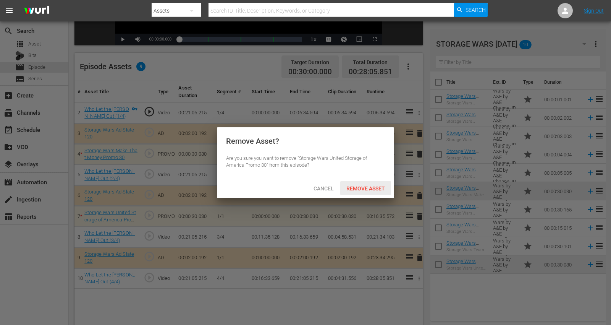
click at [370, 190] on span "Remove Asset" at bounding box center [365, 188] width 51 height 6
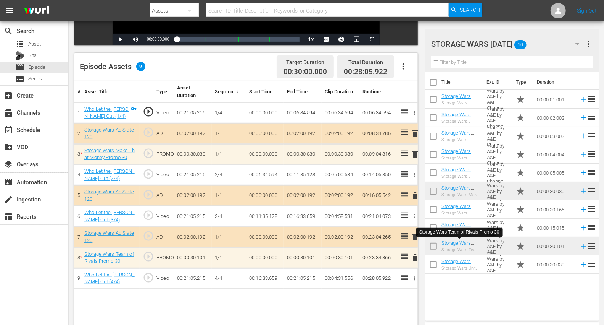
click at [414, 152] on span "delete" at bounding box center [415, 153] width 9 height 9
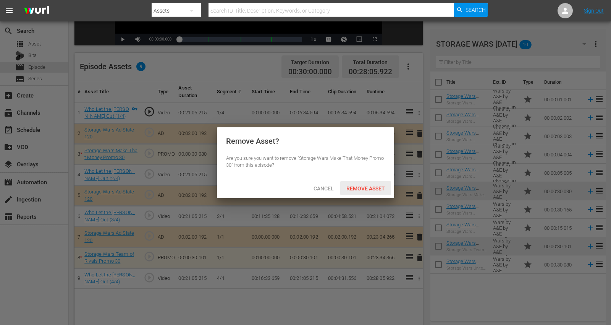
click at [354, 186] on span "Remove Asset" at bounding box center [365, 188] width 51 height 6
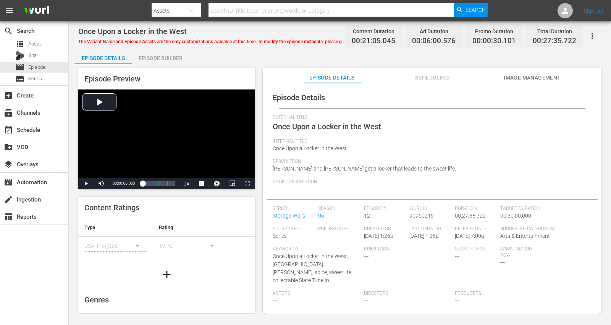
click at [163, 53] on div "Episode Builder" at bounding box center [160, 58] width 57 height 18
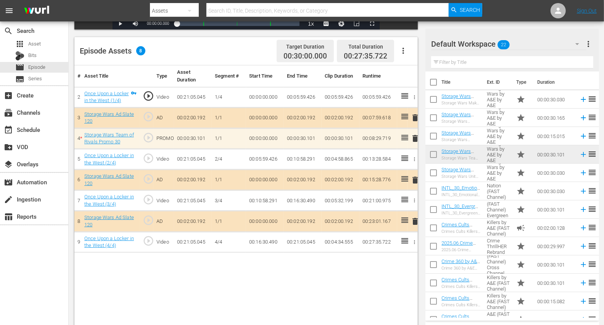
scroll to position [199, 0]
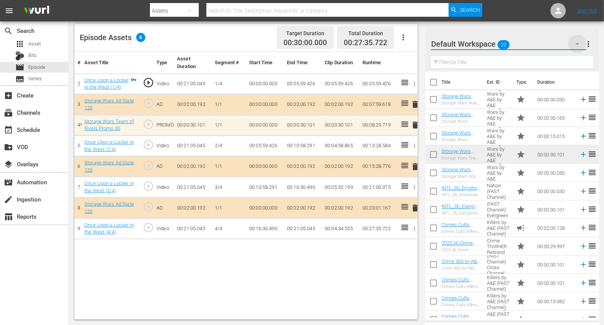
click at [549, 43] on icon "button" at bounding box center [577, 43] width 9 height 9
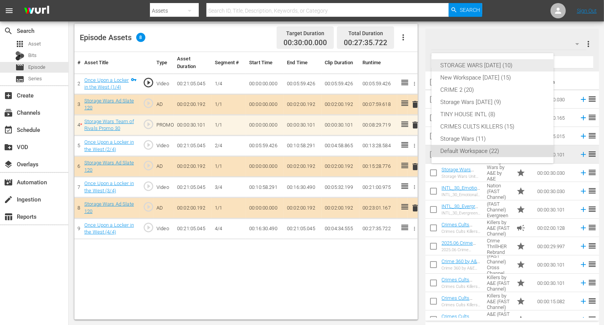
click at [514, 65] on div "STORAGE WARS [DATE] (10)" at bounding box center [493, 65] width 104 height 12
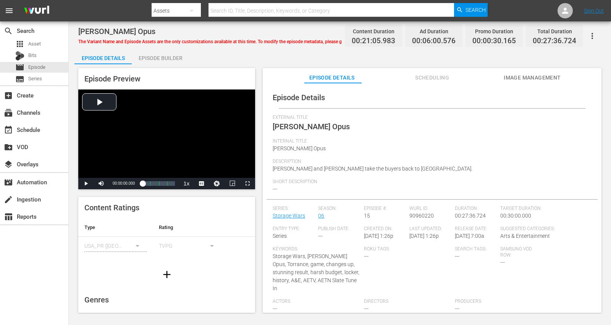
click at [162, 58] on div "Episode Builder" at bounding box center [160, 58] width 57 height 18
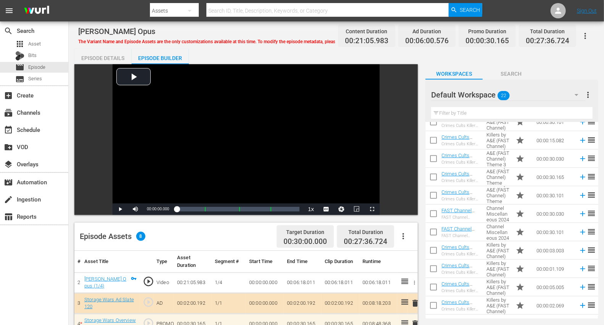
scroll to position [212, 0]
click at [549, 93] on icon "button" at bounding box center [576, 94] width 9 height 9
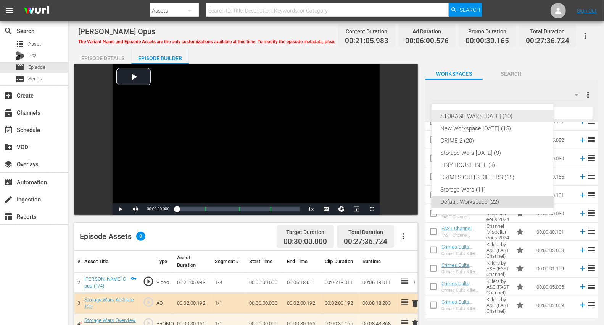
click at [498, 116] on div "STORAGE WARS [DATE] (10)" at bounding box center [493, 116] width 104 height 12
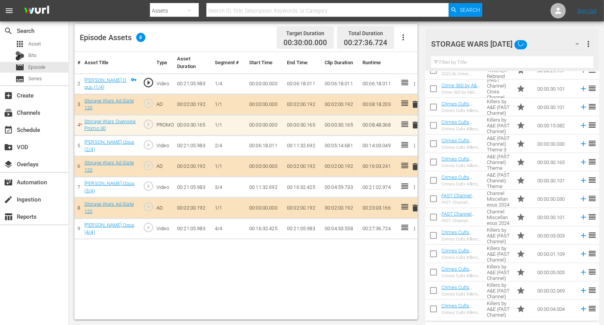
scroll to position [0, 0]
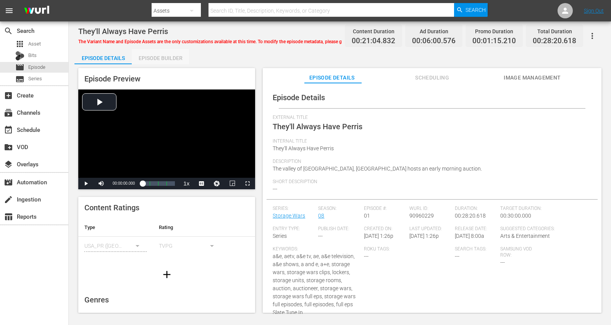
drag, startPoint x: 164, startPoint y: 58, endPoint x: 179, endPoint y: 50, distance: 16.9
click at [165, 58] on div "Episode Builder" at bounding box center [160, 58] width 57 height 18
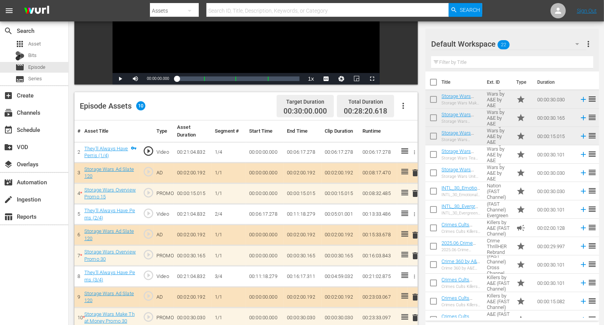
scroll to position [170, 0]
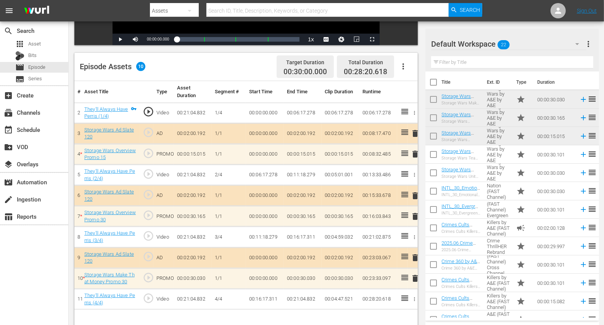
click at [549, 41] on icon "button" at bounding box center [577, 43] width 9 height 9
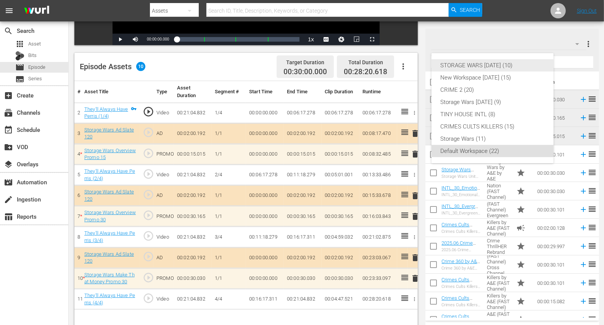
click at [504, 63] on div "STORAGE WARS SEPT 23 (10)" at bounding box center [493, 65] width 104 height 12
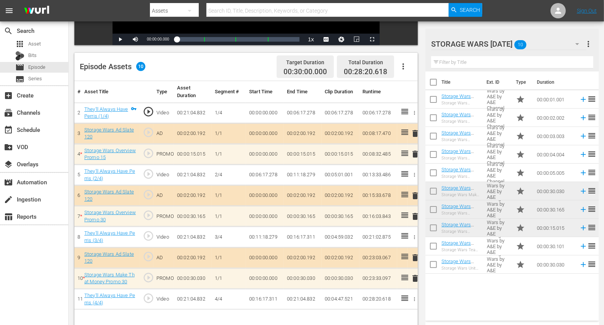
click at [415, 152] on span "delete" at bounding box center [415, 153] width 9 height 9
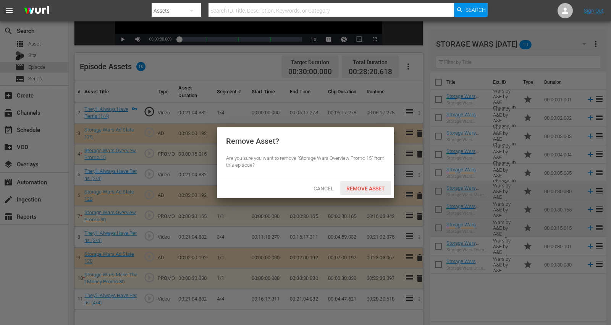
click at [362, 186] on span "Remove Asset" at bounding box center [365, 188] width 51 height 6
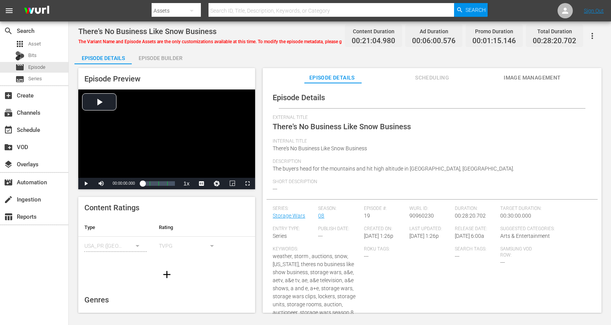
click at [165, 53] on div "Episode Builder" at bounding box center [160, 58] width 57 height 18
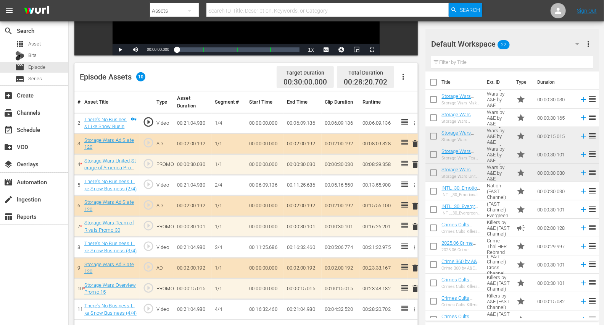
scroll to position [170, 0]
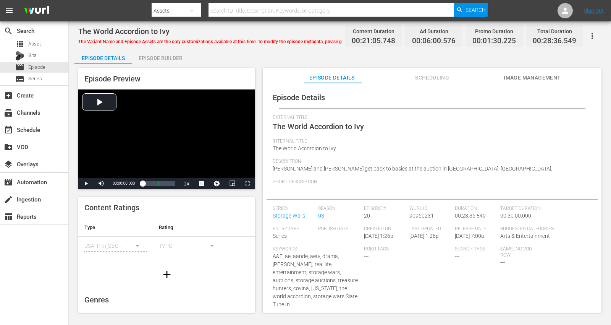
click at [164, 57] on div "Episode Builder" at bounding box center [160, 58] width 57 height 18
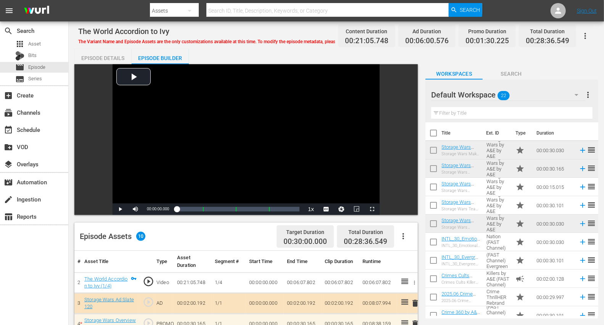
click at [149, 57] on div "Episode Builder" at bounding box center [160, 58] width 57 height 18
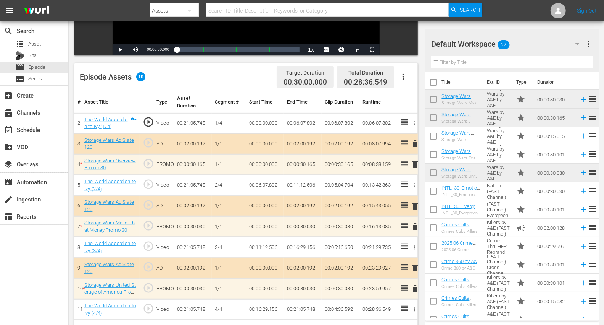
scroll to position [170, 0]
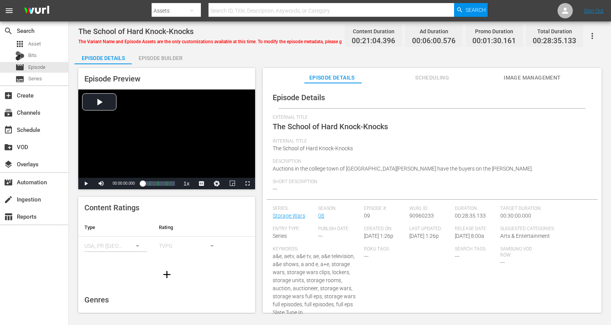
click at [162, 56] on div "Episode Builder" at bounding box center [160, 58] width 57 height 18
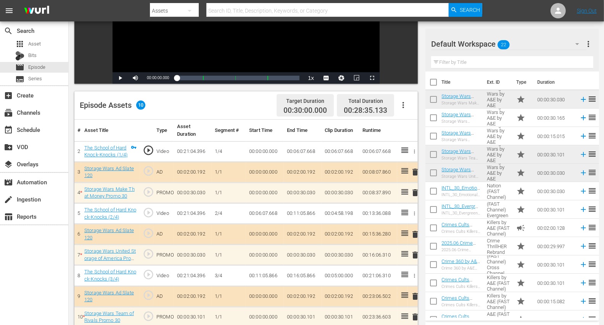
scroll to position [170, 0]
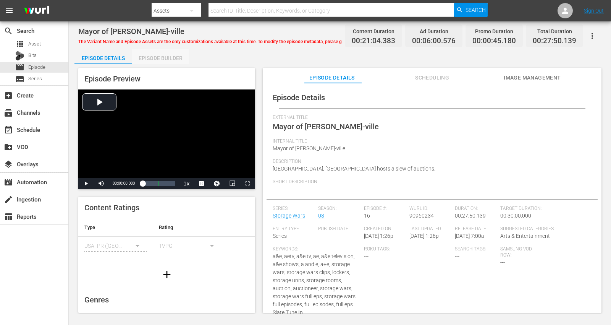
drag, startPoint x: 163, startPoint y: 55, endPoint x: 180, endPoint y: 51, distance: 17.3
click at [163, 55] on div "Episode Builder" at bounding box center [160, 58] width 57 height 18
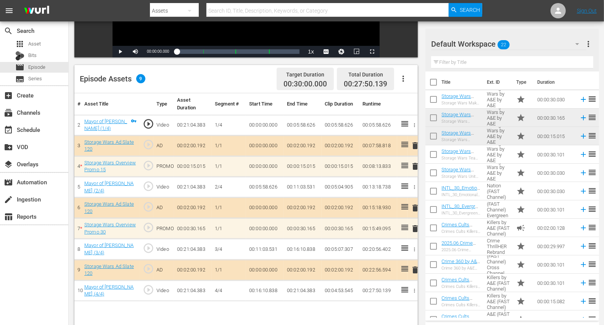
scroll to position [199, 0]
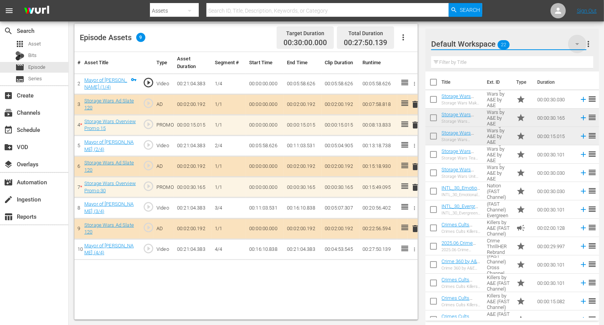
click at [549, 41] on icon "button" at bounding box center [577, 43] width 9 height 9
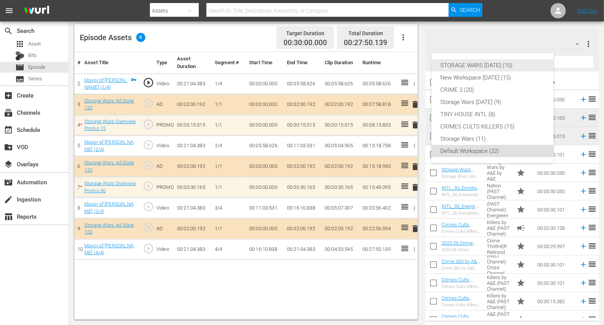
click at [499, 66] on div "STORAGE WARS SEPT 23 (10)" at bounding box center [493, 65] width 104 height 12
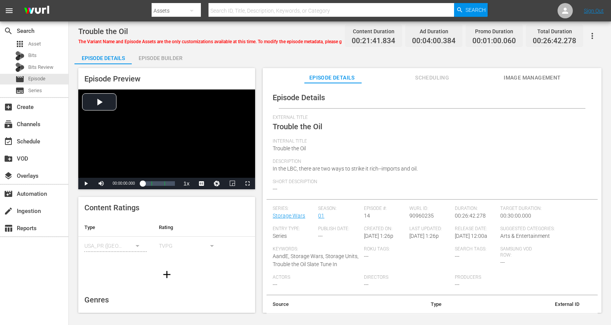
drag, startPoint x: 164, startPoint y: 57, endPoint x: 202, endPoint y: 49, distance: 38.7
click at [165, 57] on div "Episode Builder" at bounding box center [160, 58] width 57 height 18
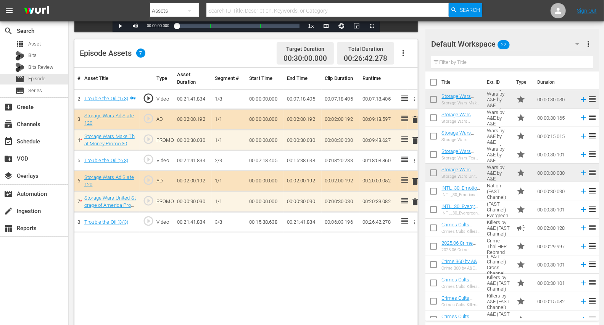
scroll to position [199, 0]
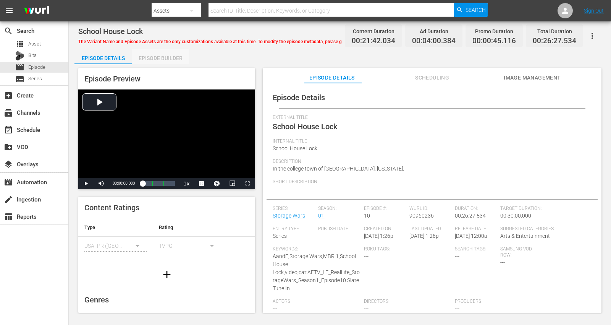
click at [153, 57] on div "Episode Builder" at bounding box center [160, 58] width 57 height 18
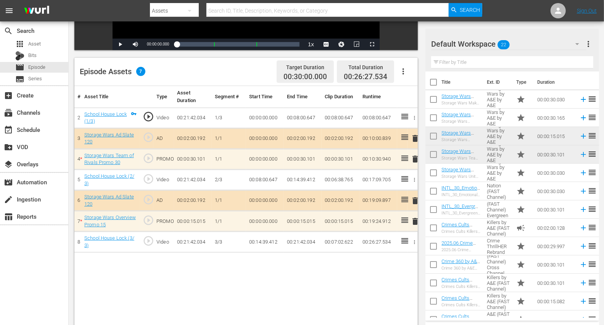
scroll to position [170, 0]
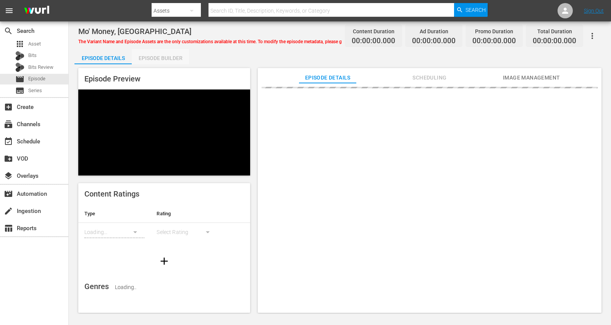
click at [152, 55] on div "Episode Builder" at bounding box center [160, 58] width 57 height 18
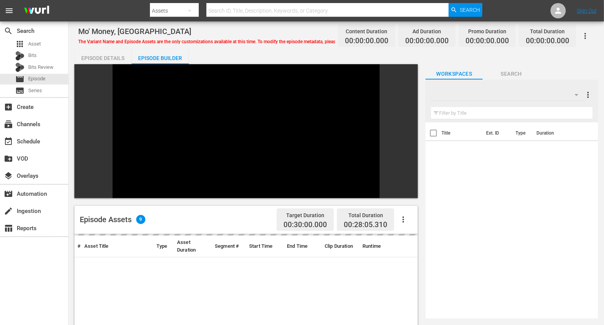
click at [577, 93] on icon "button" at bounding box center [576, 94] width 9 height 9
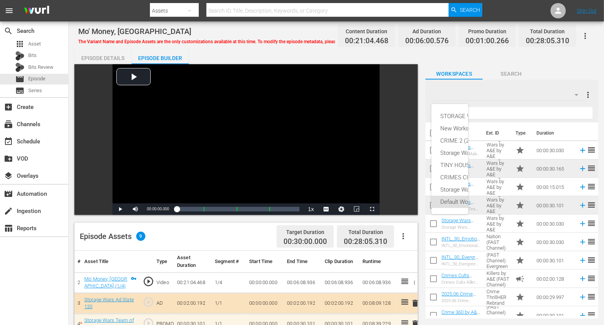
drag, startPoint x: 453, startPoint y: 57, endPoint x: 460, endPoint y: 63, distance: 10.0
click at [452, 56] on div "STORAGE WARS SEPT 23 (10) New Workspace Sat Sep 20 2025 (15) CRIME 2 (20) Stora…" at bounding box center [302, 162] width 604 height 325
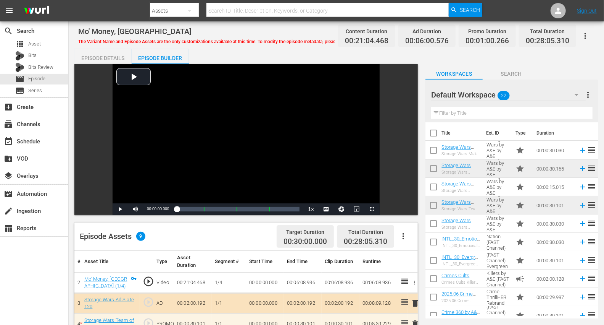
click at [577, 94] on icon "button" at bounding box center [577, 95] width 4 height 2
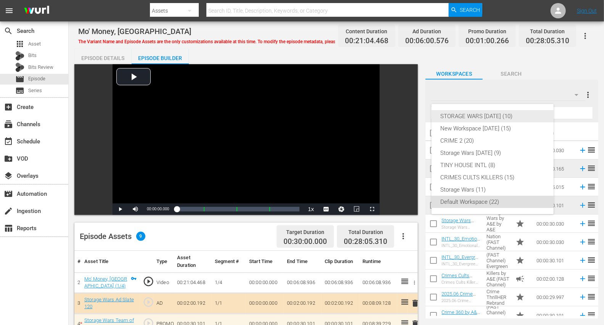
click at [501, 119] on div "STORAGE WARS SEPT 23 (10)" at bounding box center [493, 116] width 104 height 12
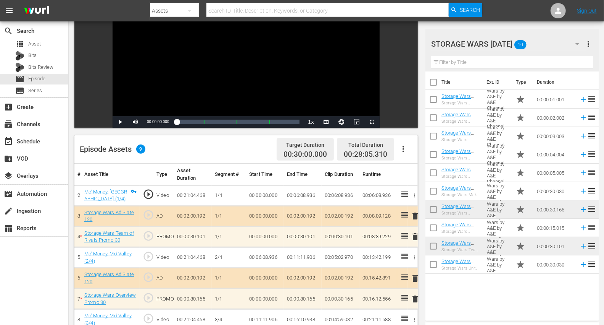
scroll to position [170, 0]
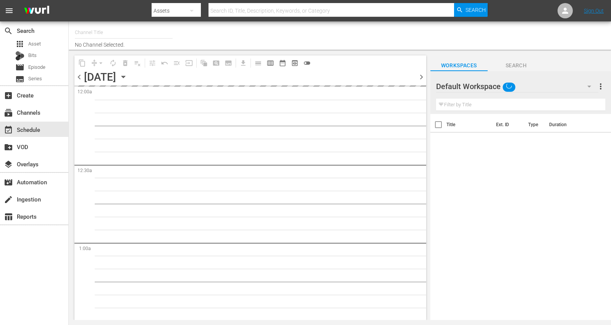
type input "Crimes Cults Killers by A&E (1055)"
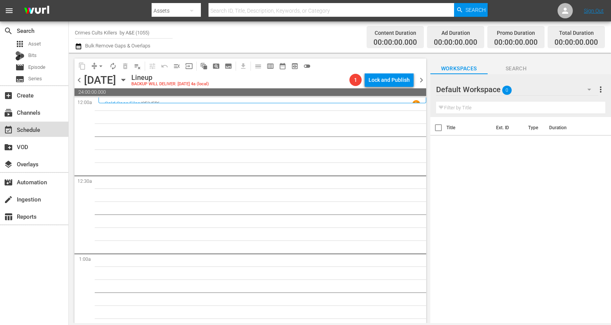
click at [21, 128] on div "event_available Schedule" at bounding box center [21, 128] width 43 height 7
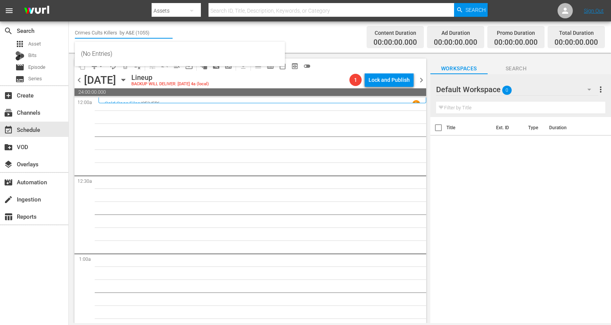
drag, startPoint x: 89, startPoint y: 31, endPoint x: 108, endPoint y: 31, distance: 19.5
click at [87, 31] on input "Crimes Cults Killers by A&E (1055)" at bounding box center [124, 32] width 98 height 18
drag, startPoint x: 152, startPoint y: 32, endPoint x: 68, endPoint y: 38, distance: 84.2
click at [69, 0] on div "search Search apps Asset Bits movie Episode subtitles Series add_box Create sub…" at bounding box center [340, 0] width 542 height 0
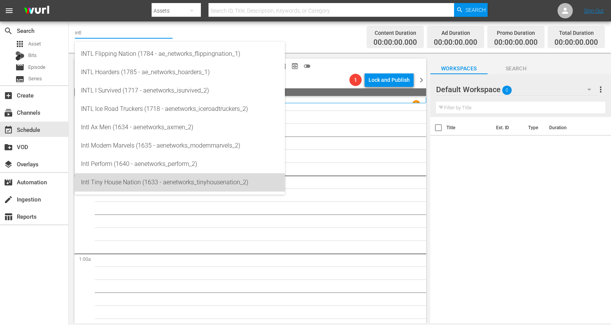
click at [92, 184] on div "Intl Tiny House Nation (1633 - aenetworks_tinyhousenation_2)" at bounding box center [180, 182] width 198 height 18
type input "Intl Tiny House Nation (1633 - aenetworks_tinyhousenation_2)"
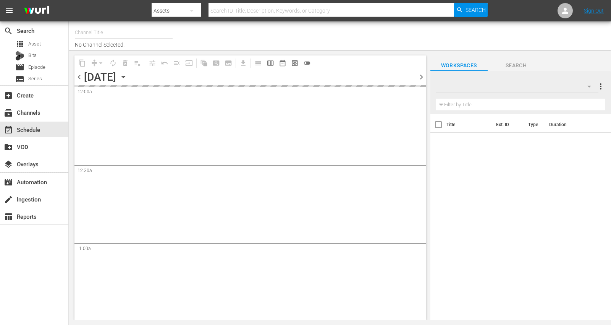
type input "Intl Tiny House Nation (1633)"
